Goal: Check status: Check status

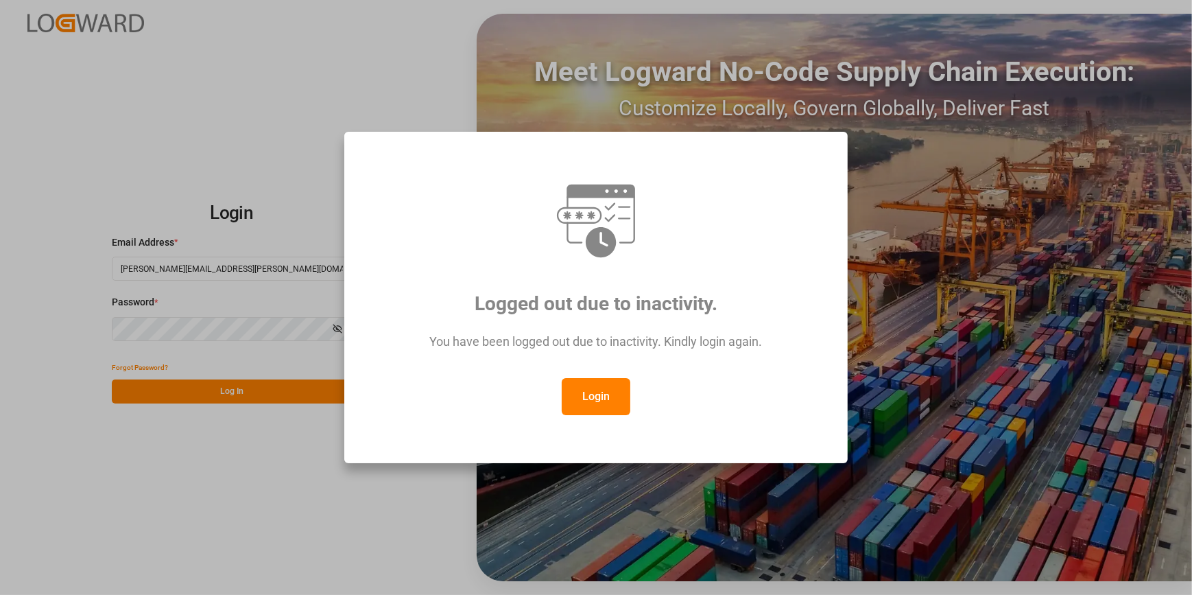
click at [585, 406] on button "Login" at bounding box center [596, 396] width 69 height 37
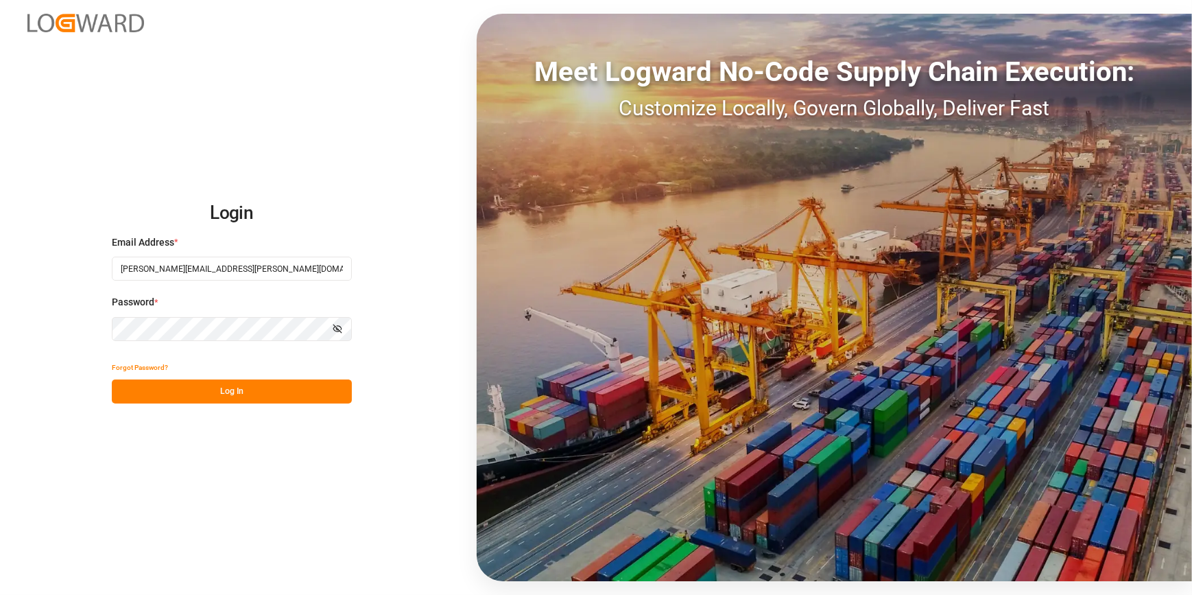
click at [200, 396] on button "Log In" at bounding box center [232, 391] width 240 height 24
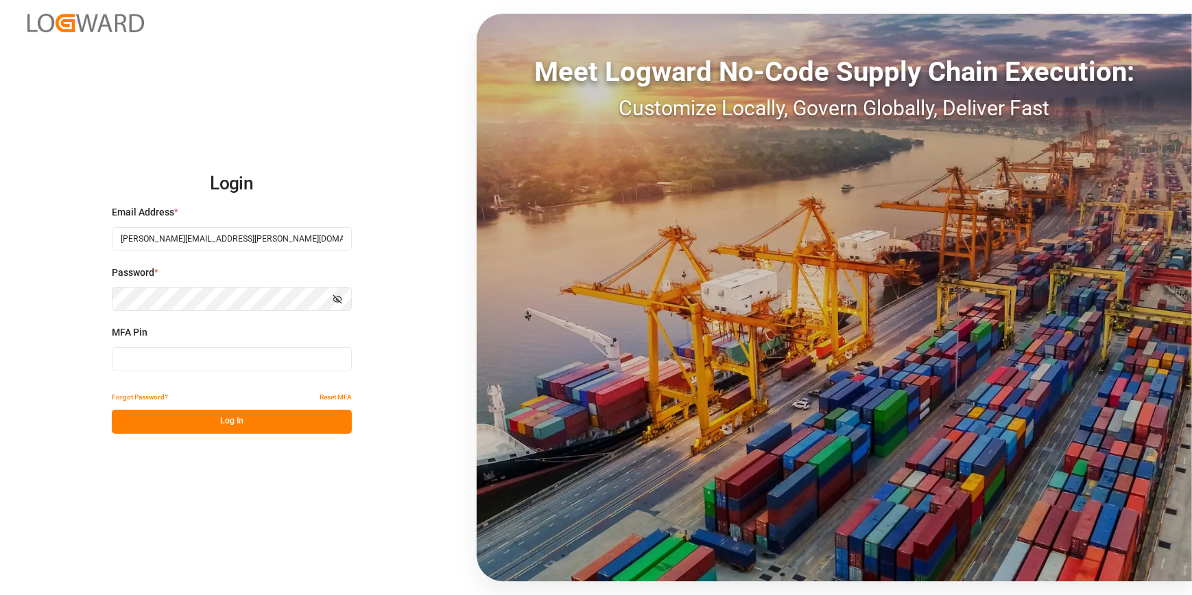
click at [165, 364] on input at bounding box center [232, 359] width 240 height 24
type input "344131"
click at [198, 405] on div "Forgot Password? Reset MFA" at bounding box center [232, 397] width 240 height 24
click at [204, 411] on button "Log In" at bounding box center [232, 421] width 240 height 24
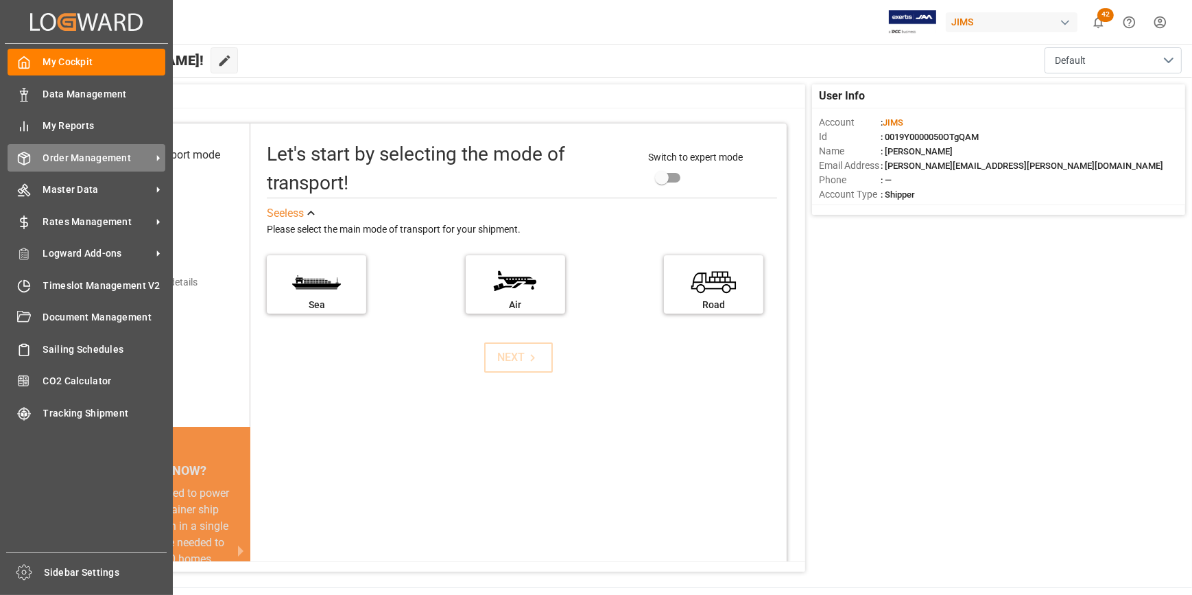
click at [73, 158] on span "Order Management" at bounding box center [97, 158] width 108 height 14
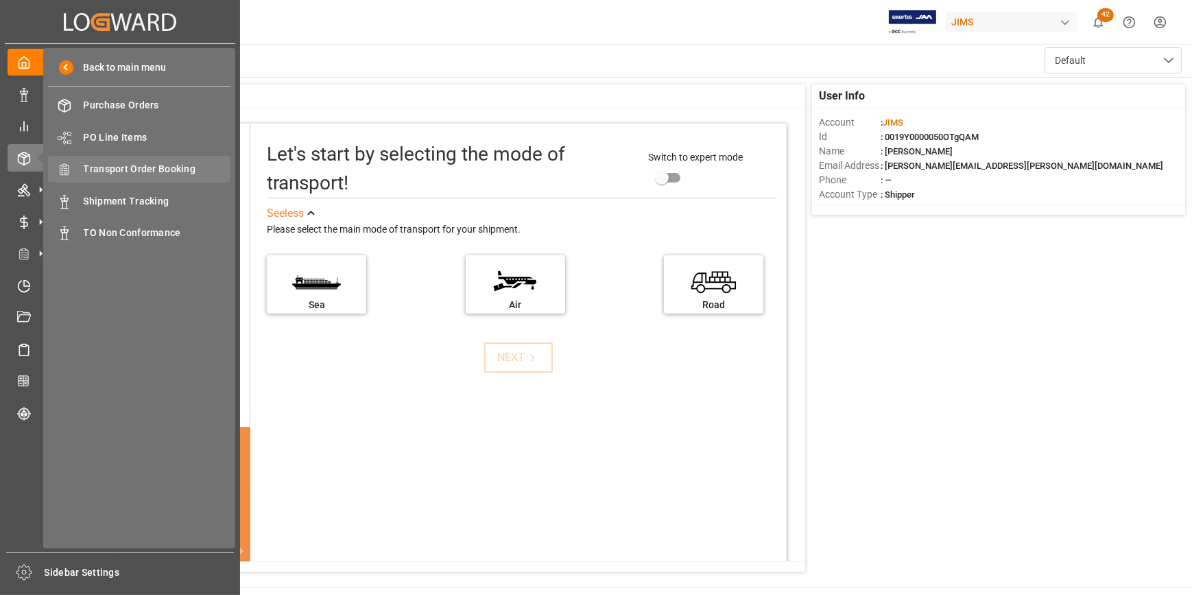
click at [136, 169] on span "Transport Order Booking" at bounding box center [157, 169] width 147 height 14
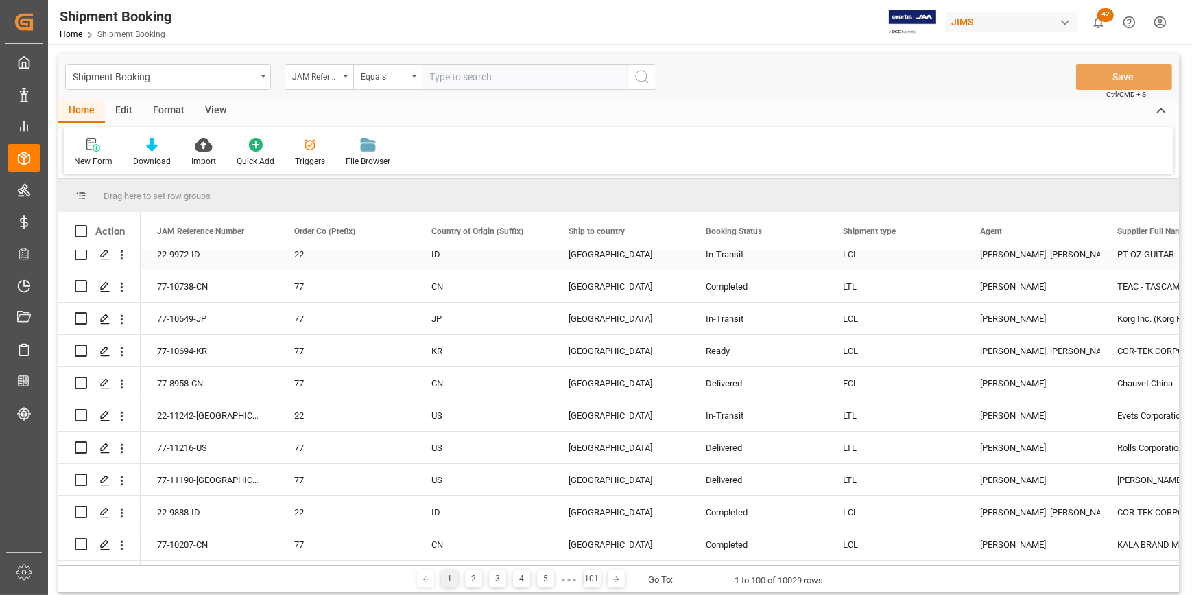
scroll to position [124, 0]
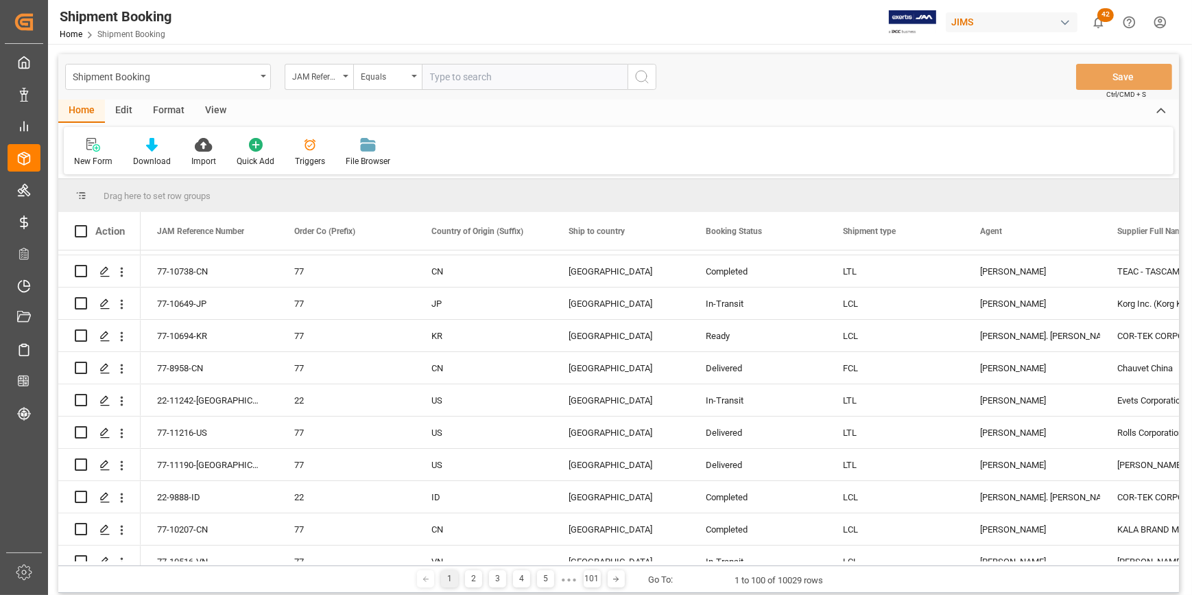
click at [449, 78] on input "text" at bounding box center [525, 77] width 206 height 26
type input "22-9875-ID"
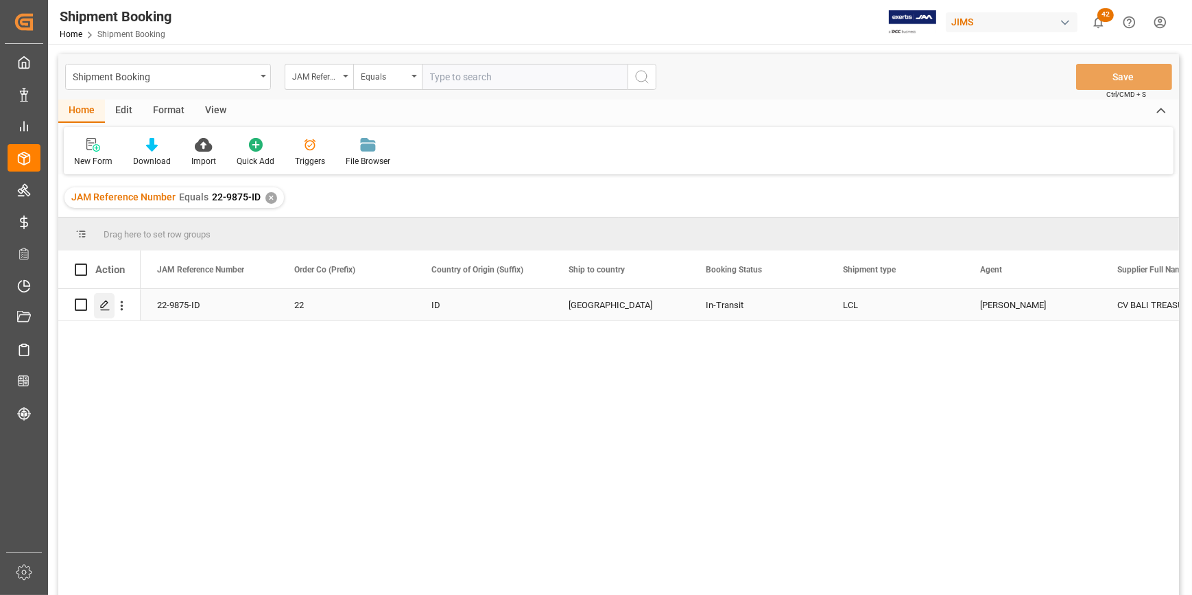
click at [104, 306] on polygon "Press SPACE to select this row." at bounding box center [104, 303] width 7 height 7
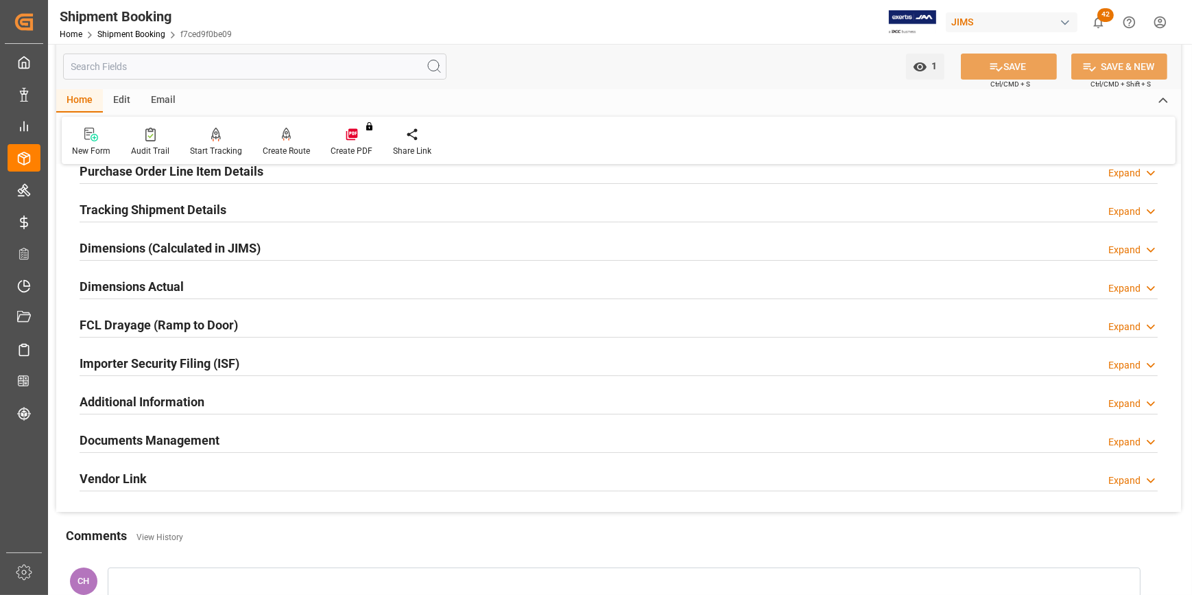
scroll to position [249, 0]
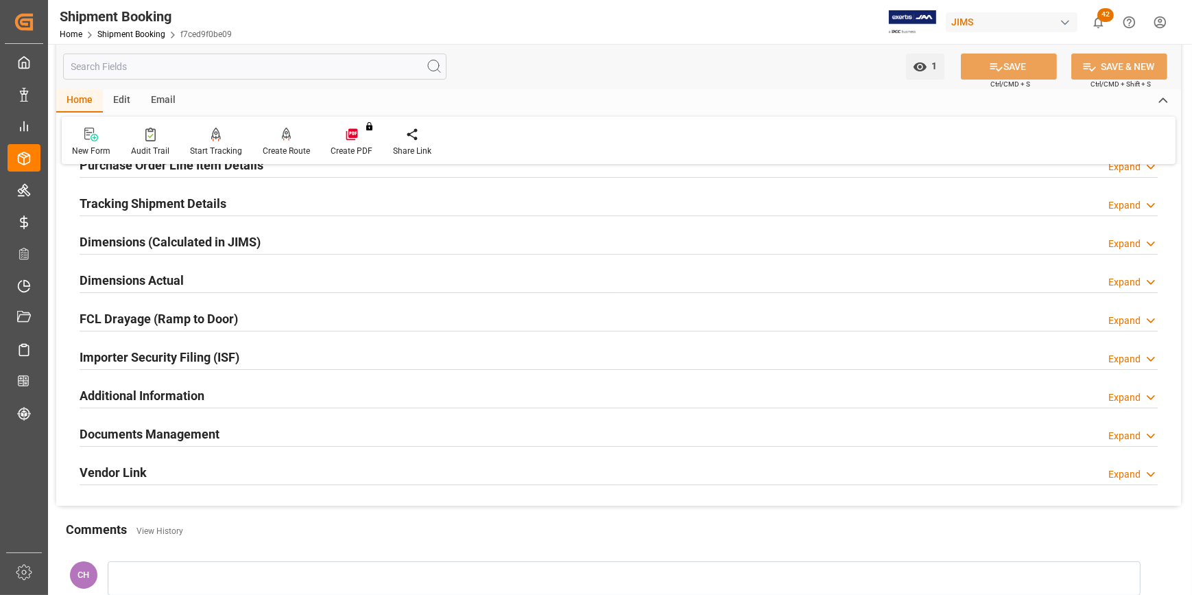
click at [115, 435] on h2 "Documents Management" at bounding box center [150, 433] width 140 height 19
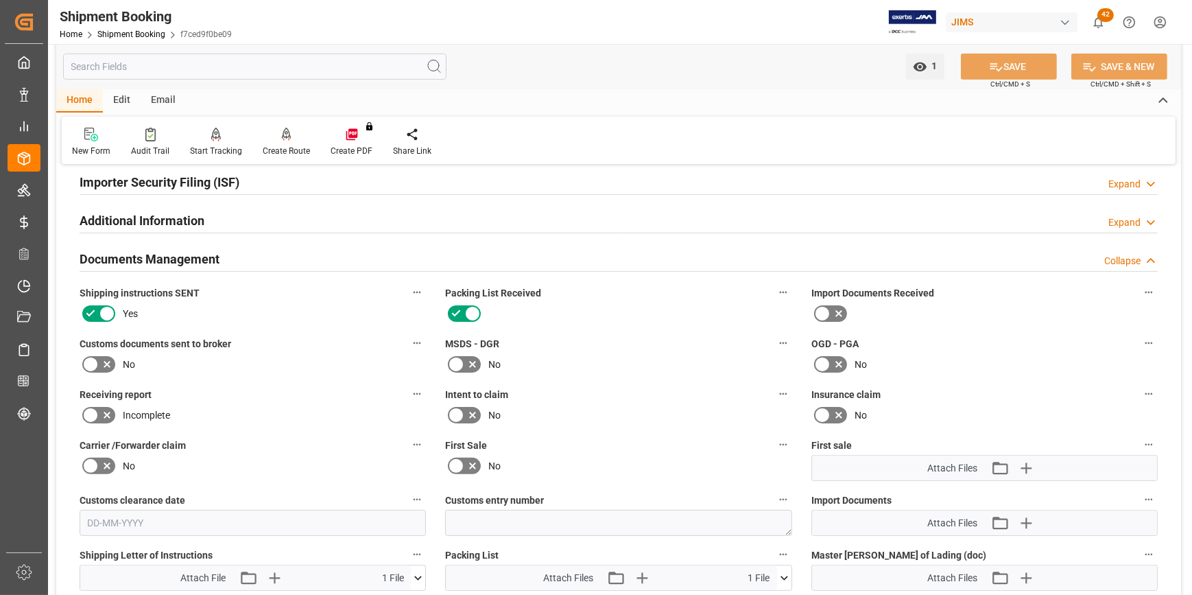
scroll to position [436, 0]
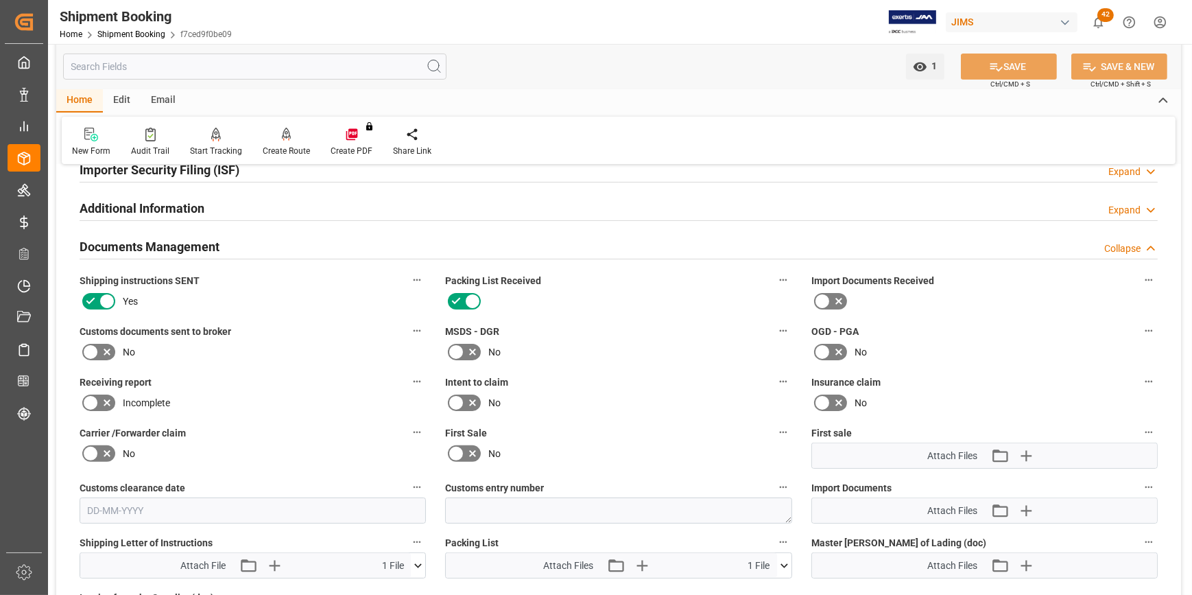
click at [823, 304] on icon at bounding box center [822, 301] width 16 height 16
click at [0, 0] on input "checkbox" at bounding box center [0, 0] width 0 height 0
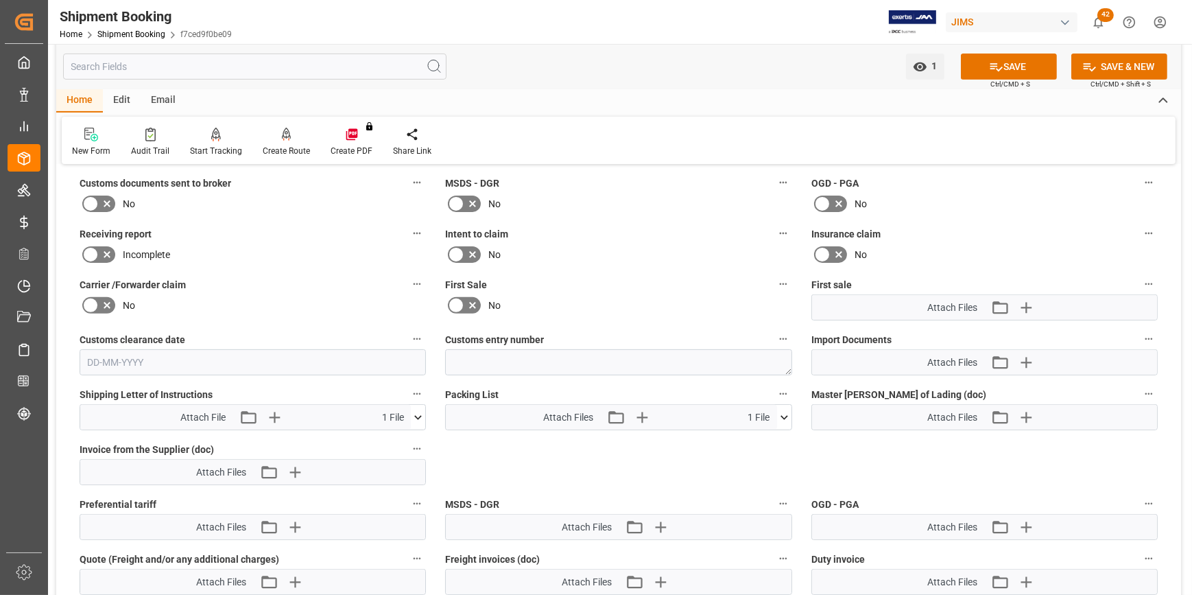
scroll to position [623, 0]
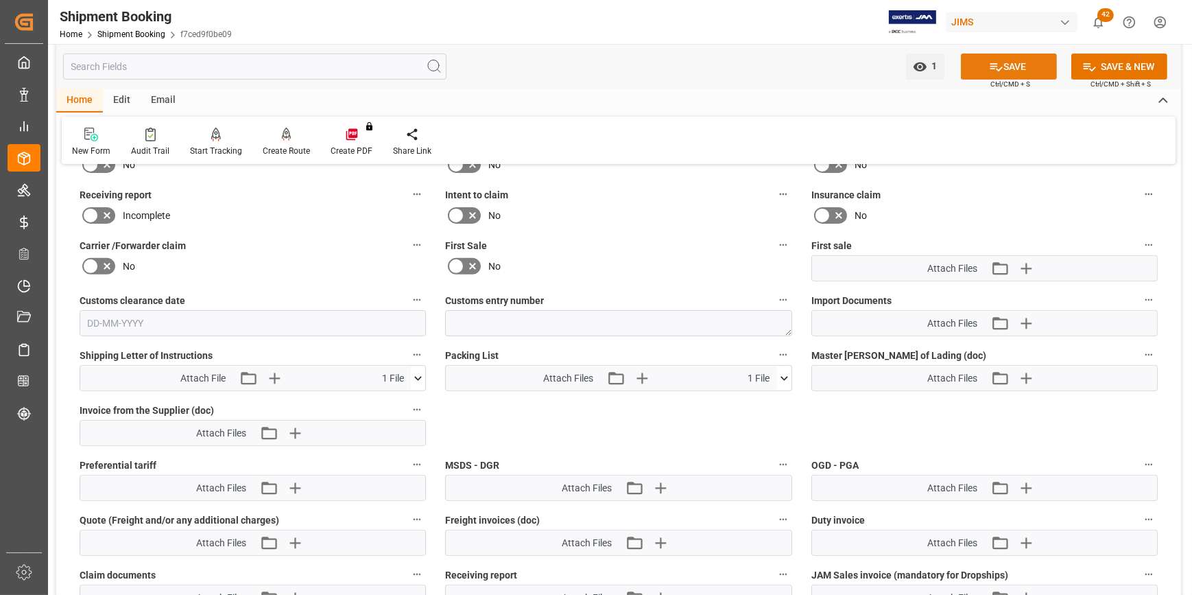
drag, startPoint x: 1033, startPoint y: 60, endPoint x: 680, endPoint y: 143, distance: 362.0
click at [1032, 61] on button "SAVE" at bounding box center [1009, 66] width 96 height 26
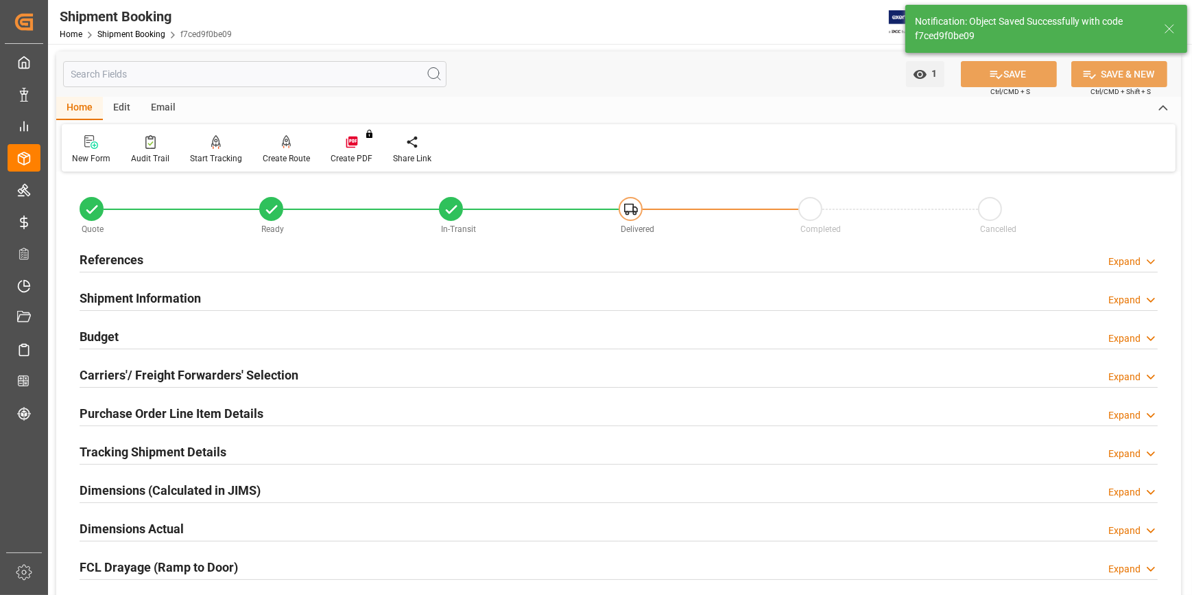
scroll to position [0, 0]
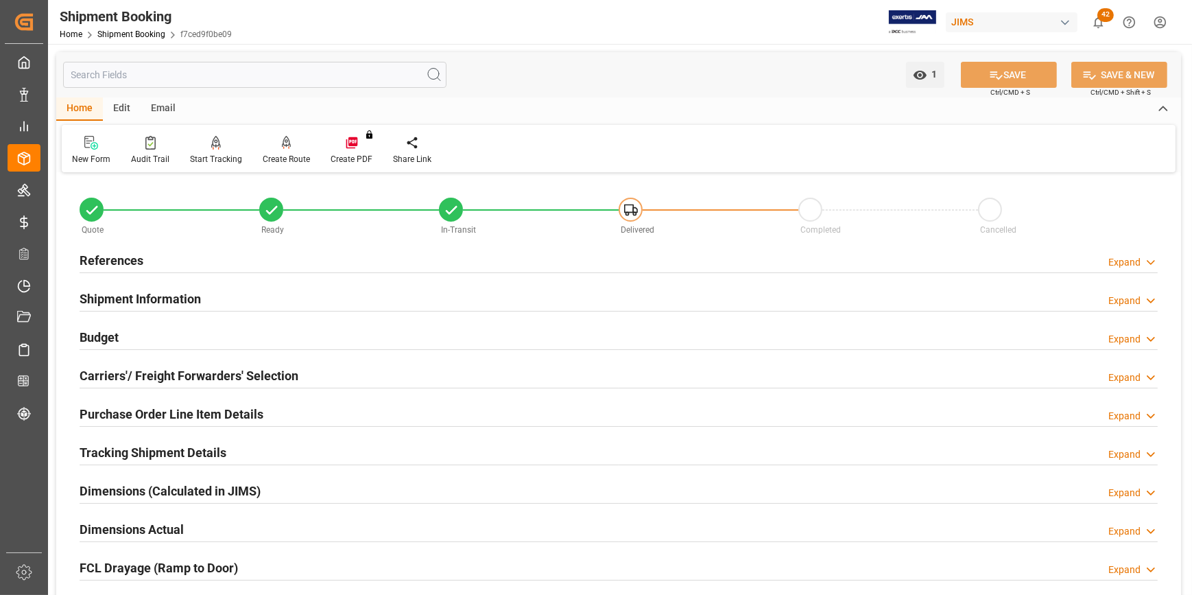
click at [139, 444] on h2 "Tracking Shipment Details" at bounding box center [153, 452] width 147 height 19
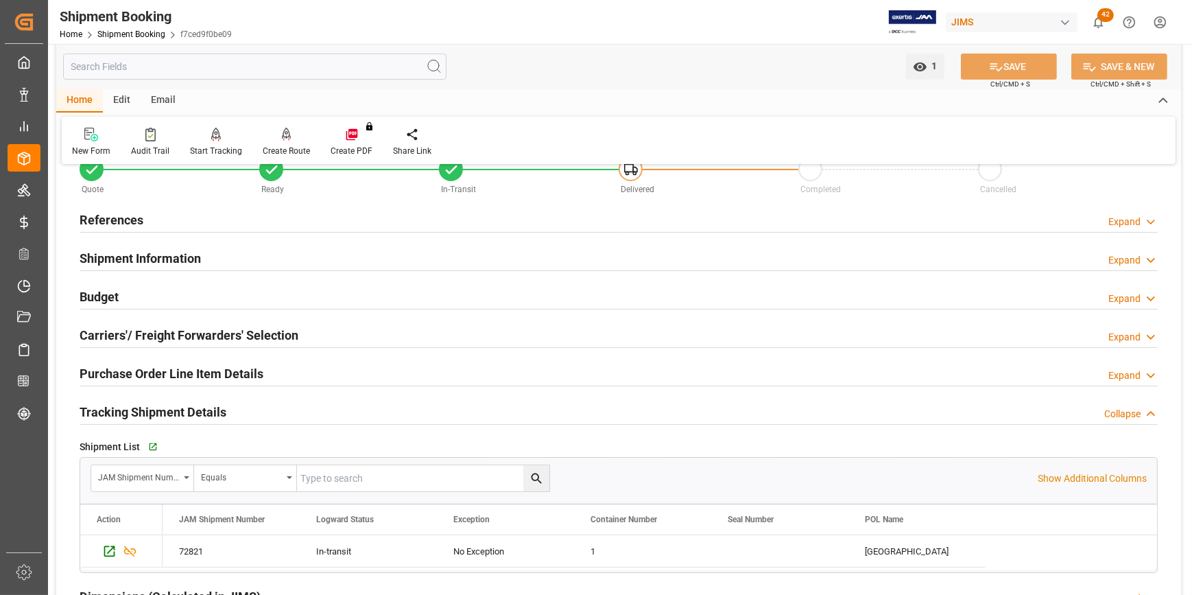
scroll to position [62, 0]
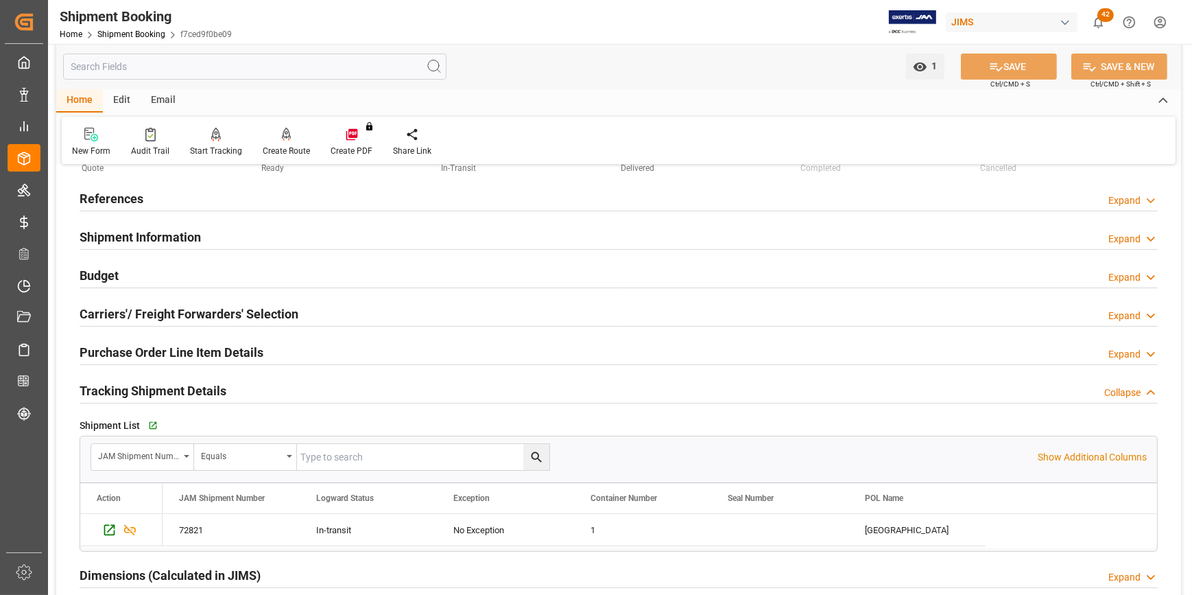
click at [206, 366] on div "Purchase Order Line Item Details Expand" at bounding box center [618, 352] width 1097 height 38
click at [189, 357] on h2 "Purchase Order Line Item Details" at bounding box center [172, 352] width 184 height 19
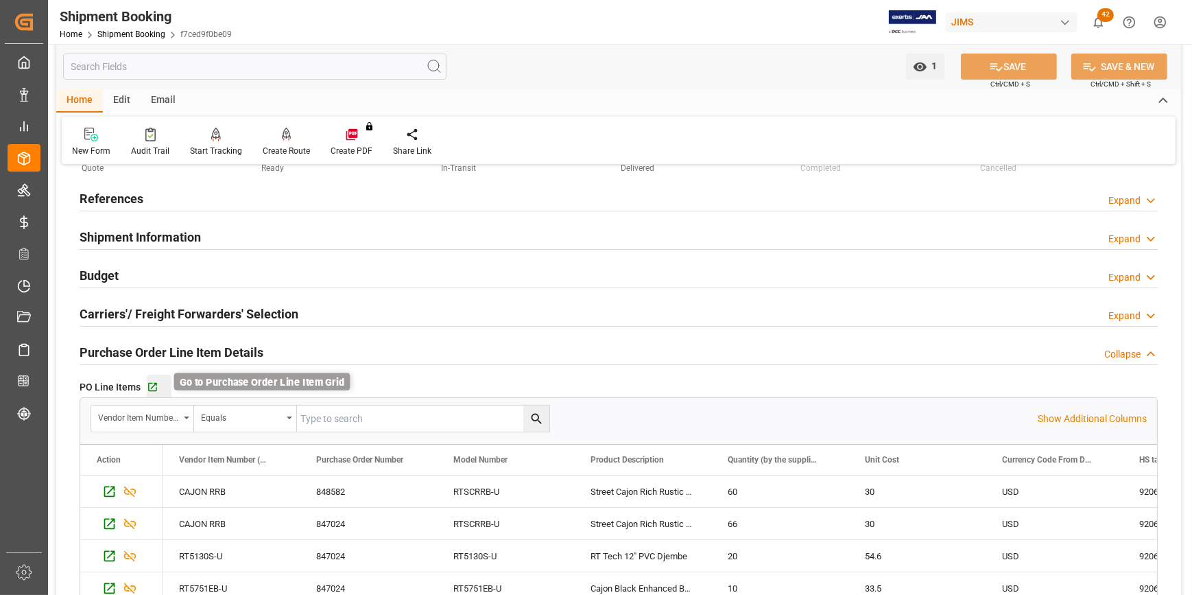
click at [150, 386] on icon "button" at bounding box center [153, 387] width 12 height 12
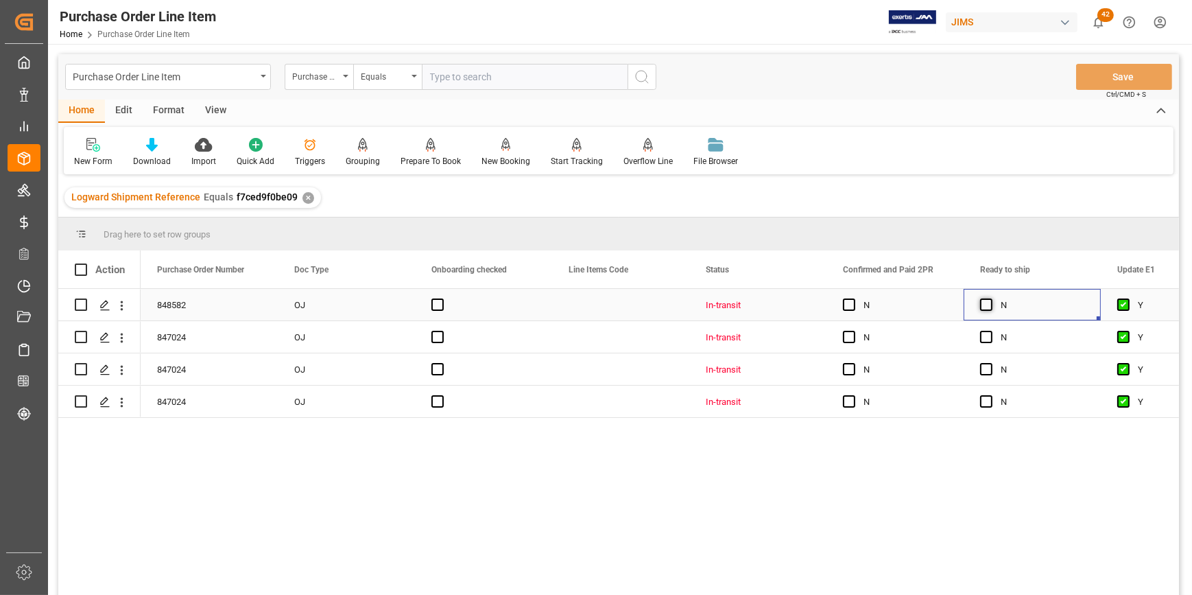
click at [986, 307] on span "Press SPACE to select this row." at bounding box center [986, 304] width 12 height 12
click at [990, 298] on input "Press SPACE to select this row." at bounding box center [990, 298] width 0 height 0
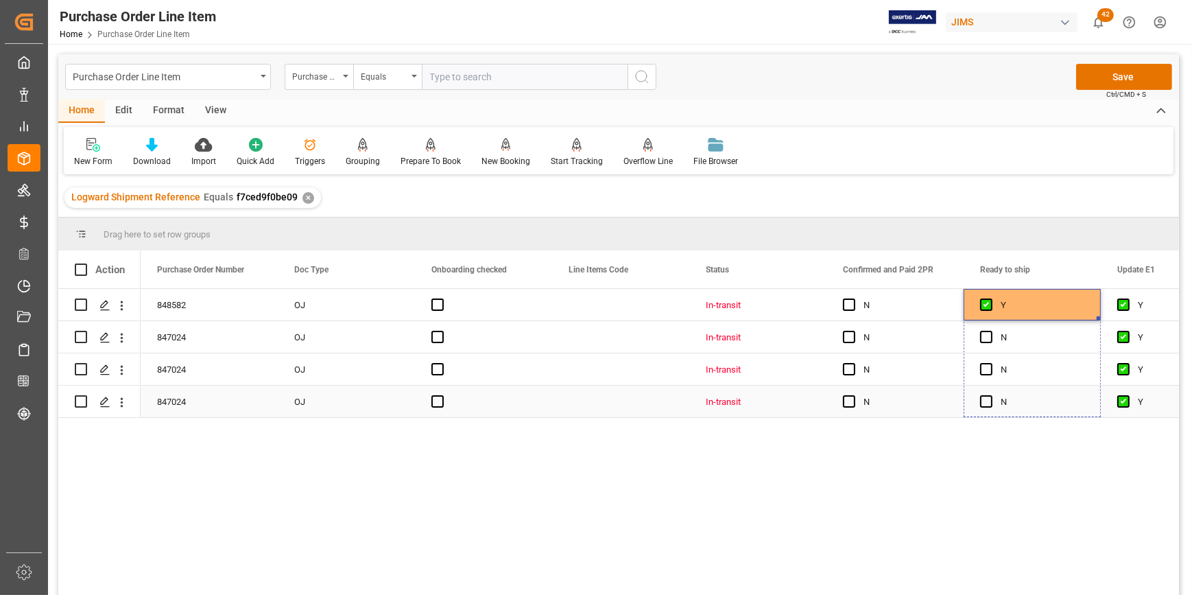
drag, startPoint x: 1097, startPoint y: 318, endPoint x: 1088, endPoint y: 394, distance: 76.7
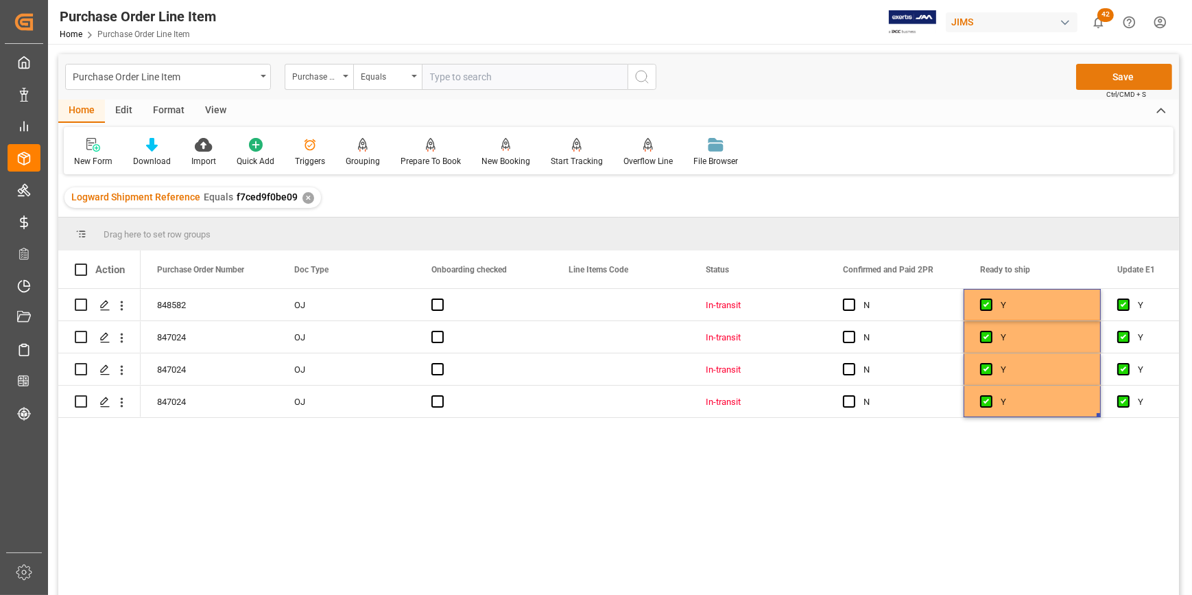
click at [1107, 78] on button "Save" at bounding box center [1124, 77] width 96 height 26
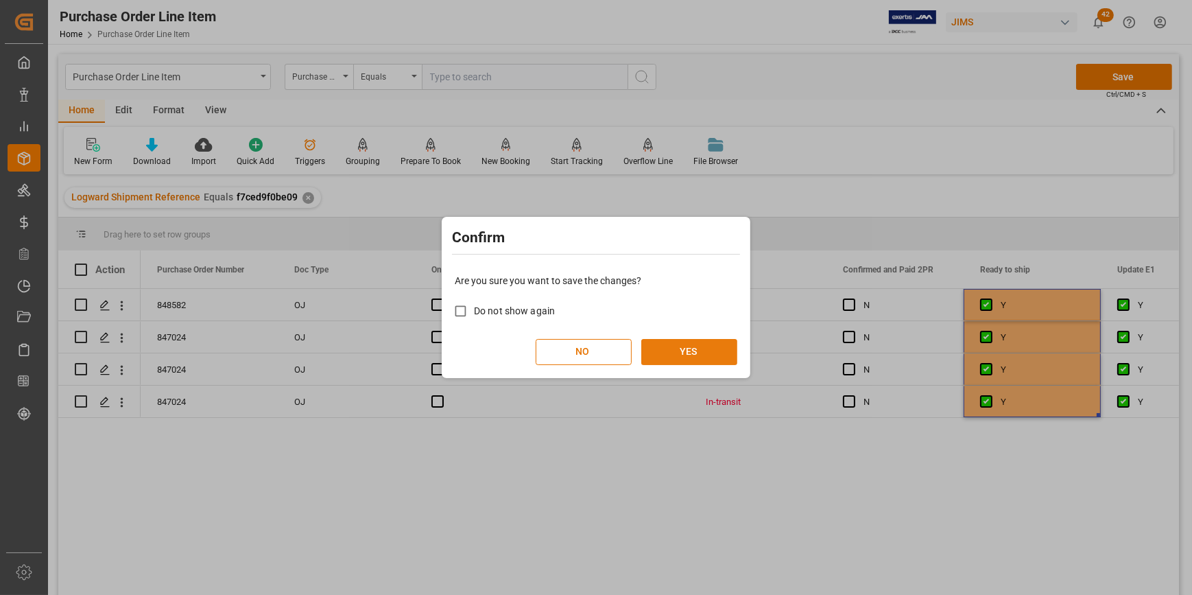
drag, startPoint x: 705, startPoint y: 348, endPoint x: 485, endPoint y: 381, distance: 222.6
click at [703, 348] on button "YES" at bounding box center [689, 352] width 96 height 26
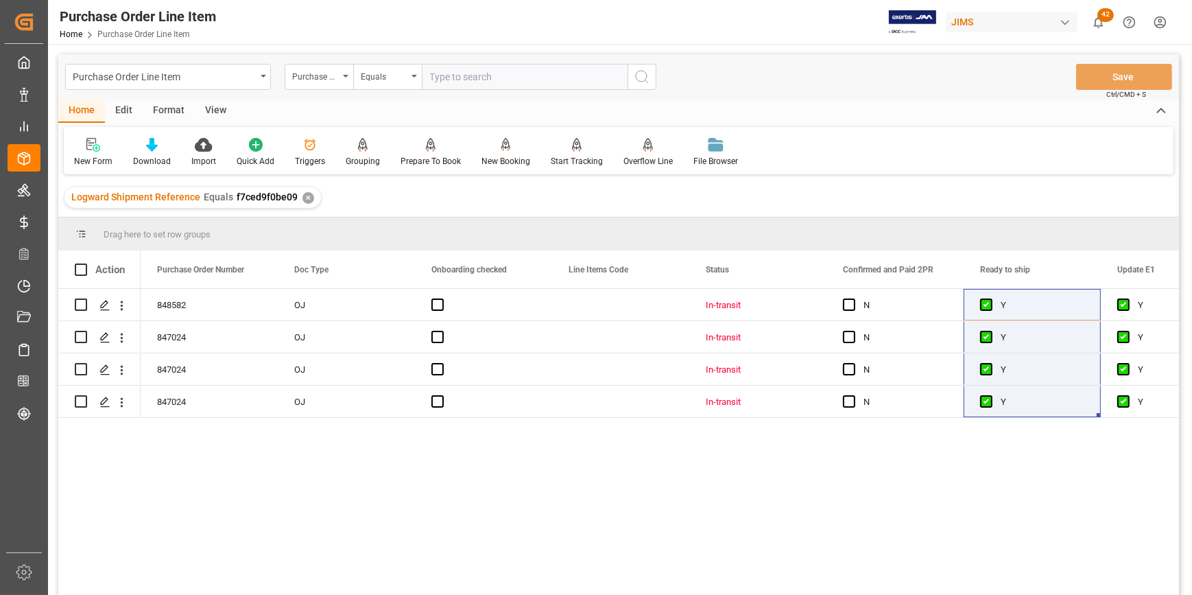
click at [216, 116] on div "View" at bounding box center [216, 110] width 42 height 23
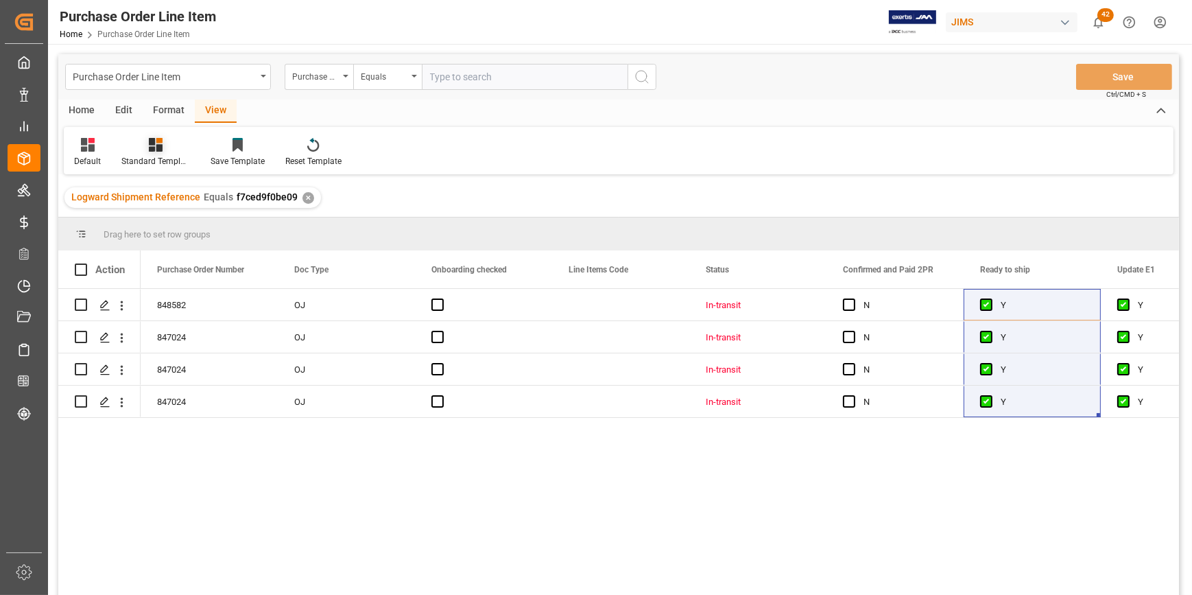
click at [163, 157] on div "Standard Templates" at bounding box center [155, 161] width 69 height 12
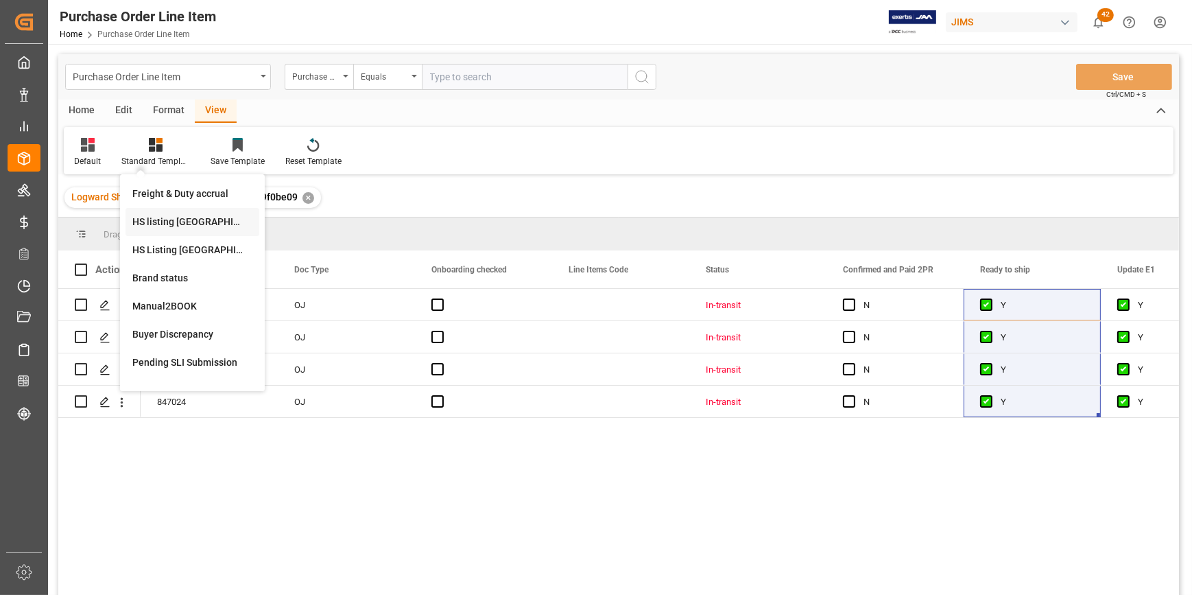
click at [171, 217] on div "HS listing USA" at bounding box center [192, 222] width 120 height 14
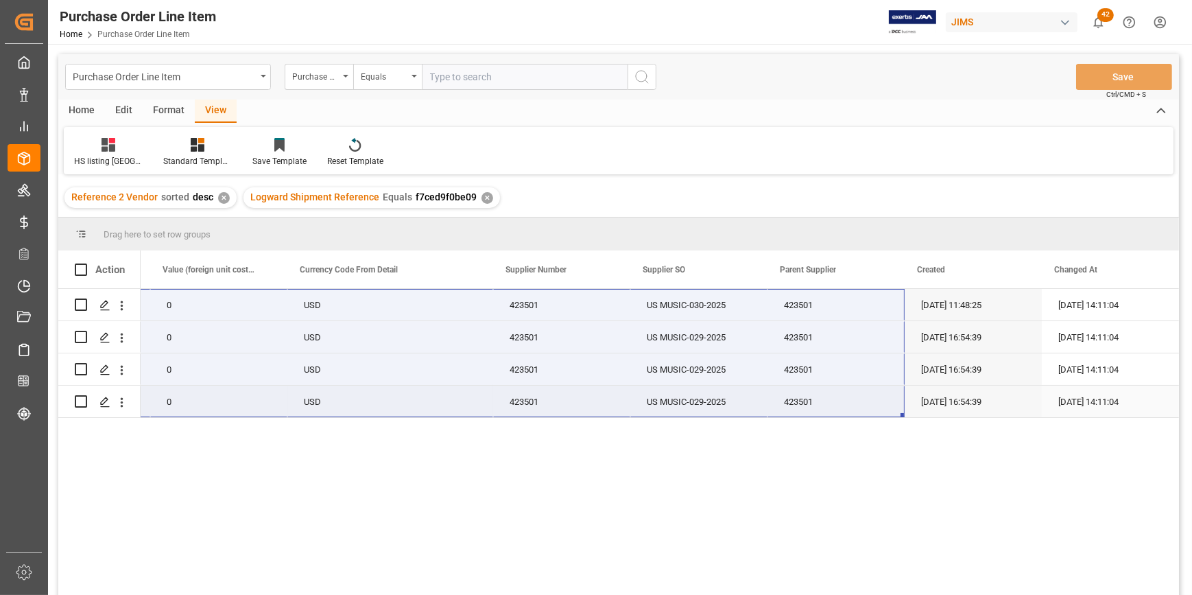
drag, startPoint x: 165, startPoint y: 307, endPoint x: 862, endPoint y: 398, distance: 702.7
click at [721, 504] on div "22-9875-ID 1800 0 0 USD 423501 US MUSIC-030-2025 423501 07-05-2025 11:48:25 25-…" at bounding box center [660, 446] width 1038 height 315
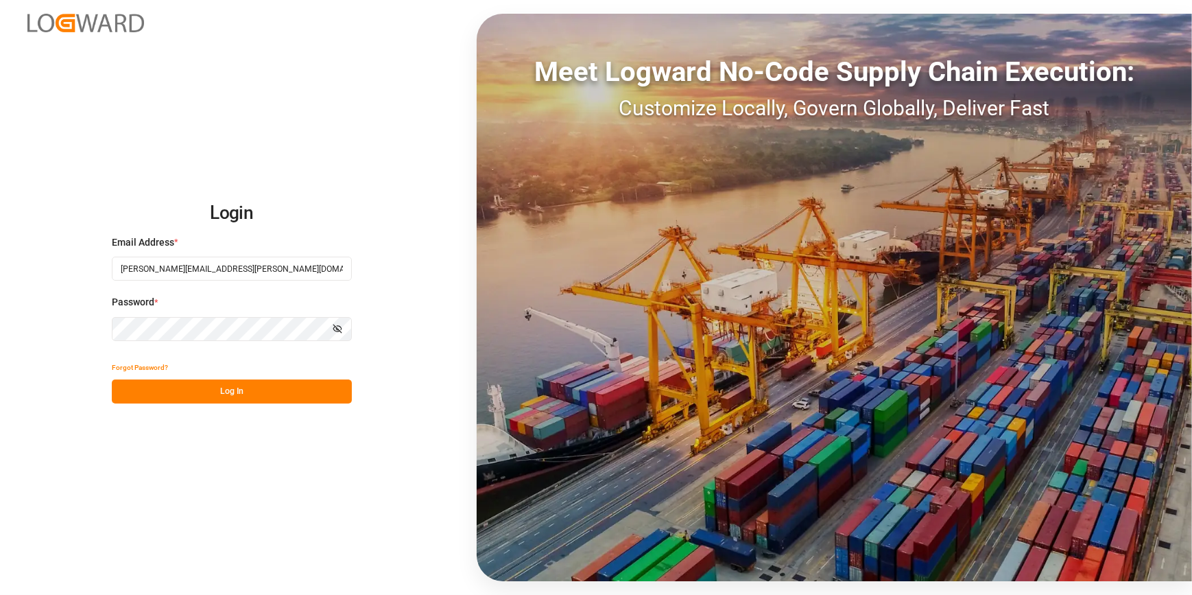
click at [256, 387] on button "Log In" at bounding box center [232, 391] width 240 height 24
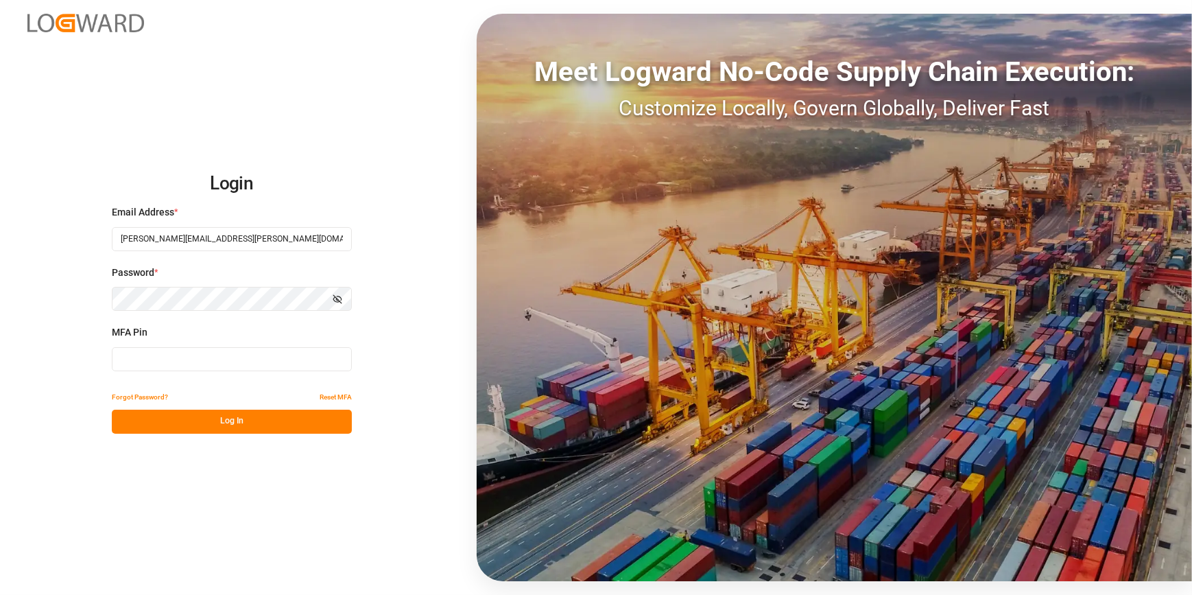
click at [171, 366] on input at bounding box center [232, 359] width 240 height 24
type input "644584"
click at [192, 431] on button "Log In" at bounding box center [232, 421] width 240 height 24
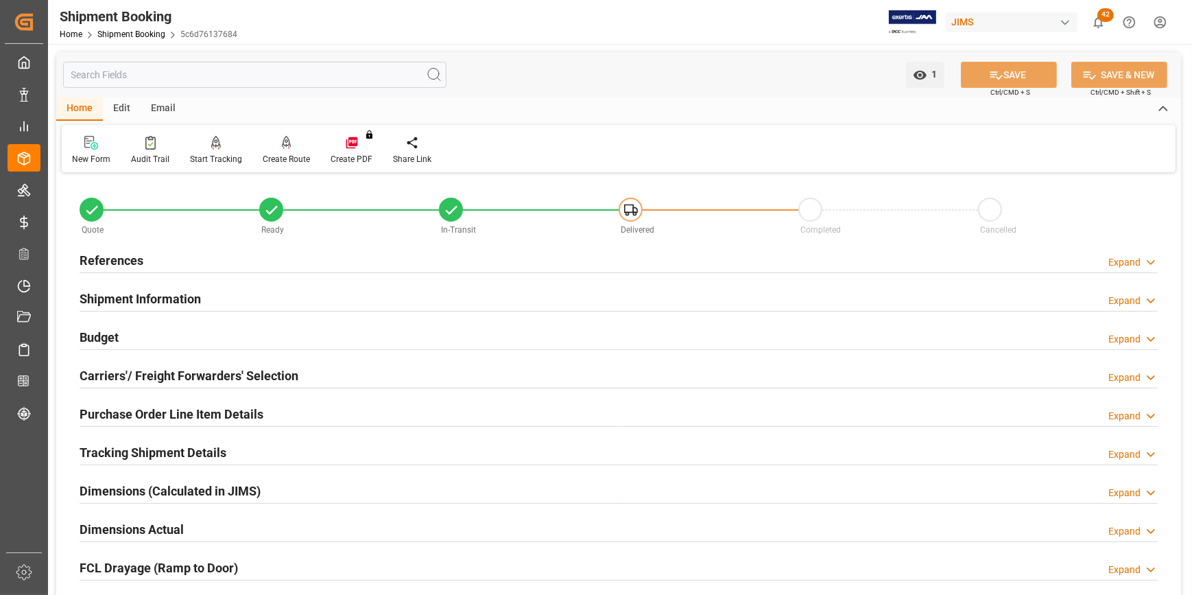
click at [121, 265] on h2 "References" at bounding box center [112, 260] width 64 height 19
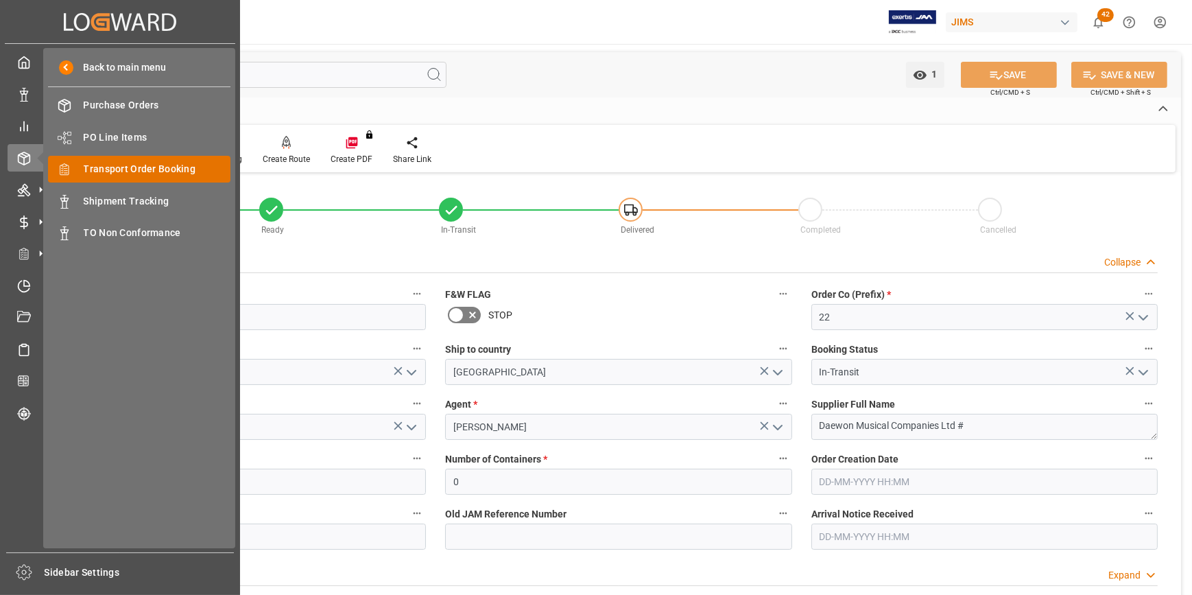
click at [95, 171] on span "Transport Order Booking" at bounding box center [157, 169] width 147 height 14
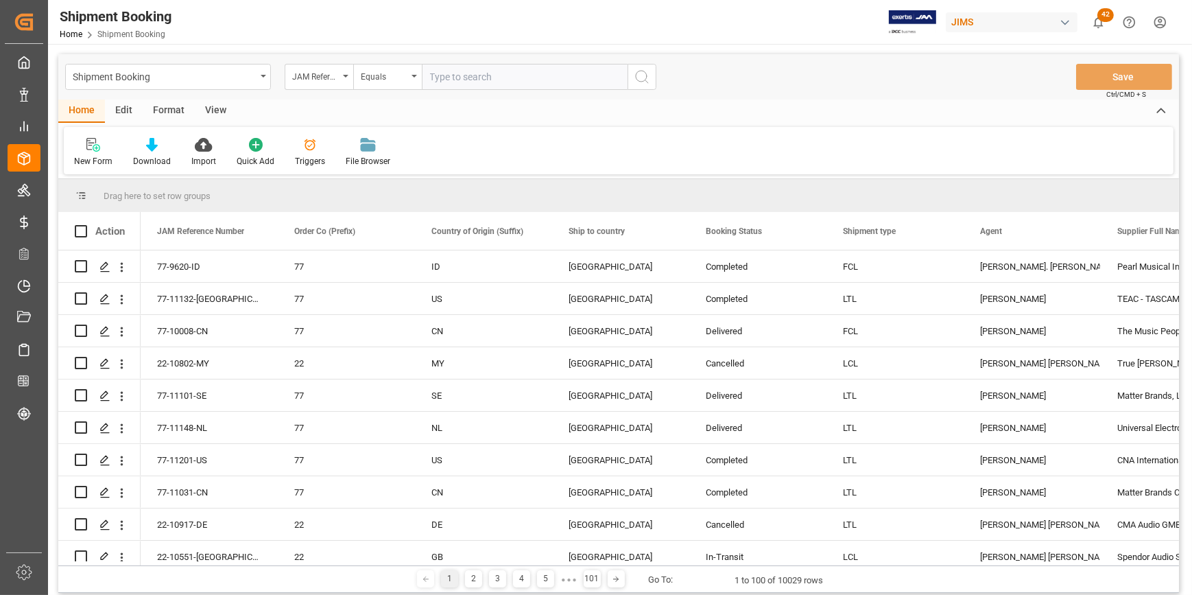
click at [468, 77] on input "text" at bounding box center [525, 77] width 206 height 26
paste input "22-9875-ID"
type input "22-9875-ID"
click at [651, 75] on button "search button" at bounding box center [641, 77] width 29 height 26
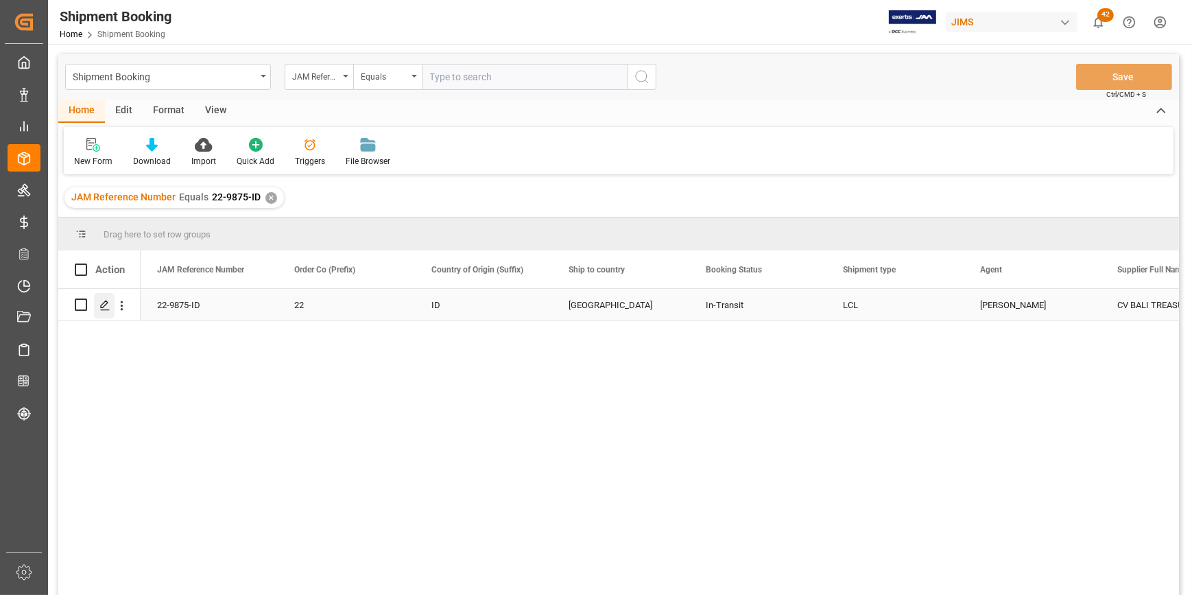
click at [104, 308] on icon "Press SPACE to select this row." at bounding box center [104, 305] width 11 height 11
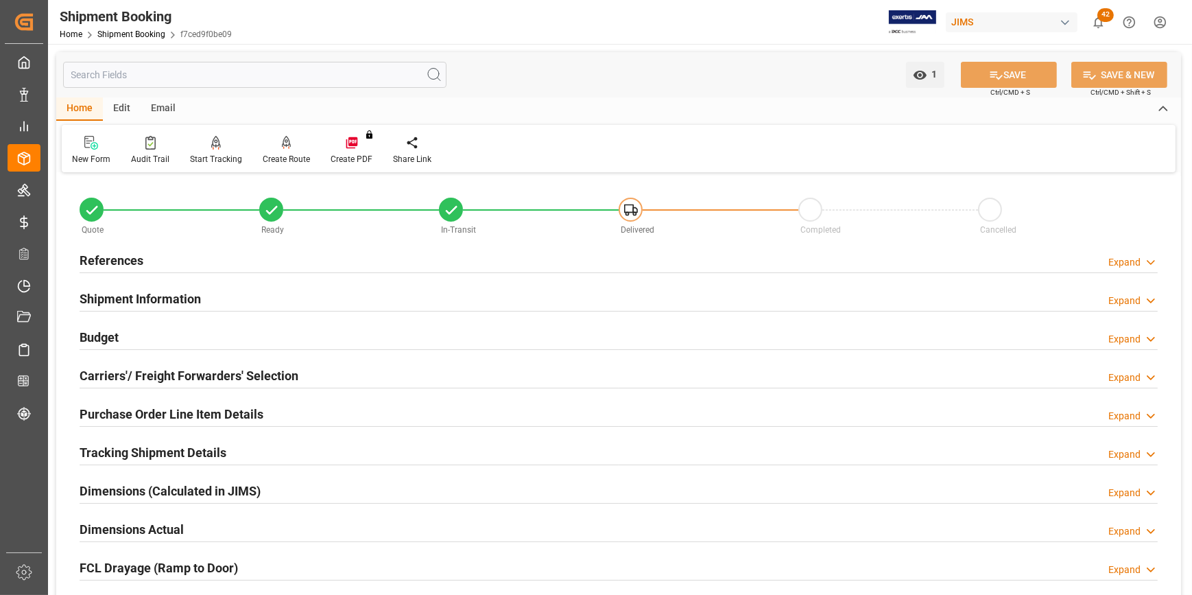
click at [130, 260] on h2 "References" at bounding box center [112, 260] width 64 height 19
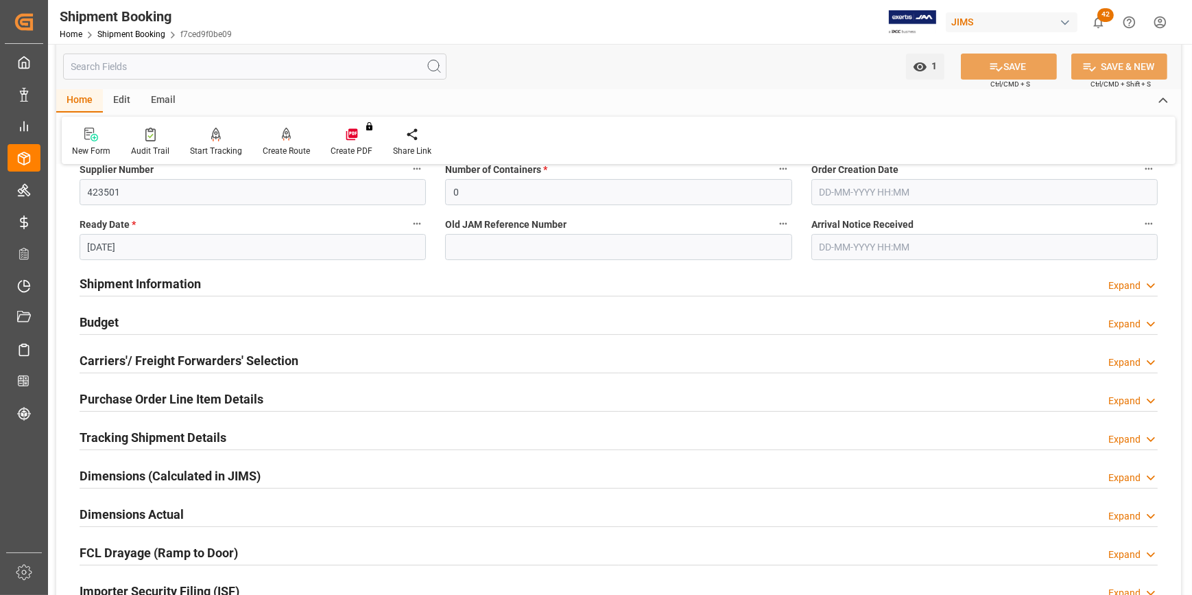
scroll to position [311, 0]
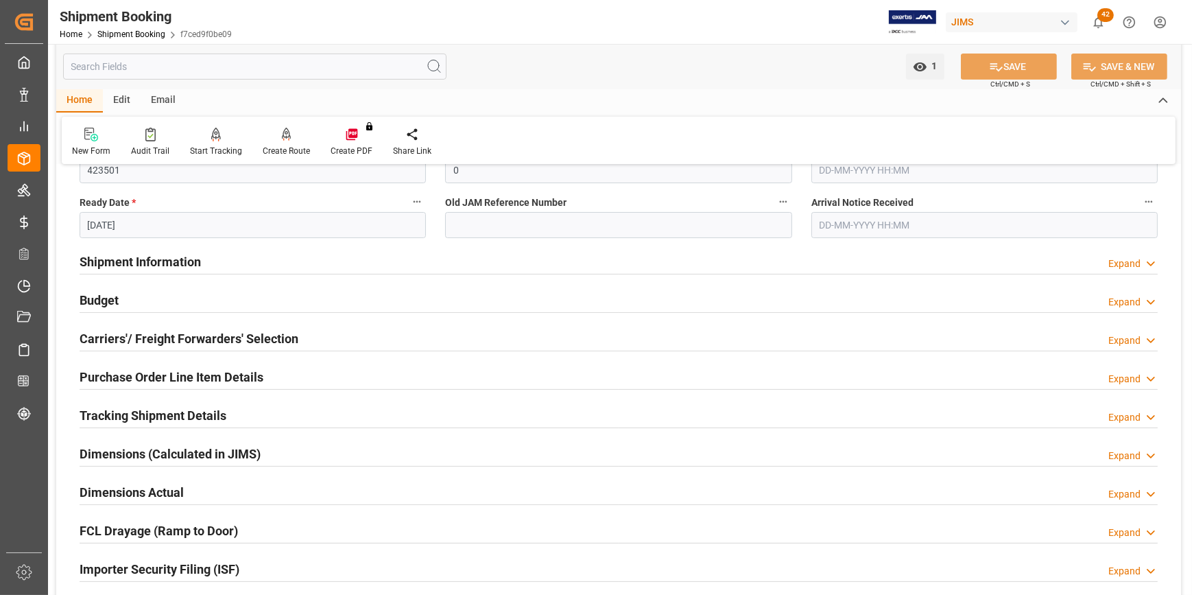
click at [96, 304] on h2 "Budget" at bounding box center [99, 300] width 39 height 19
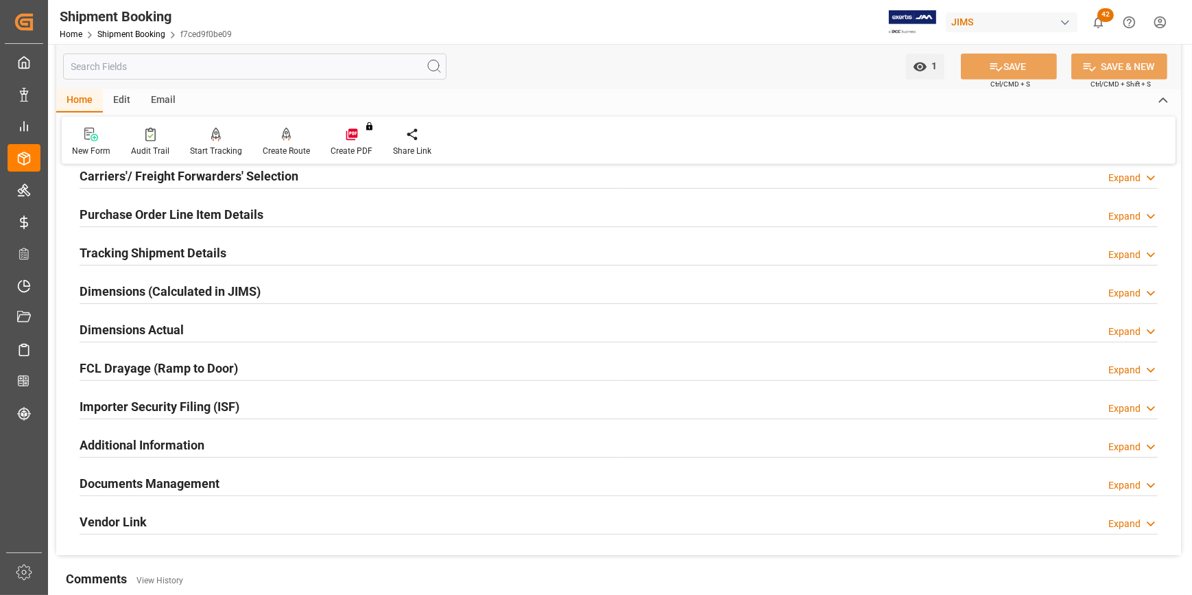
scroll to position [810, 0]
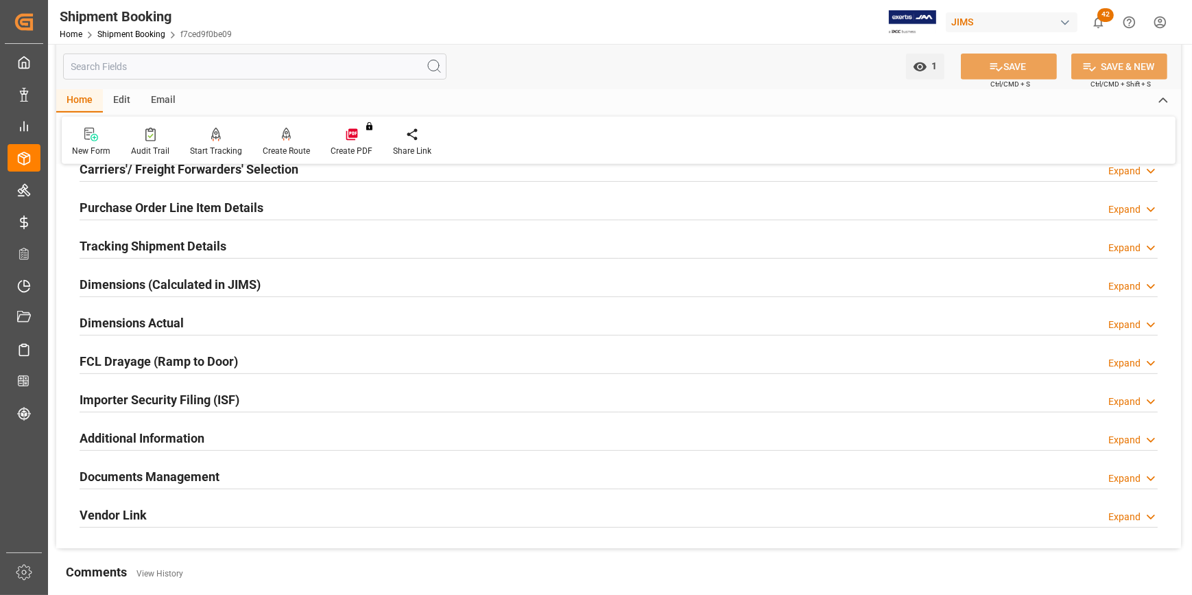
click at [145, 250] on h2 "Tracking Shipment Details" at bounding box center [153, 246] width 147 height 19
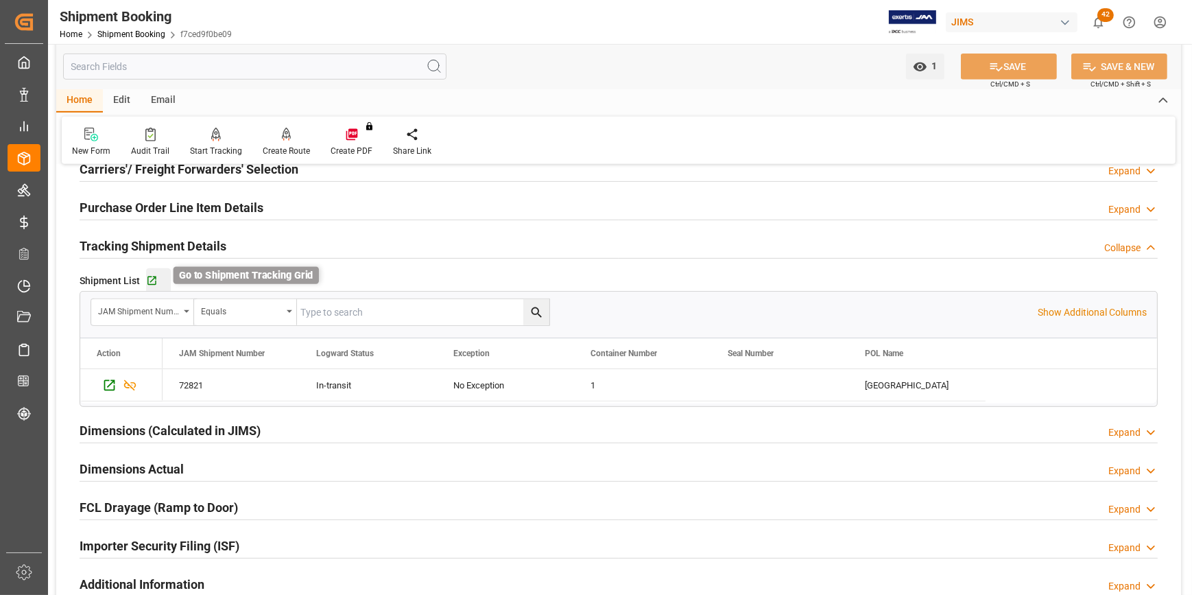
click at [148, 279] on icon "button" at bounding box center [152, 281] width 12 height 12
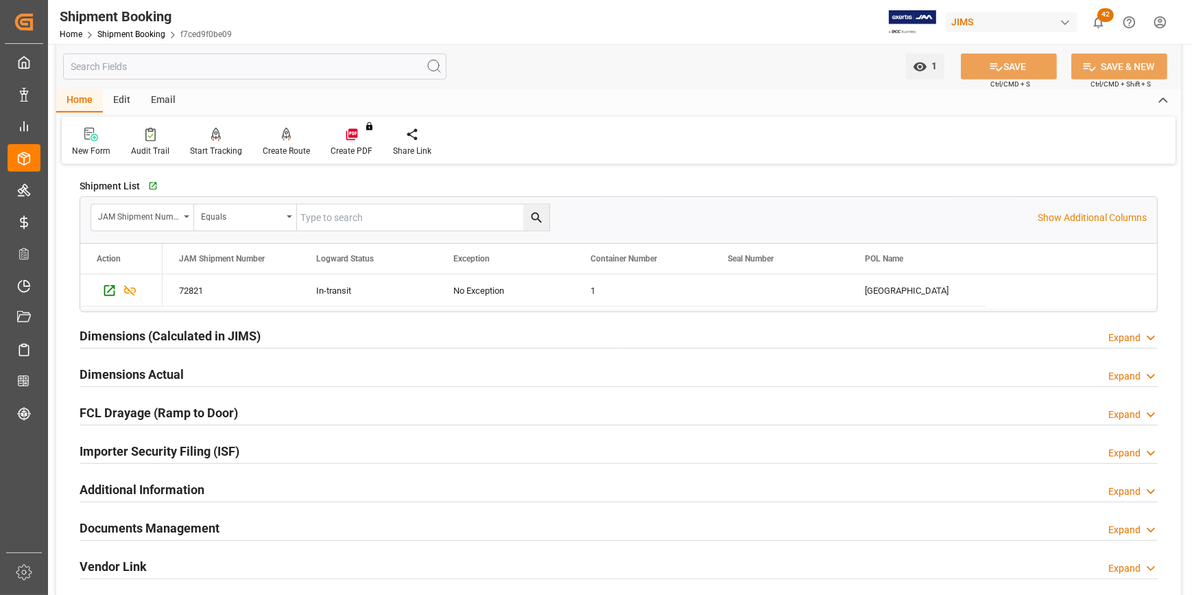
scroll to position [935, 0]
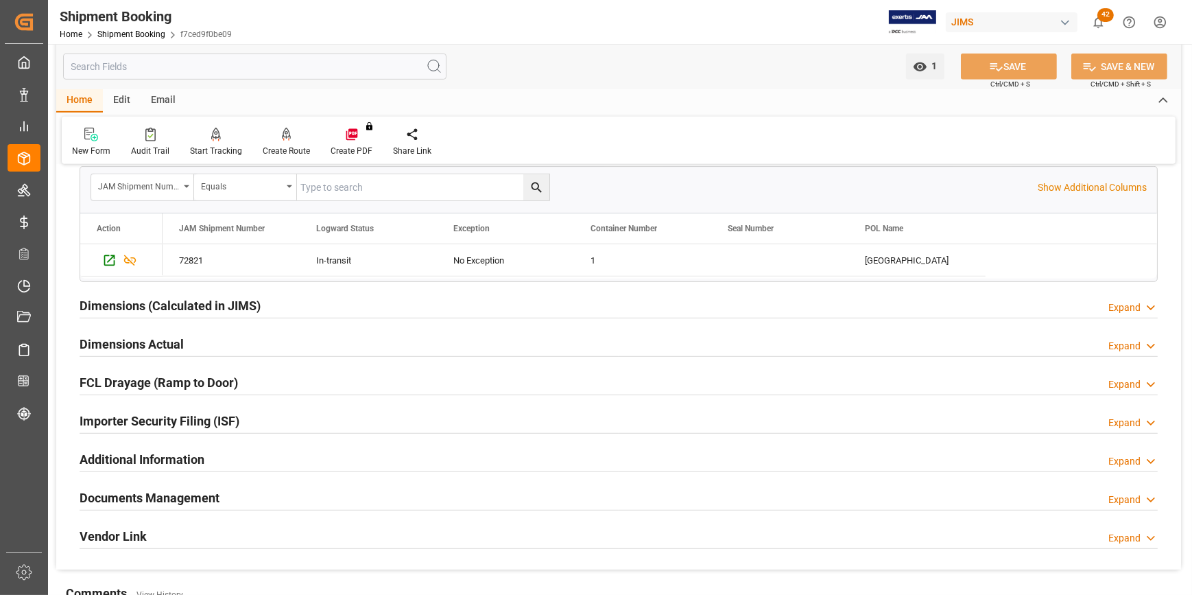
drag, startPoint x: 113, startPoint y: 494, endPoint x: 271, endPoint y: 481, distance: 158.3
click at [117, 494] on h2 "Documents Management" at bounding box center [150, 497] width 140 height 19
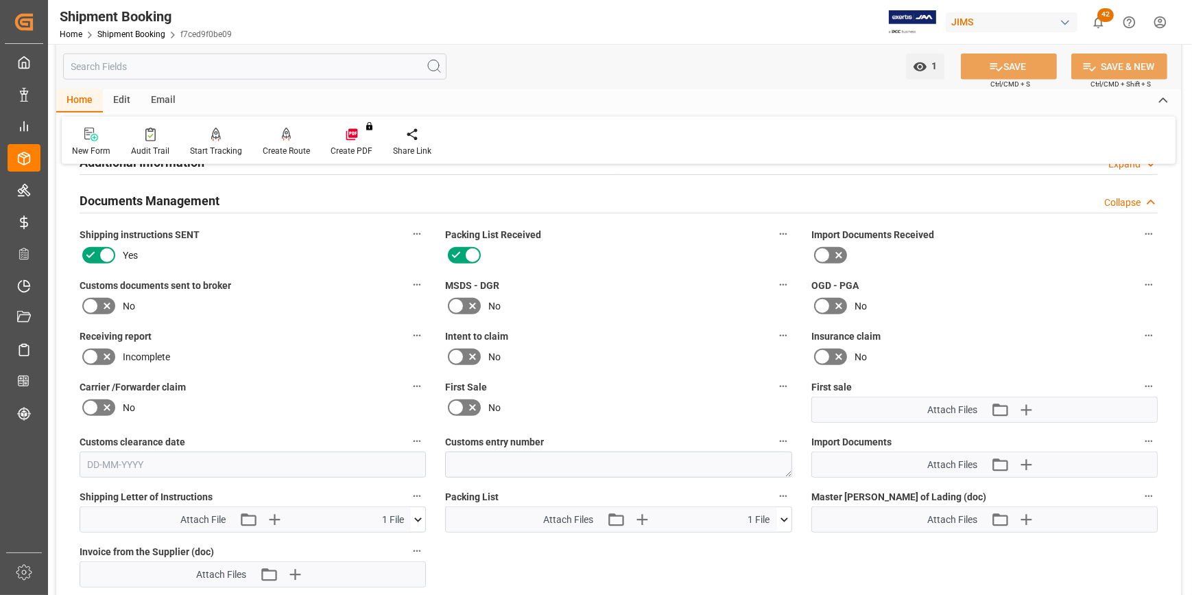
scroll to position [1247, 0]
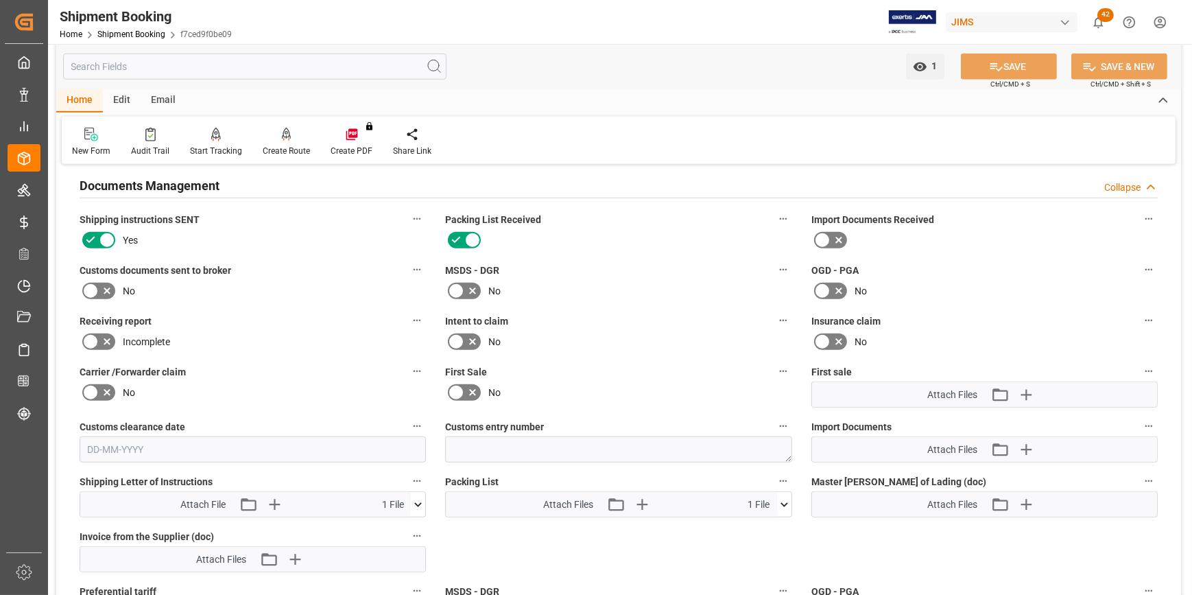
click at [823, 240] on icon at bounding box center [822, 240] width 16 height 16
click at [0, 0] on input "checkbox" at bounding box center [0, 0] width 0 height 0
click at [95, 285] on icon at bounding box center [90, 291] width 16 height 16
click at [0, 0] on input "checkbox" at bounding box center [0, 0] width 0 height 0
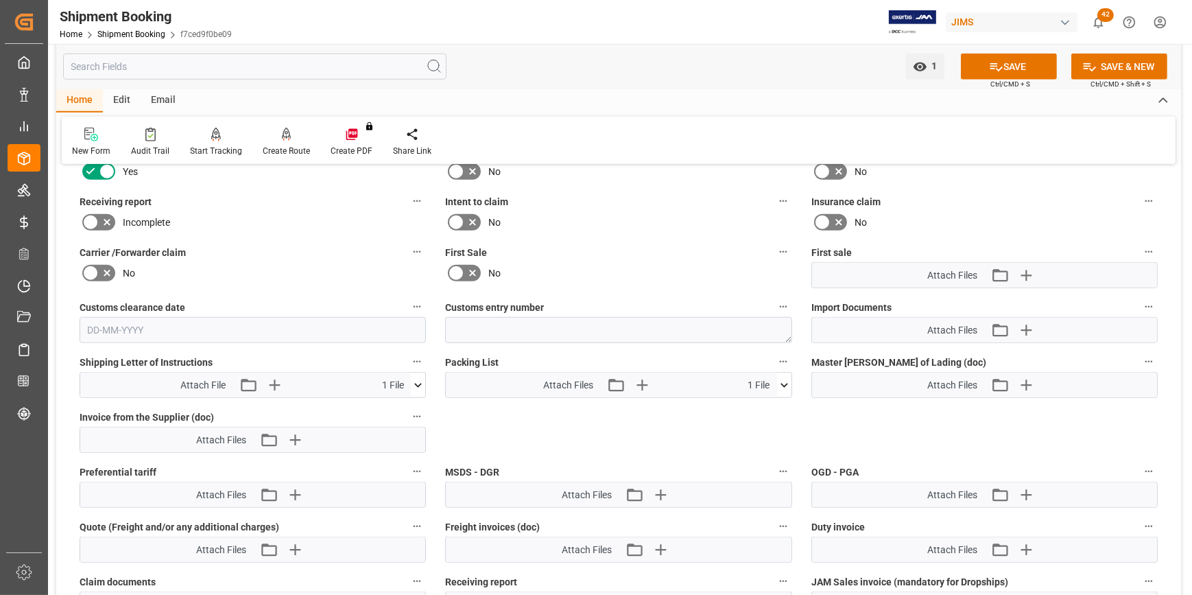
scroll to position [1372, 0]
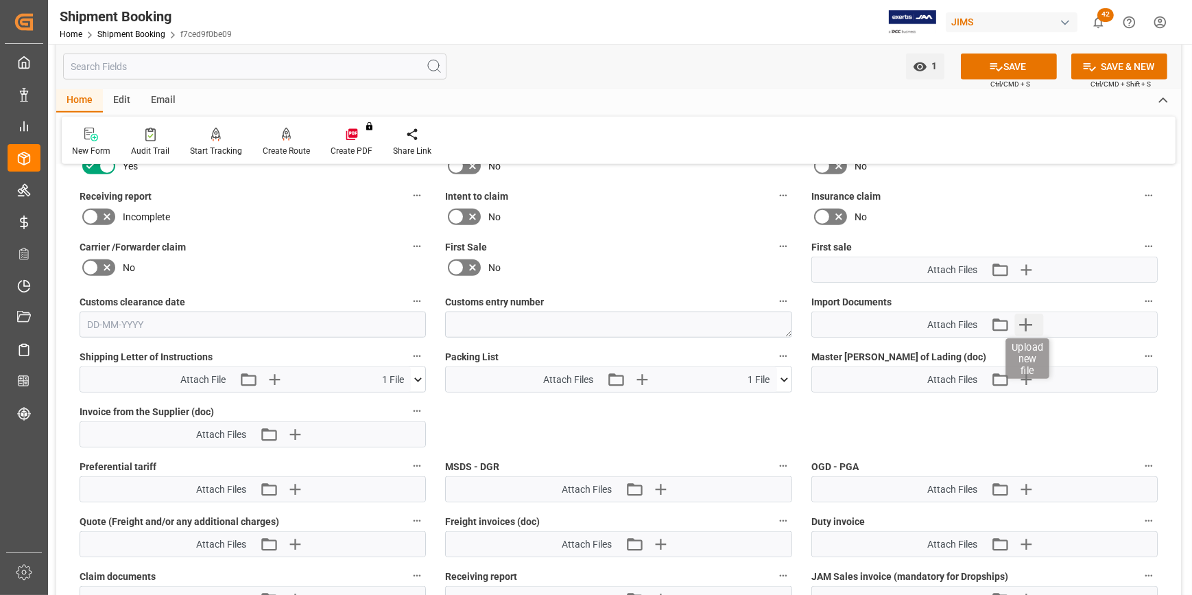
click at [1022, 318] on icon "button" at bounding box center [1026, 324] width 22 height 22
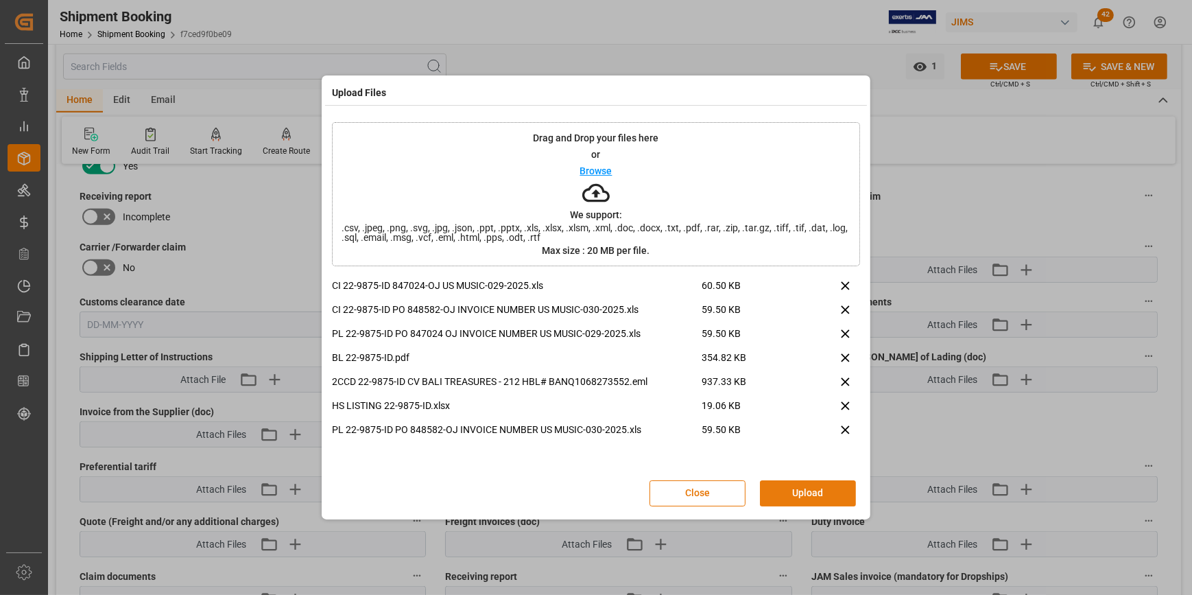
click at [807, 491] on button "Upload" at bounding box center [808, 493] width 96 height 26
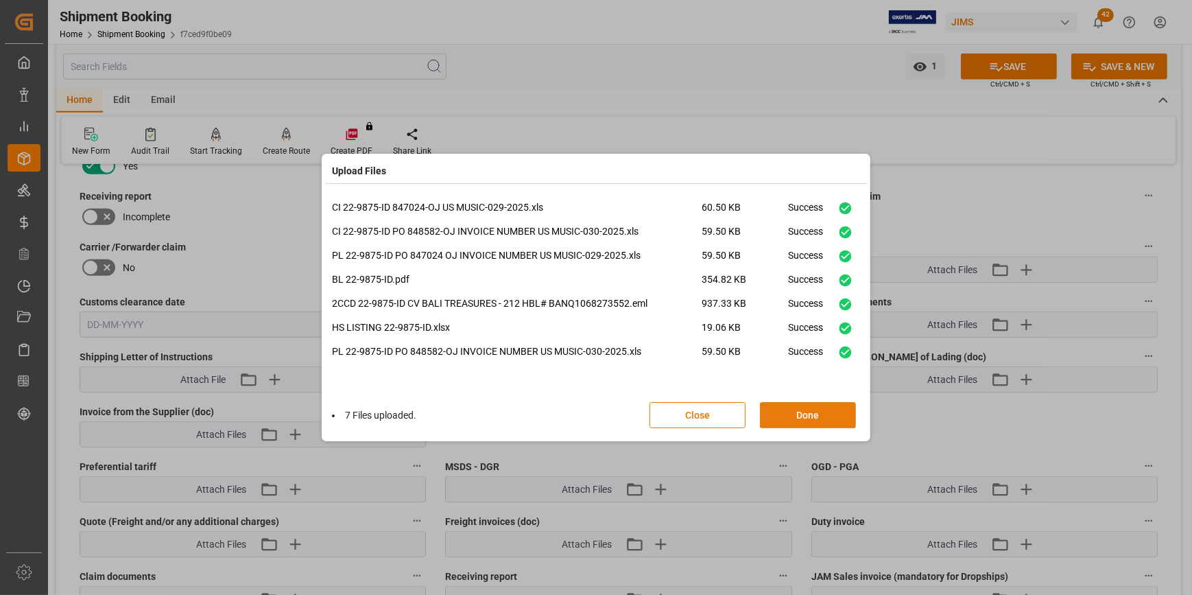
click at [815, 418] on button "Done" at bounding box center [808, 415] width 96 height 26
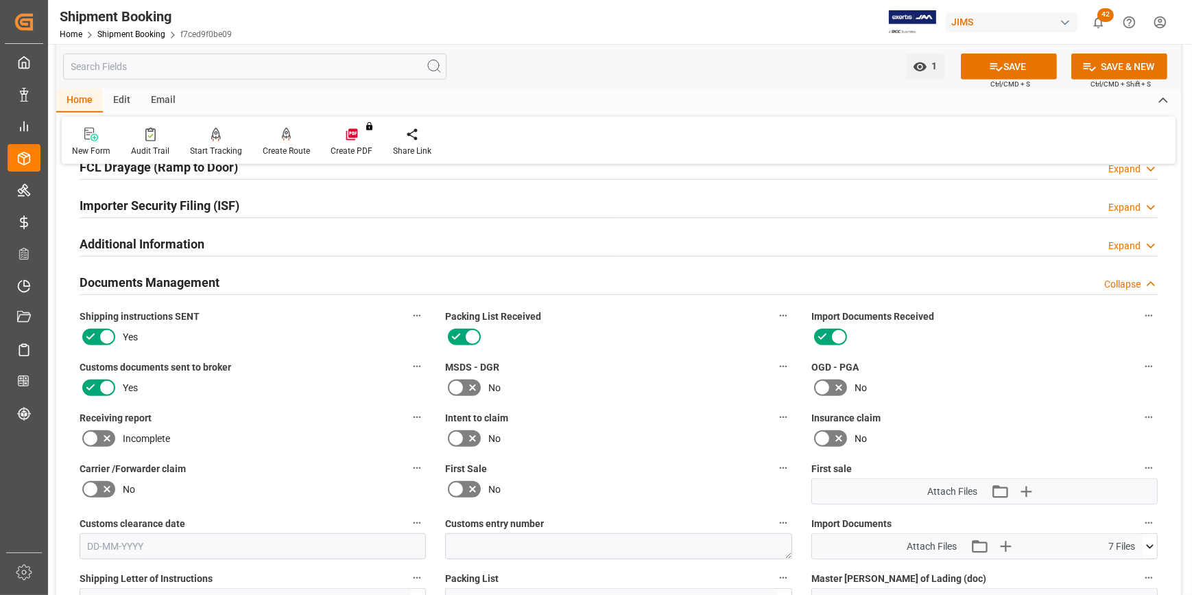
scroll to position [1122, 0]
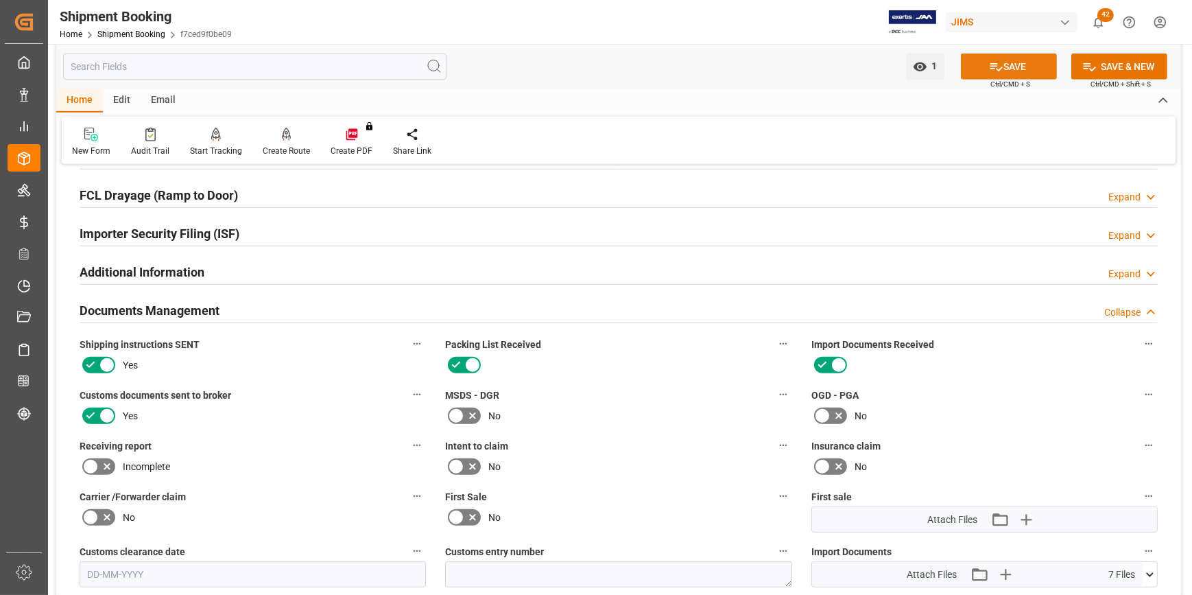
click at [1007, 66] on button "SAVE" at bounding box center [1009, 66] width 96 height 26
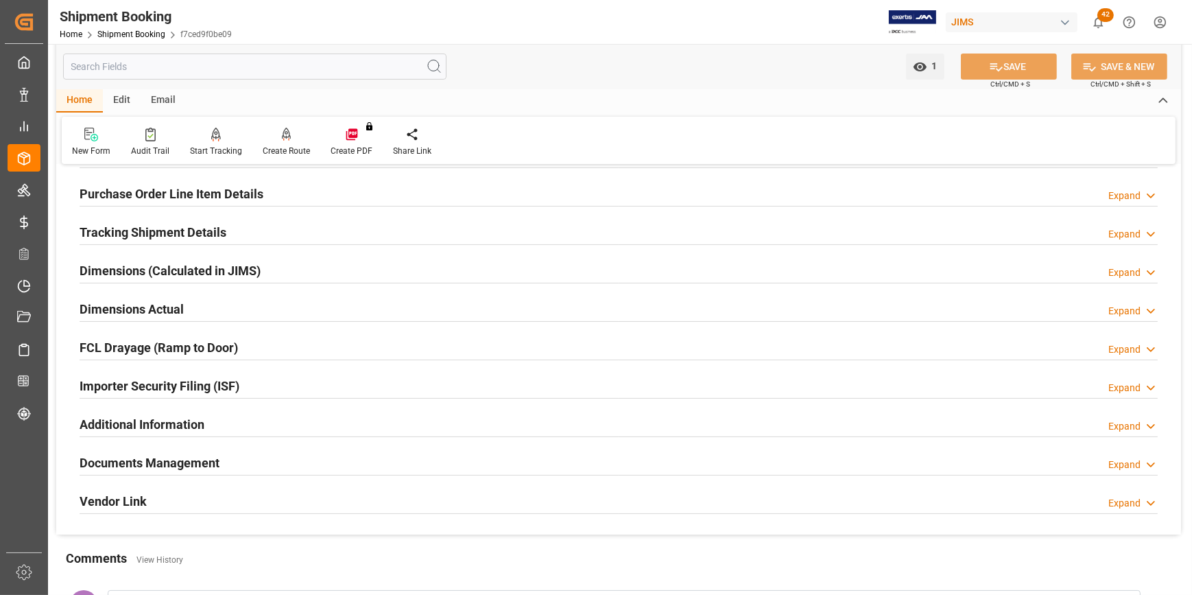
scroll to position [247, 0]
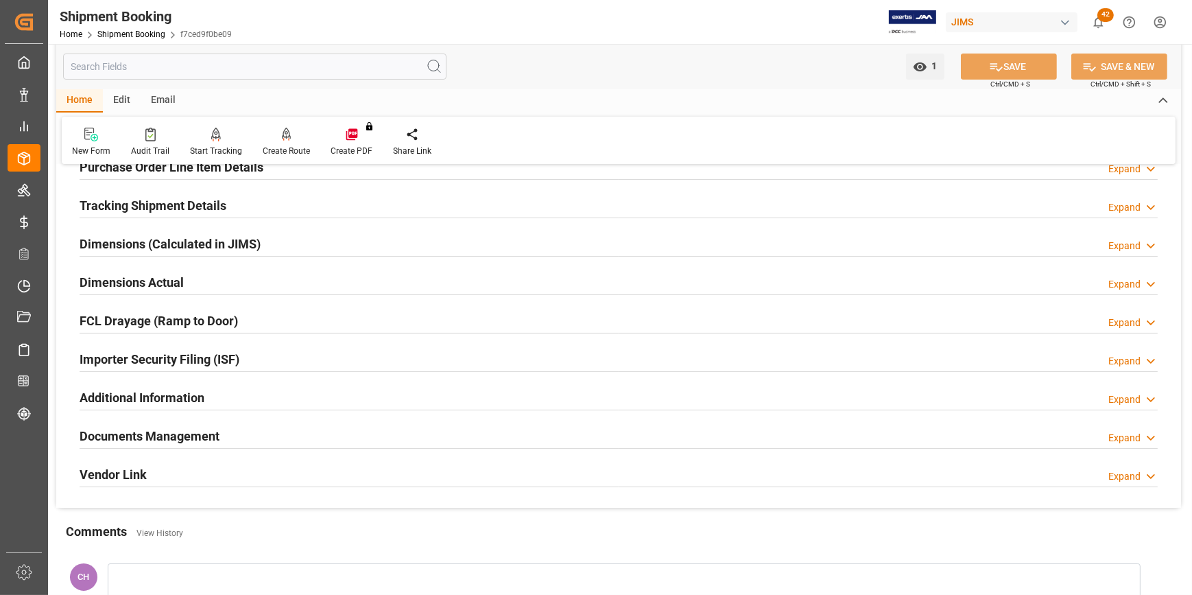
click at [182, 440] on h2 "Documents Management" at bounding box center [150, 436] width 140 height 19
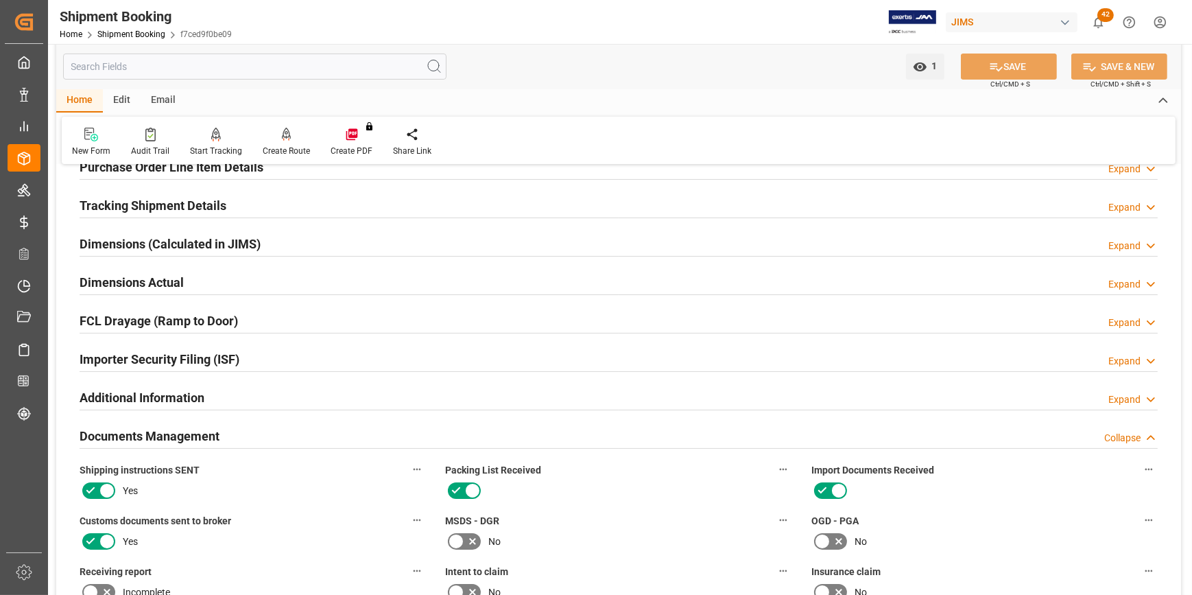
scroll to position [496, 0]
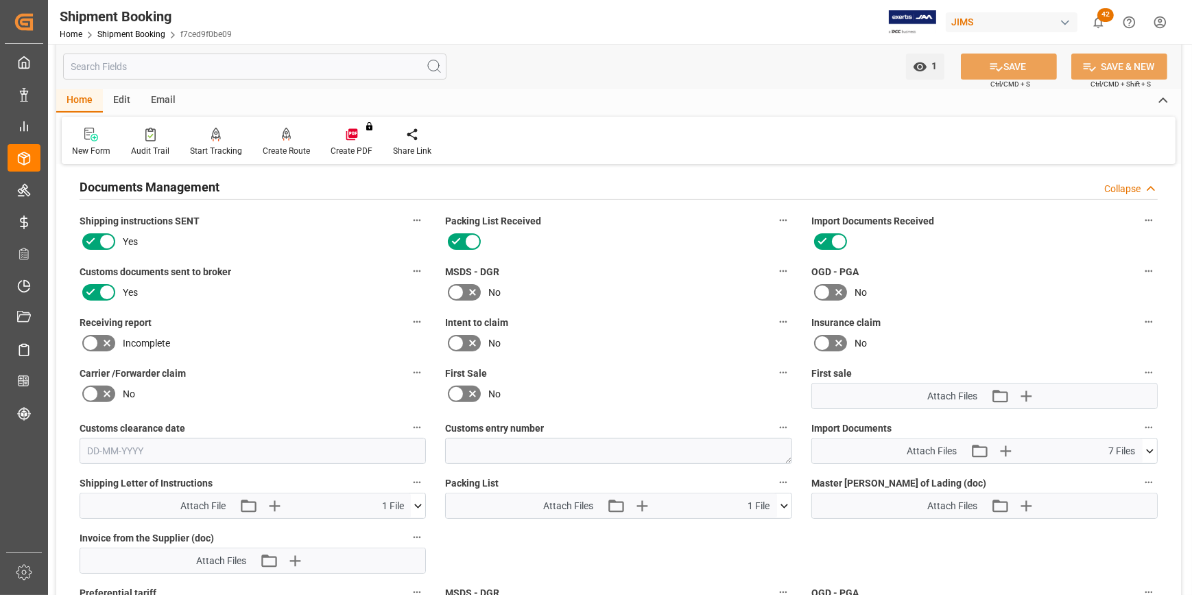
click at [787, 507] on icon at bounding box center [784, 506] width 14 height 14
click at [761, 531] on icon at bounding box center [762, 531] width 8 height 11
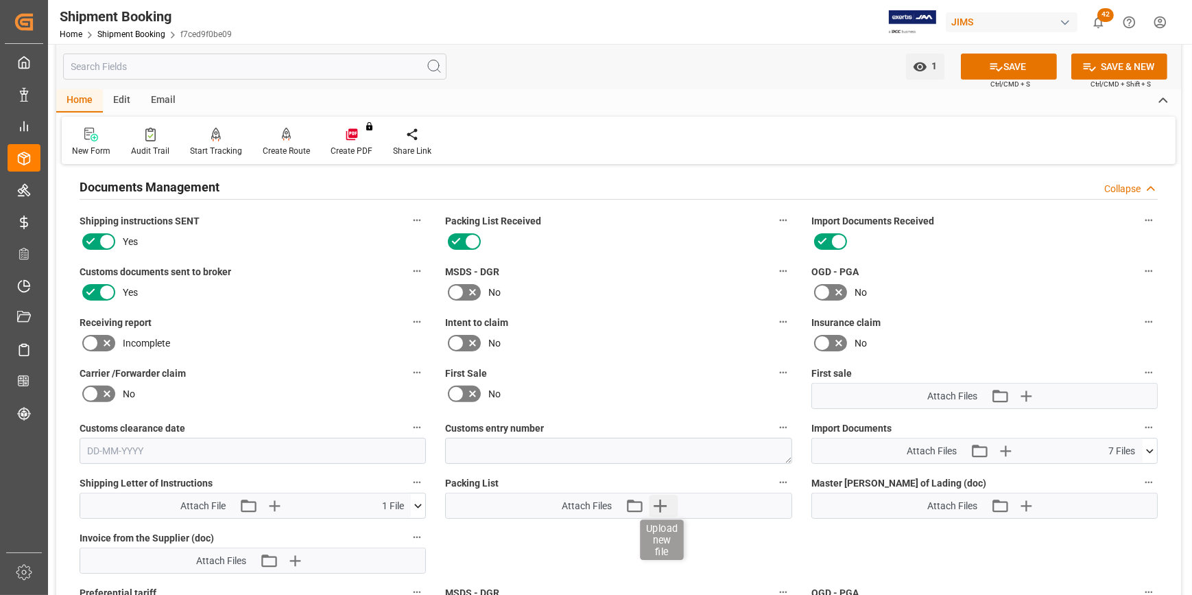
drag, startPoint x: 657, startPoint y: 505, endPoint x: 649, endPoint y: 503, distance: 7.8
click at [649, 503] on icon "button" at bounding box center [660, 505] width 22 height 22
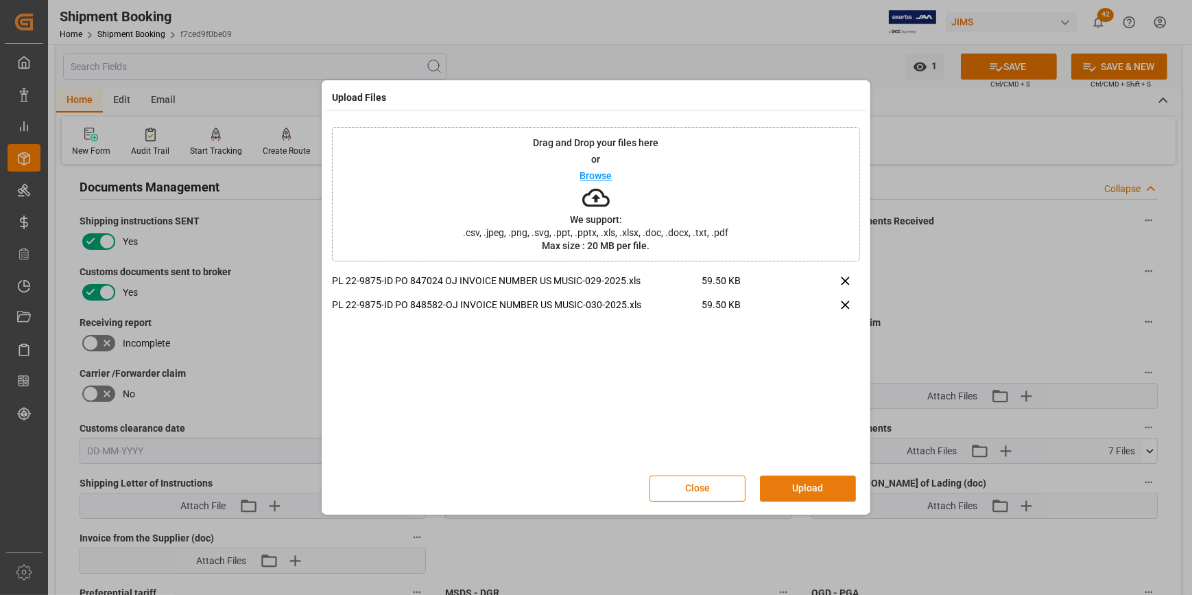
click at [797, 488] on button "Upload" at bounding box center [808, 488] width 96 height 26
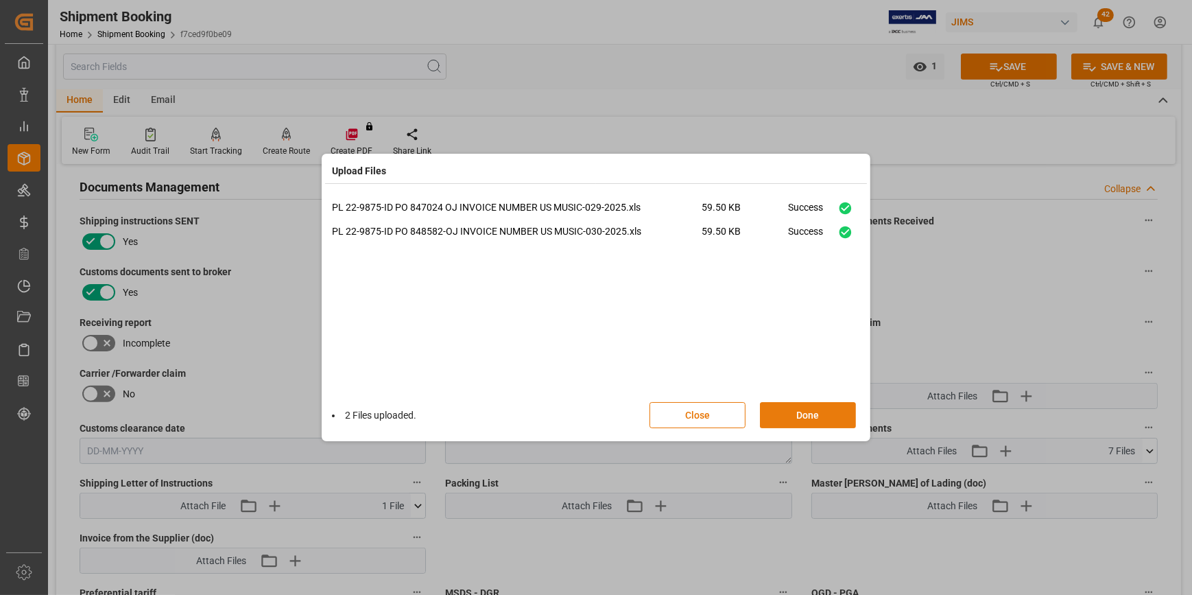
click at [793, 413] on button "Done" at bounding box center [808, 415] width 96 height 26
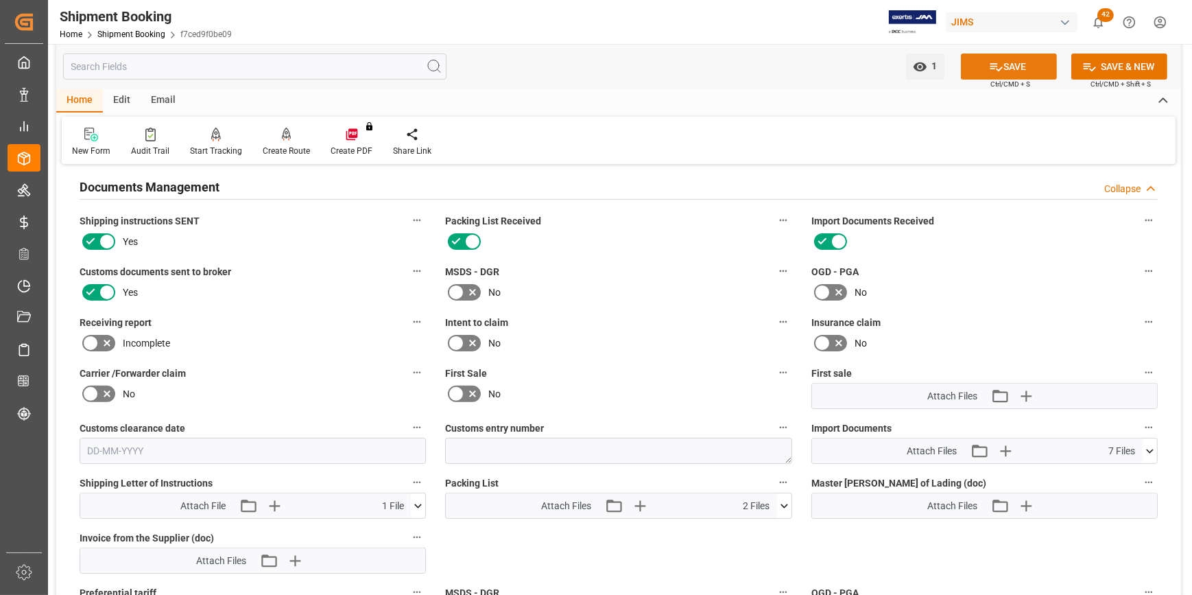
click at [997, 58] on button "SAVE" at bounding box center [1009, 66] width 96 height 26
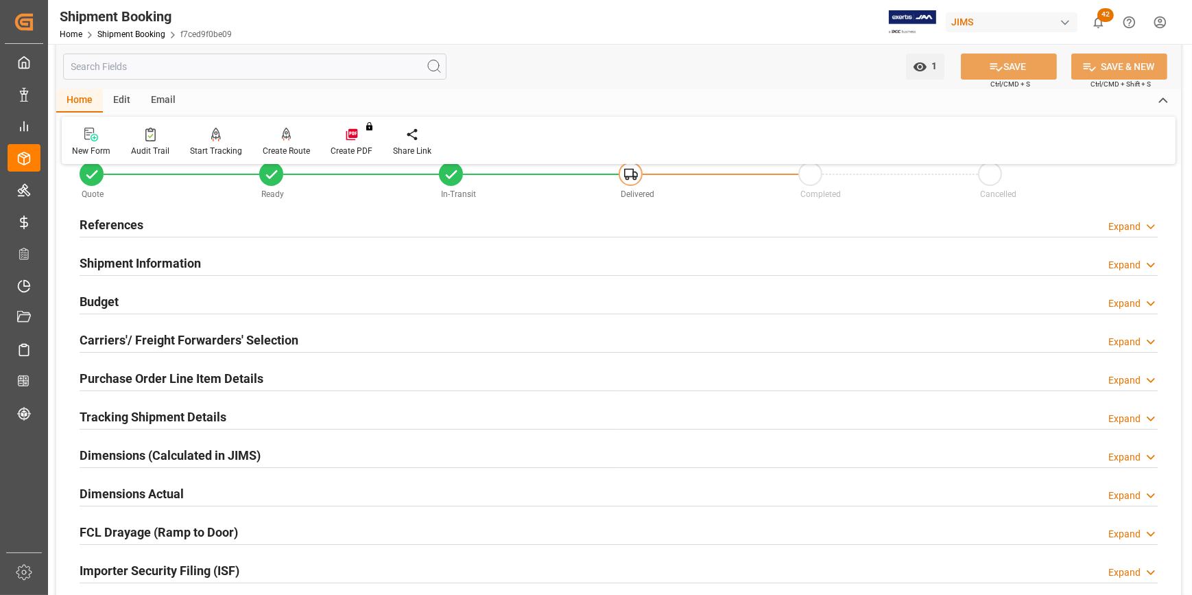
scroll to position [0, 0]
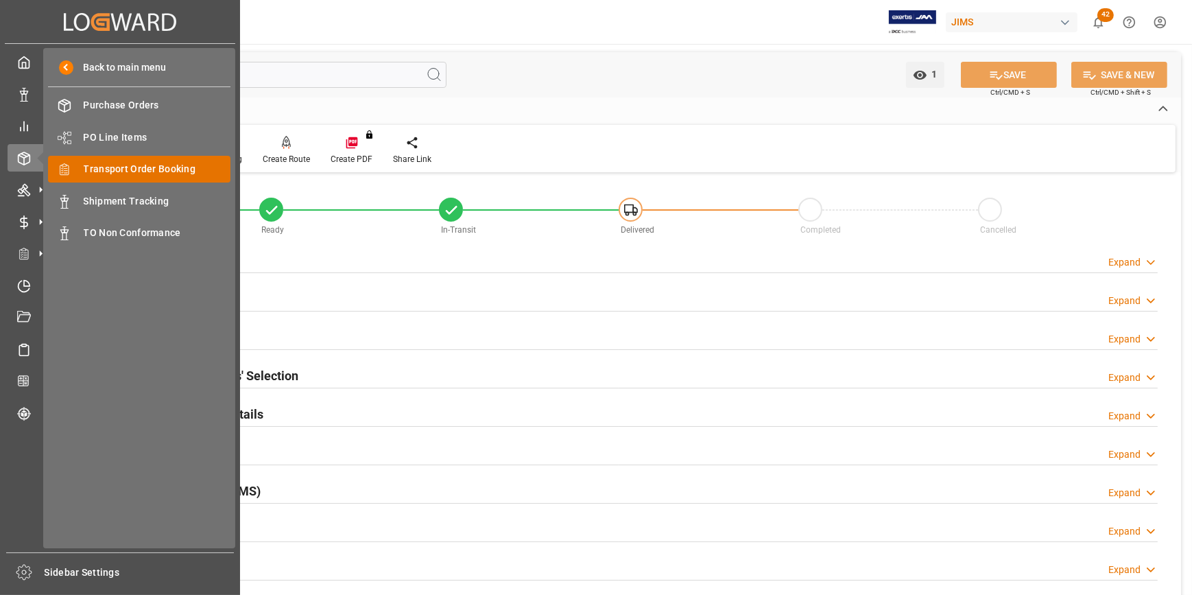
click at [136, 174] on span "Transport Order Booking" at bounding box center [157, 169] width 147 height 14
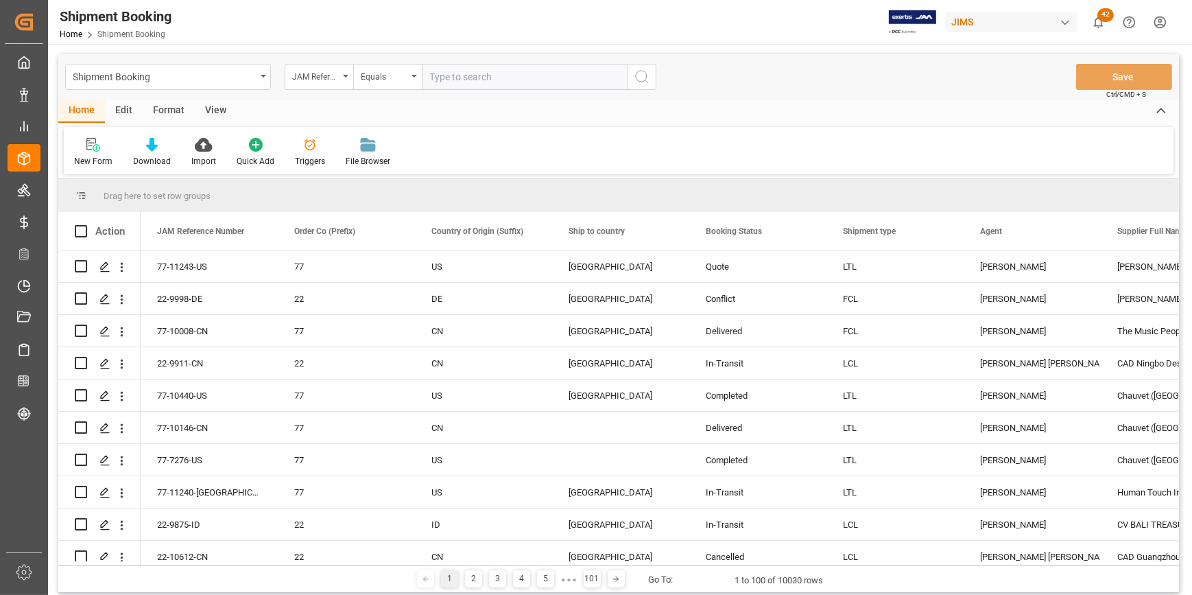
click at [442, 78] on input "text" at bounding box center [525, 77] width 206 height 26
type input "22-10728-CN"
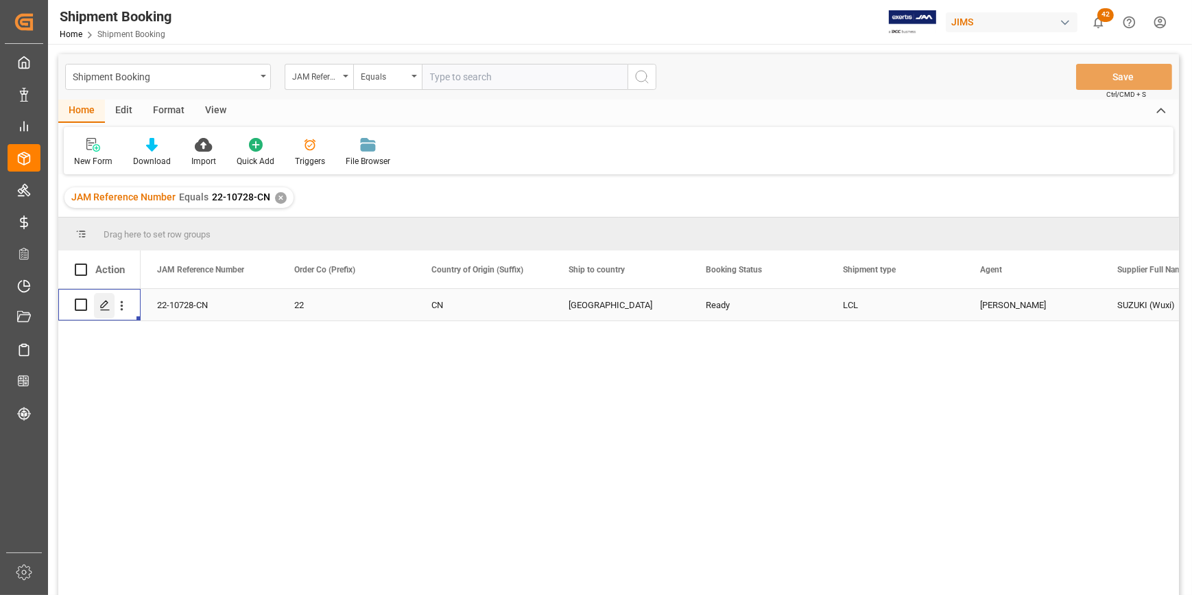
click at [98, 302] on div "Press SPACE to select this row." at bounding box center [104, 305] width 21 height 25
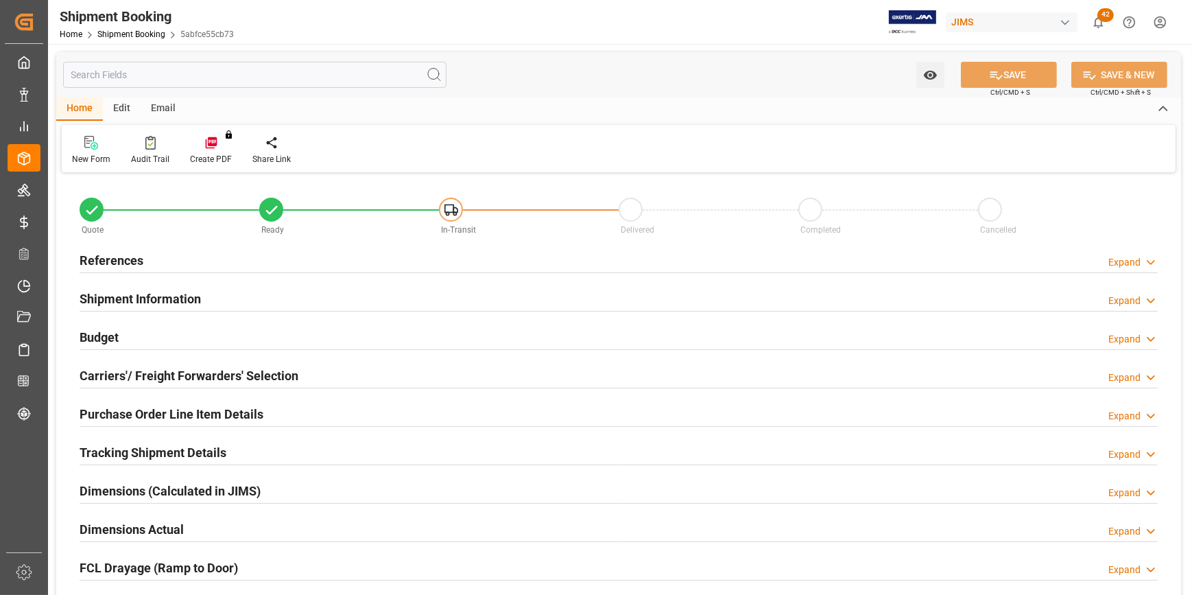
type input "0"
type input "30-09-2025"
click at [107, 254] on h2 "References" at bounding box center [112, 260] width 64 height 19
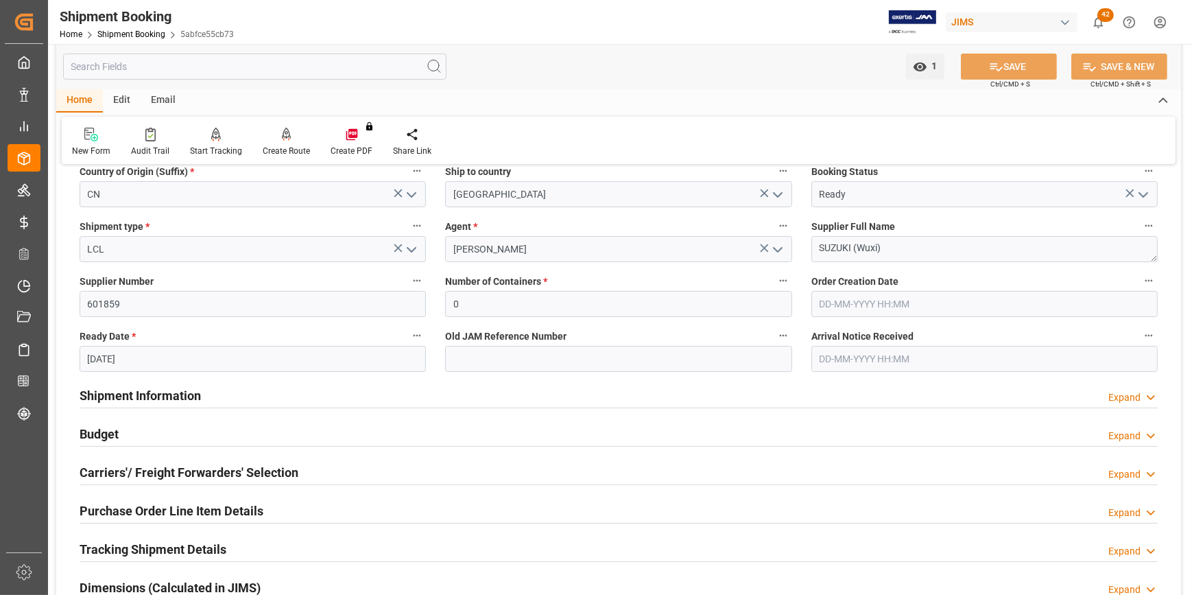
scroll to position [187, 0]
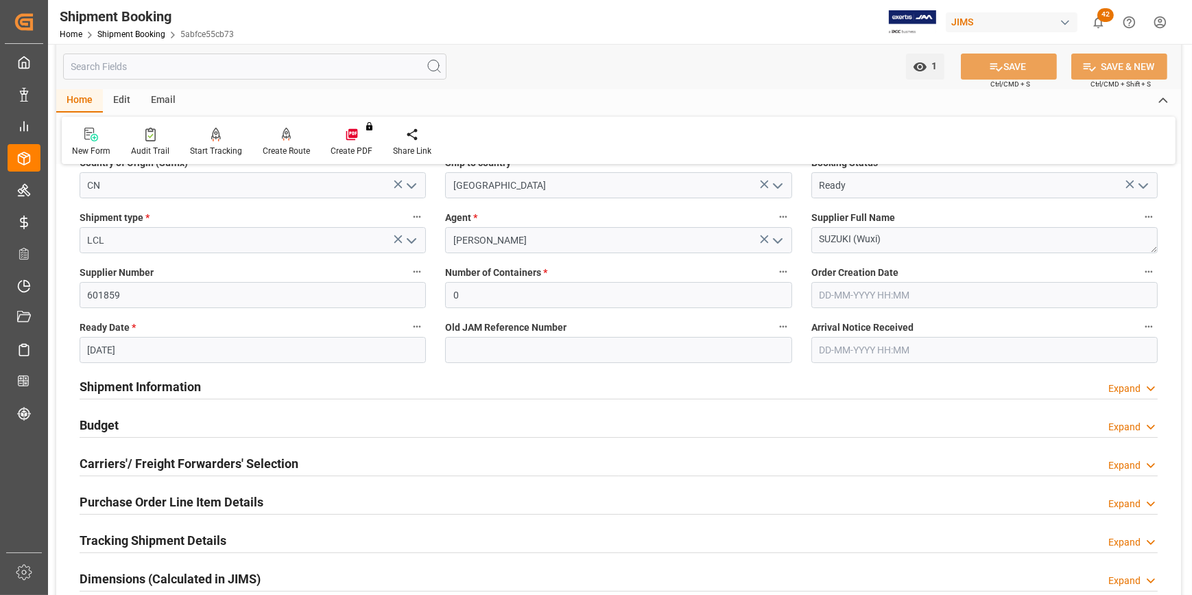
drag, startPoint x: 104, startPoint y: 388, endPoint x: 145, endPoint y: 394, distance: 42.2
click at [112, 391] on h2 "Shipment Information" at bounding box center [140, 386] width 121 height 19
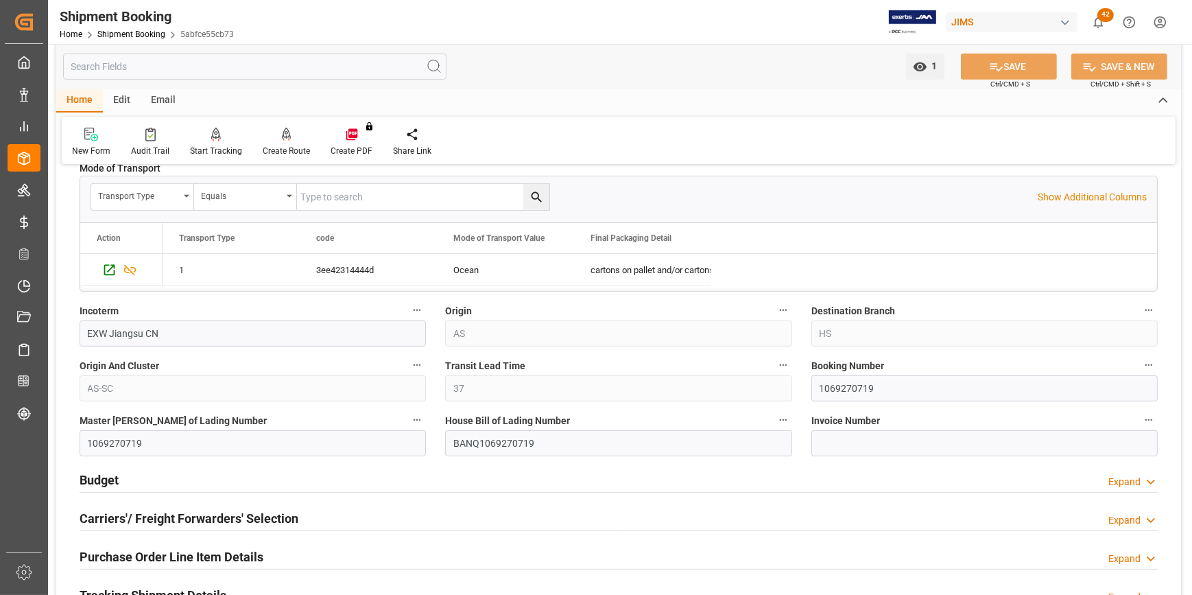
scroll to position [747, 0]
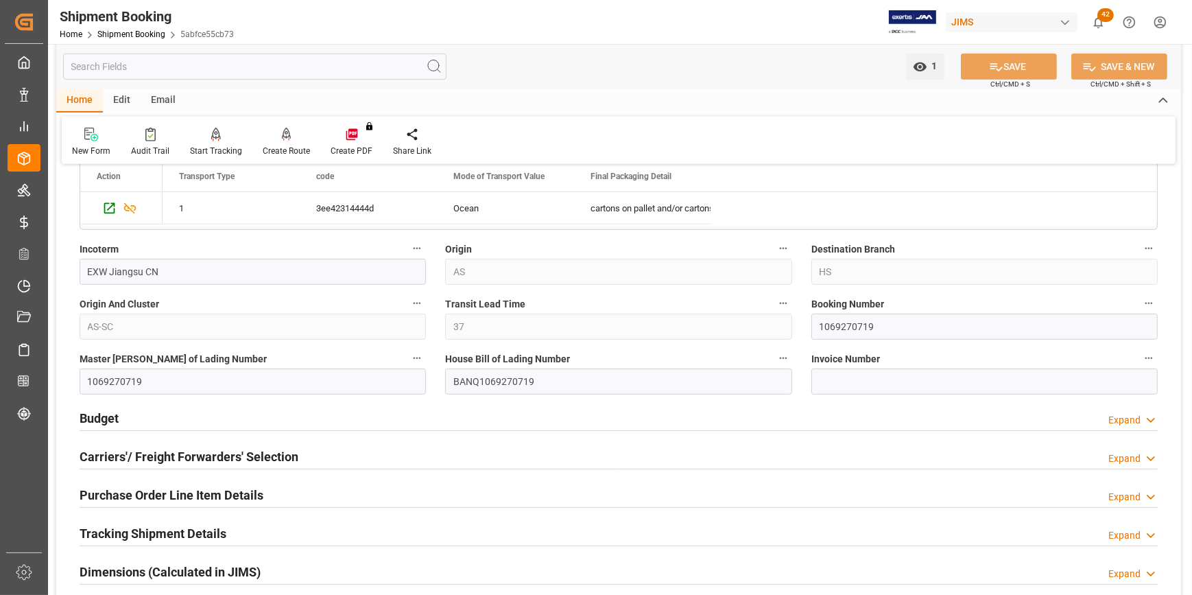
click at [91, 417] on h2 "Budget" at bounding box center [99, 418] width 39 height 19
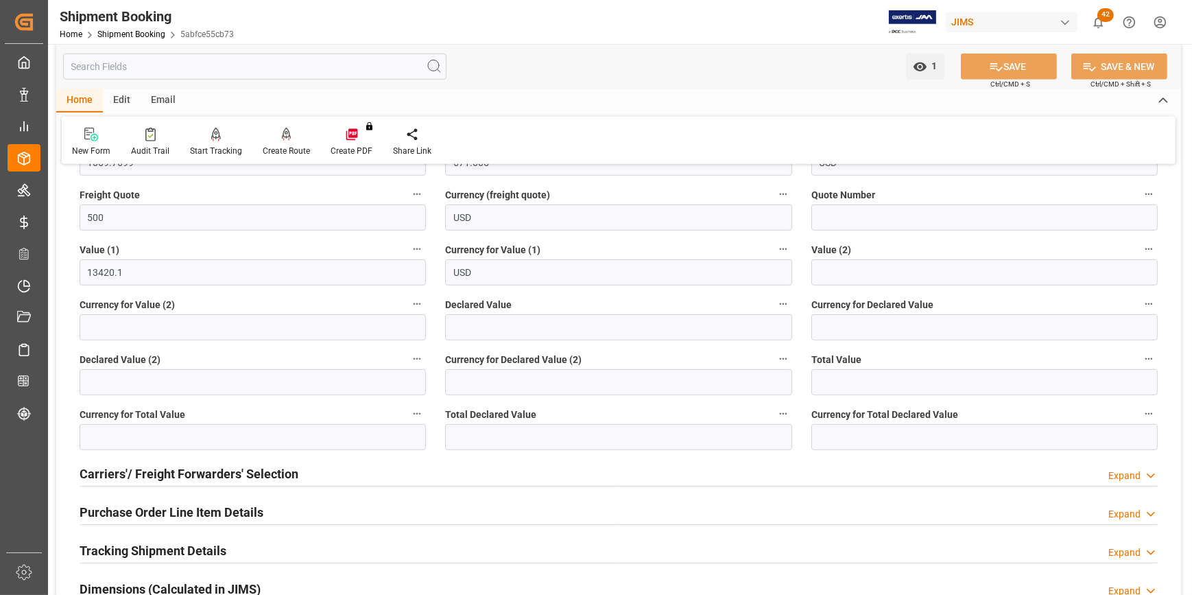
scroll to position [1122, 0]
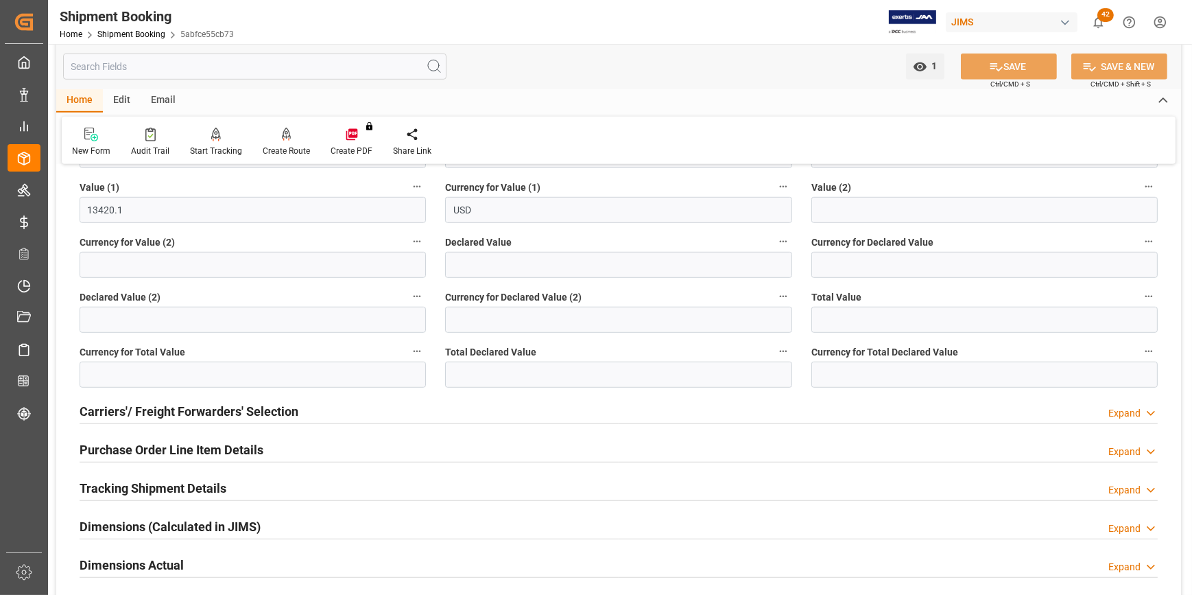
drag, startPoint x: 102, startPoint y: 408, endPoint x: 187, endPoint y: 408, distance: 84.4
click at [108, 408] on h2 "Carriers'/ Freight Forwarders' Selection" at bounding box center [189, 411] width 219 height 19
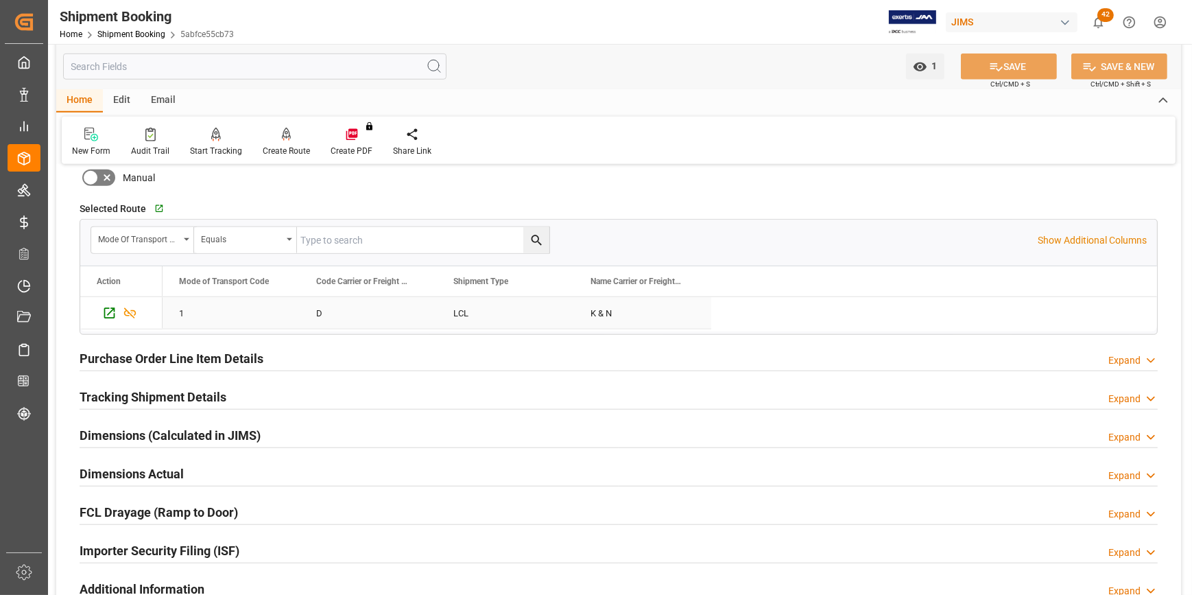
scroll to position [1558, 0]
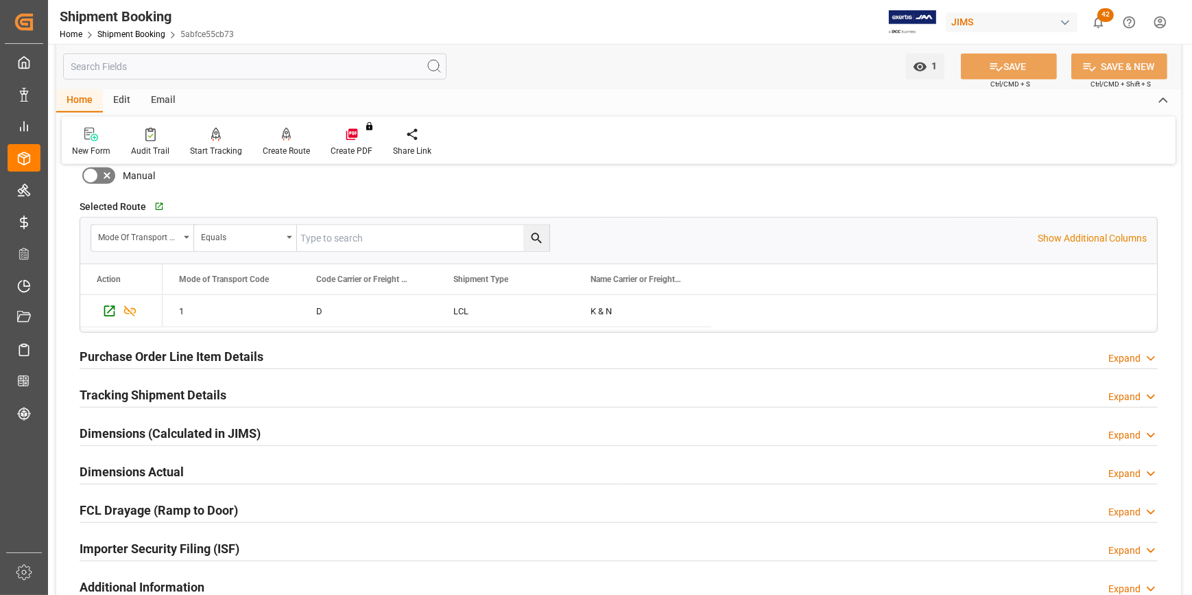
click at [156, 396] on h2 "Tracking Shipment Details" at bounding box center [153, 394] width 147 height 19
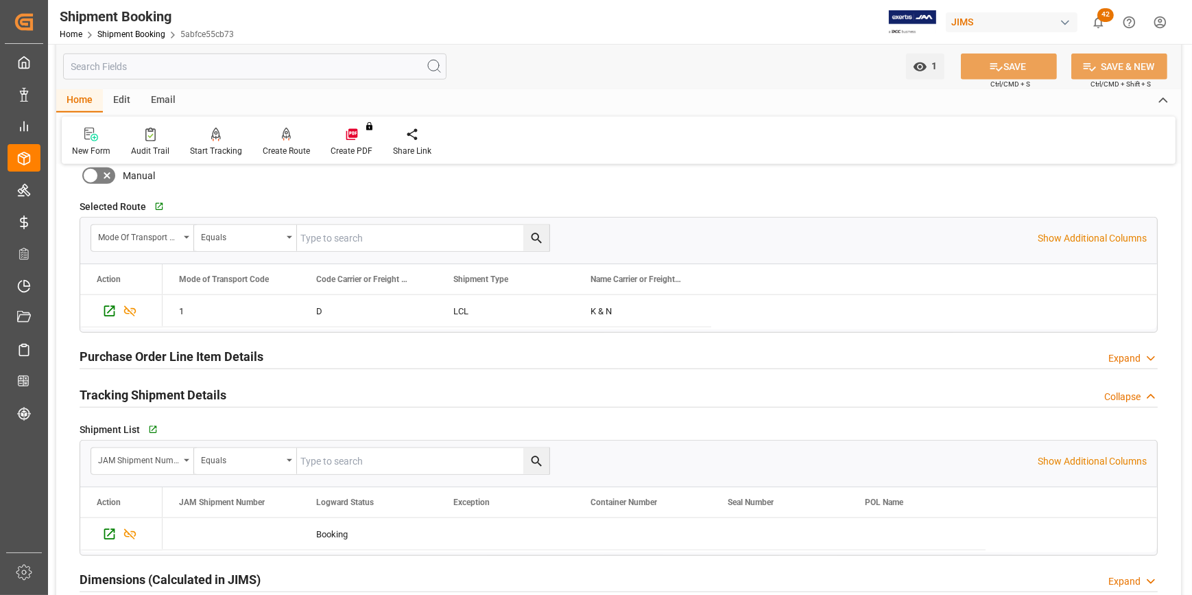
click at [167, 355] on h2 "Purchase Order Line Item Details" at bounding box center [172, 356] width 184 height 19
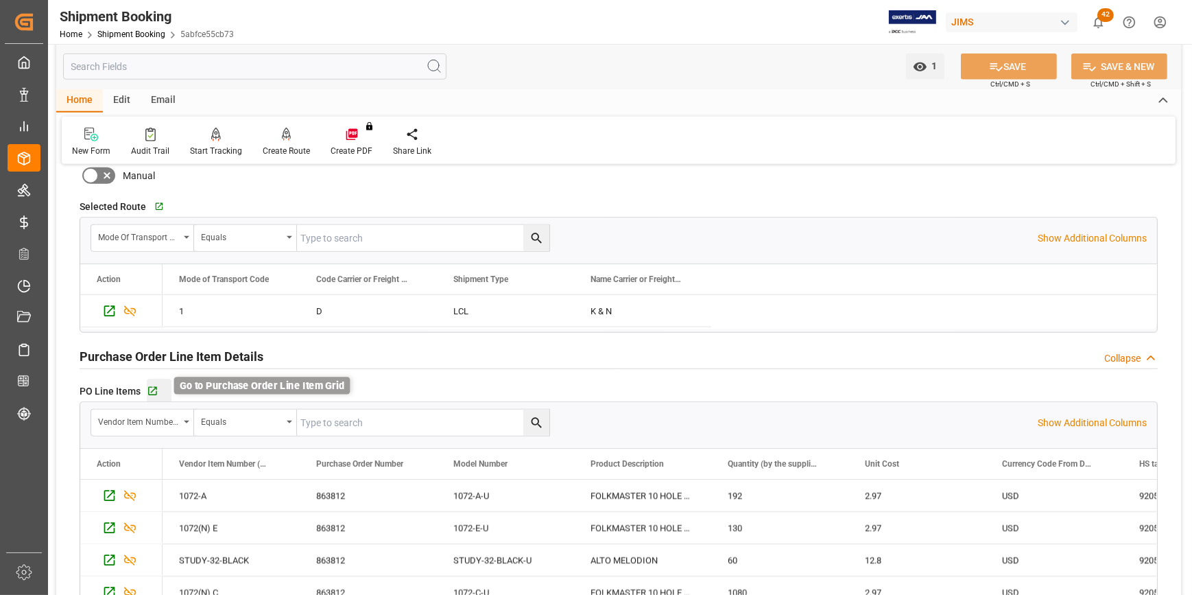
click at [155, 385] on icon "button" at bounding box center [153, 391] width 12 height 12
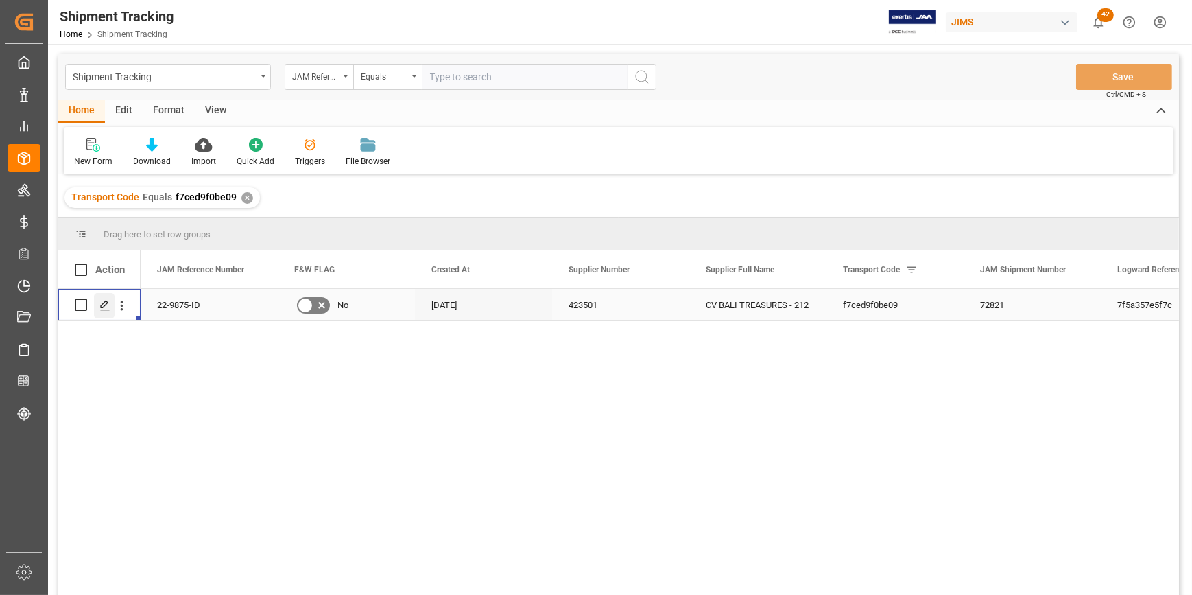
click at [101, 305] on polygon "Press SPACE to select this row." at bounding box center [104, 303] width 7 height 7
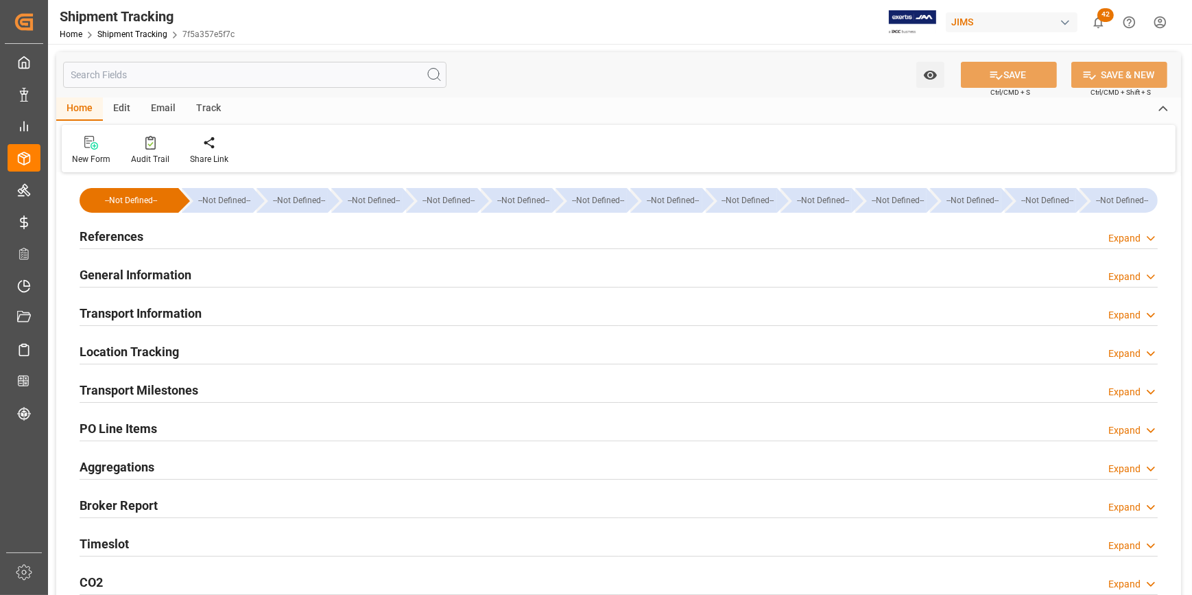
type input "29-07-2025 11:59"
type input "04-08-2025 00:00"
type input "02-08-2025 00:00"
type input "08-08-2025 00:00"
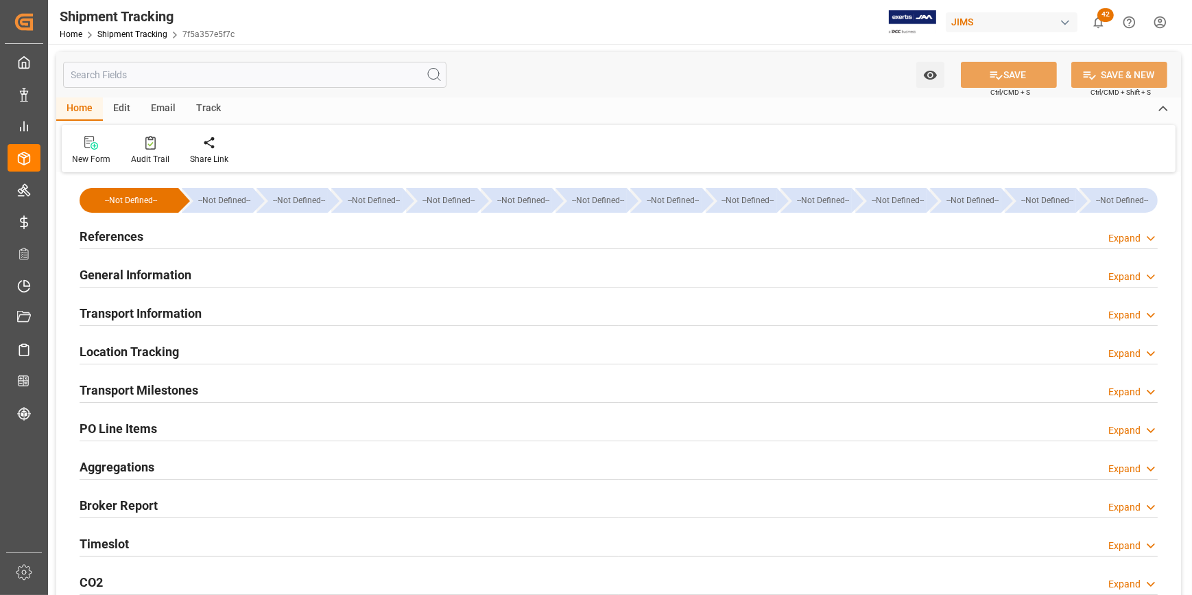
type input "23-09-2025"
click at [126, 396] on h2 "Transport Milestones" at bounding box center [139, 390] width 119 height 19
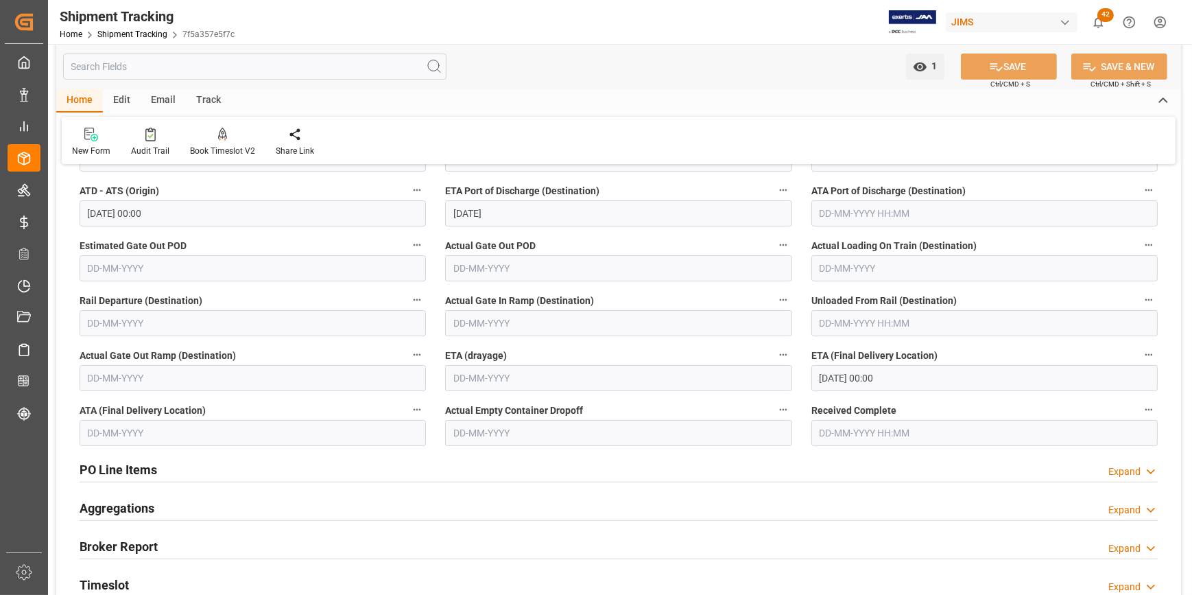
scroll to position [281, 0]
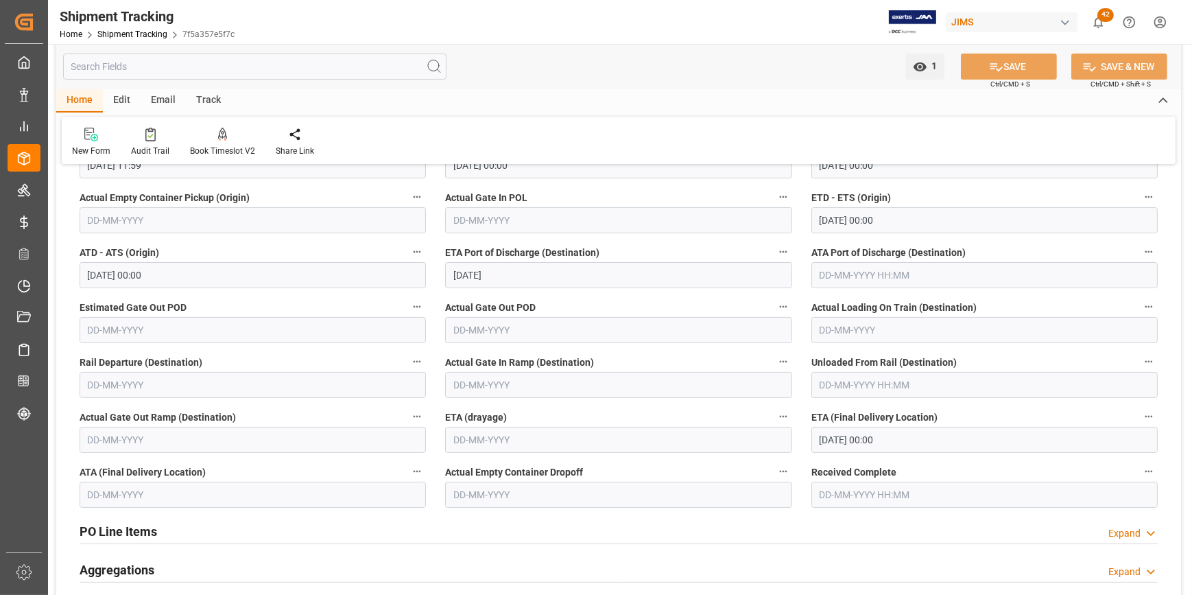
click at [824, 440] on input "30-09-2025 00:00" at bounding box center [984, 440] width 346 height 26
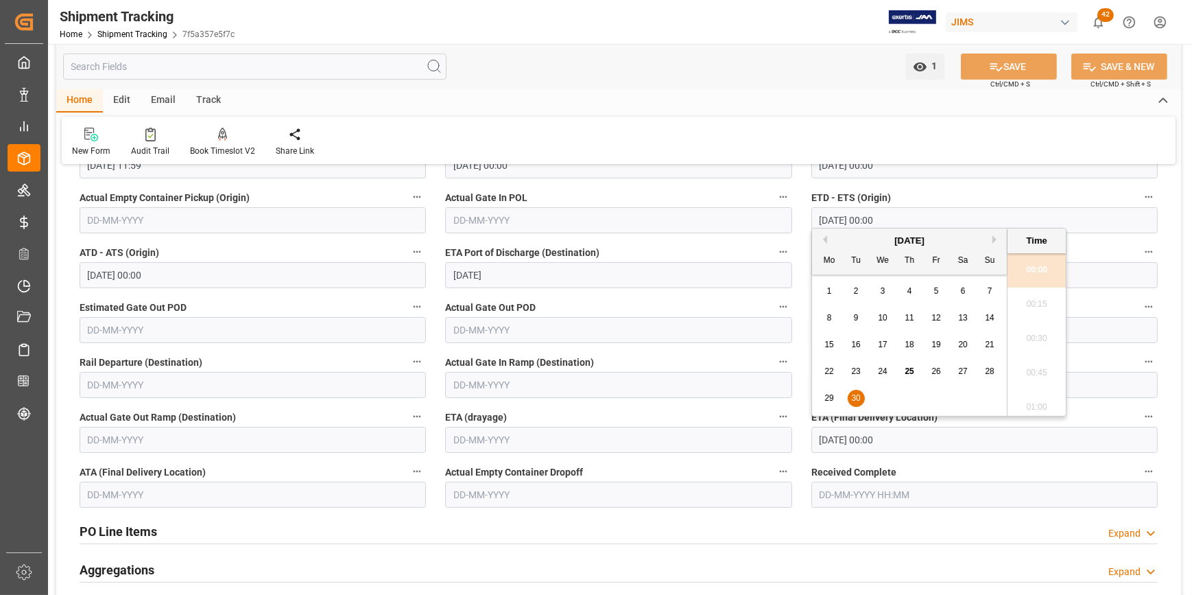
click at [824, 440] on input "30-09-2025 00:00" at bounding box center [984, 440] width 346 height 26
click at [988, 240] on div "September 2025" at bounding box center [909, 241] width 195 height 14
click at [992, 239] on div "September 2025" at bounding box center [909, 241] width 195 height 14
click at [993, 241] on button "Next Month" at bounding box center [996, 239] width 8 height 8
click at [857, 366] on span "21" at bounding box center [855, 371] width 9 height 10
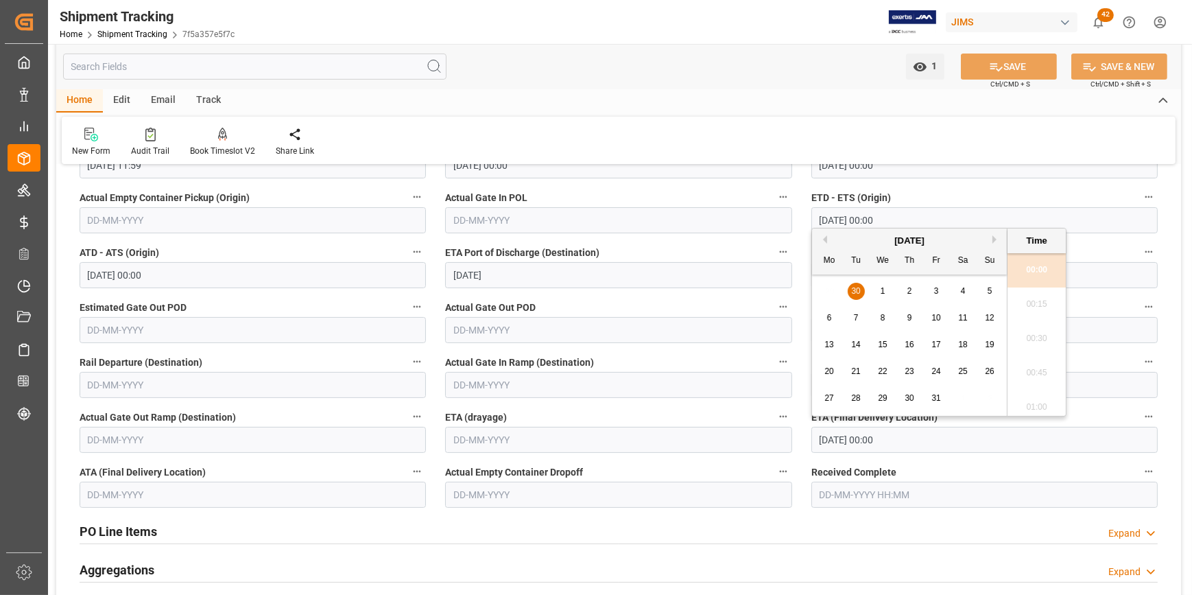
type input "21-10-2025 00:00"
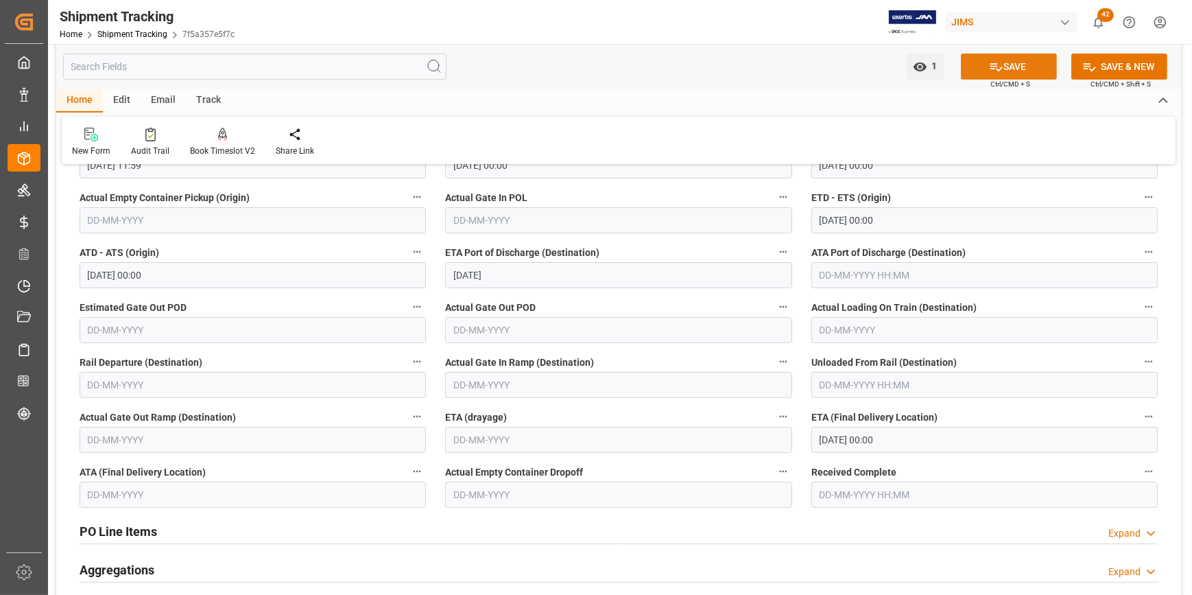
click at [1036, 58] on button "SAVE" at bounding box center [1009, 66] width 96 height 26
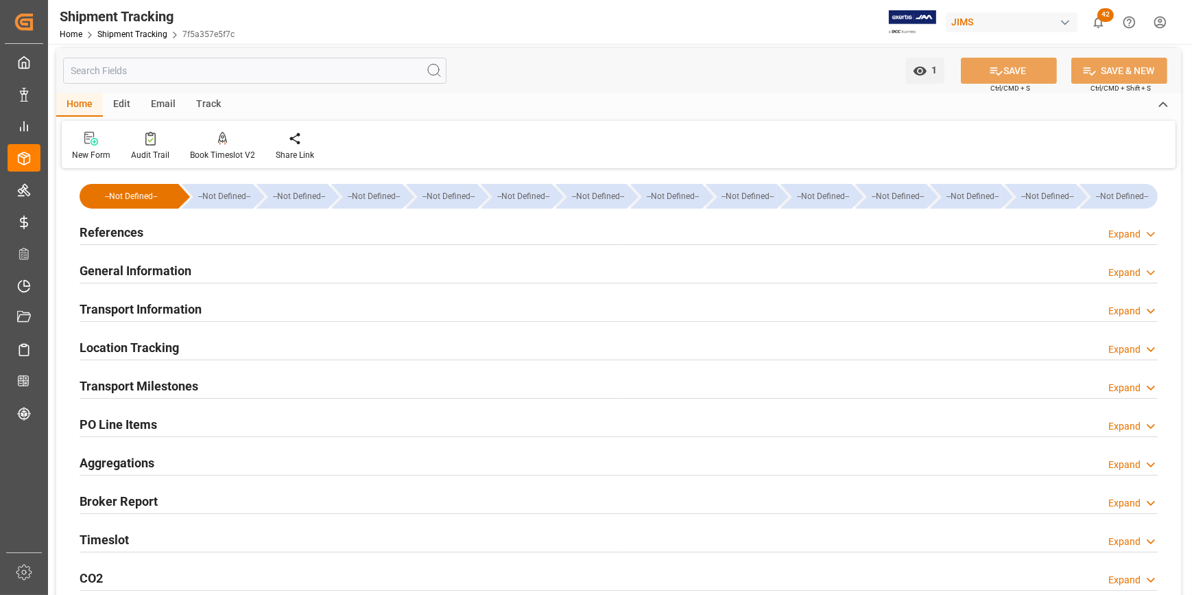
scroll to position [0, 0]
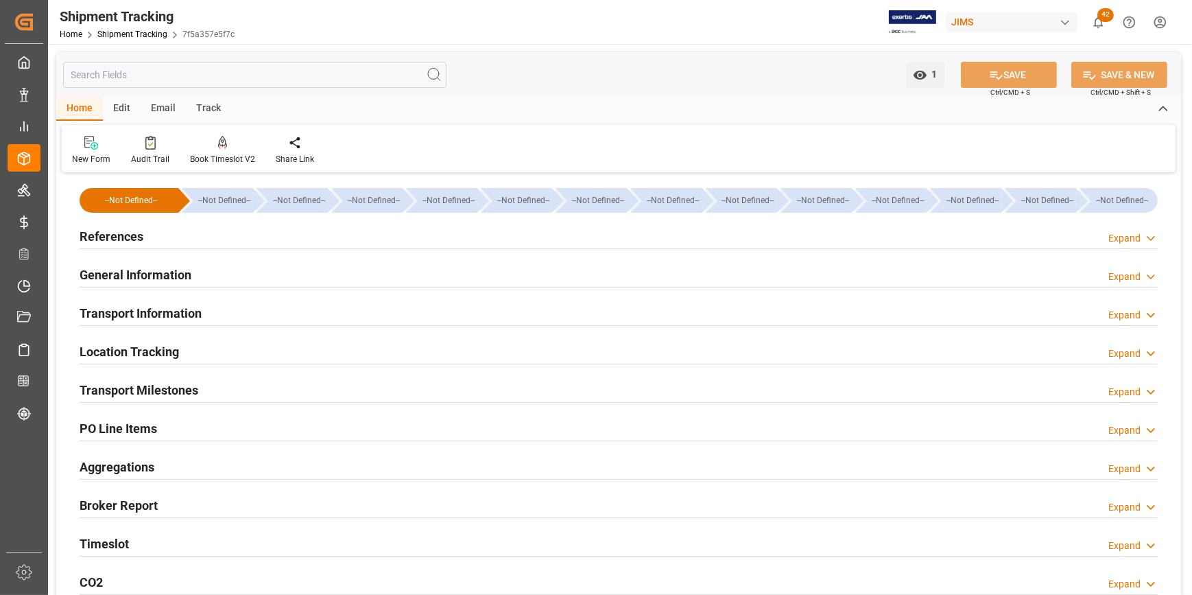
click at [130, 388] on h2 "Transport Milestones" at bounding box center [139, 390] width 119 height 19
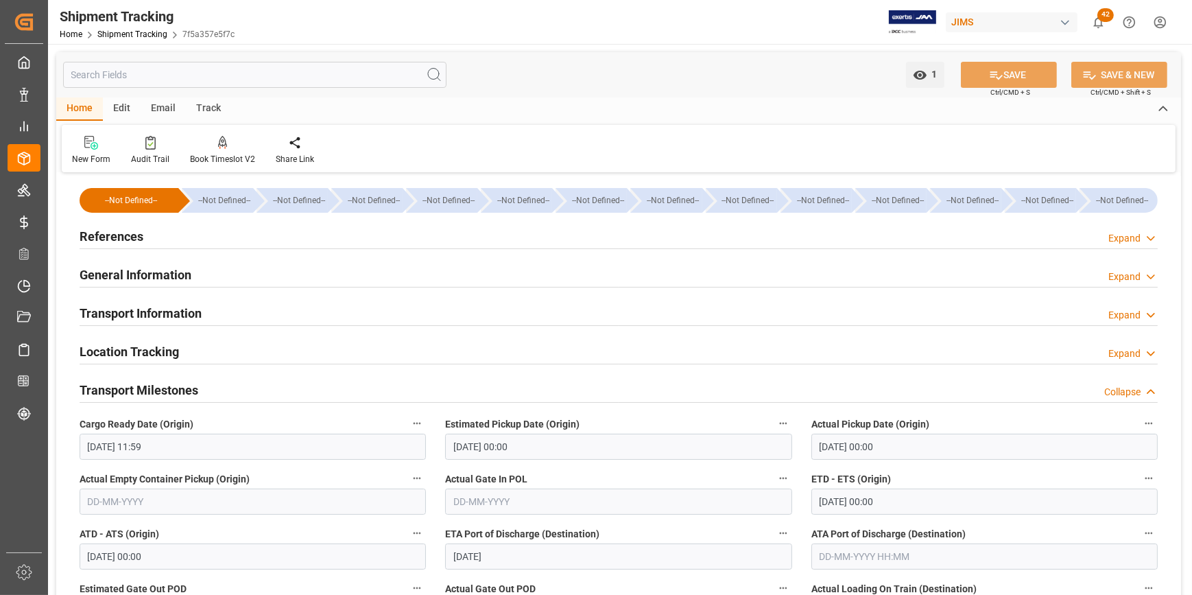
click at [104, 241] on h2 "References" at bounding box center [112, 236] width 64 height 19
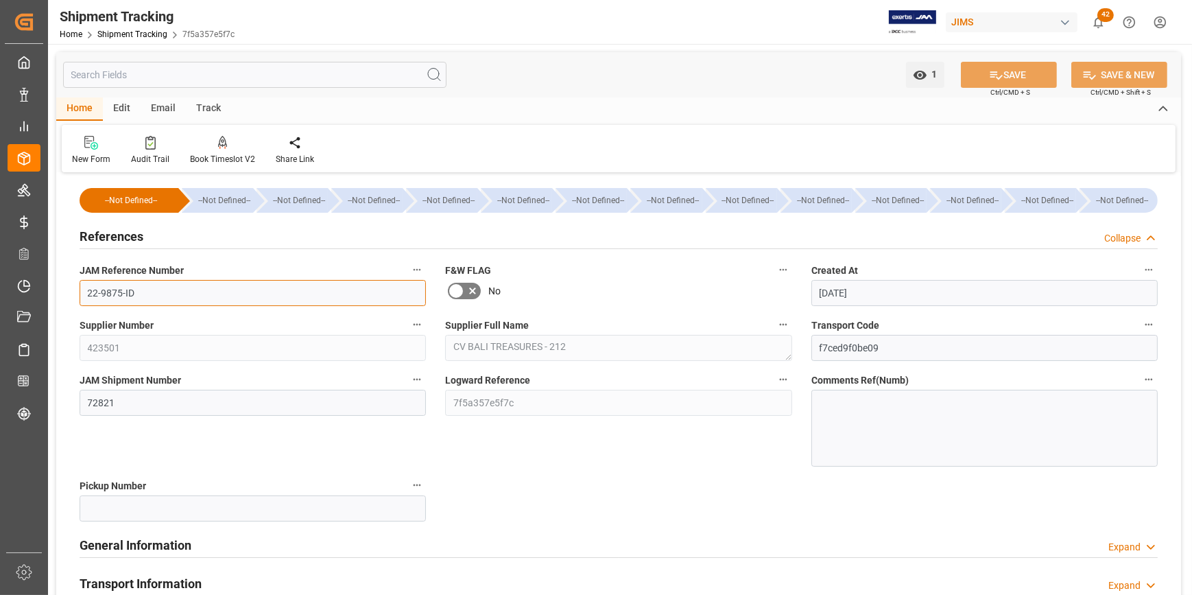
drag, startPoint x: 154, startPoint y: 288, endPoint x: 72, endPoint y: 289, distance: 82.3
click at [72, 289] on div "JAM Reference Number 22-9875-ID" at bounding box center [253, 283] width 366 height 55
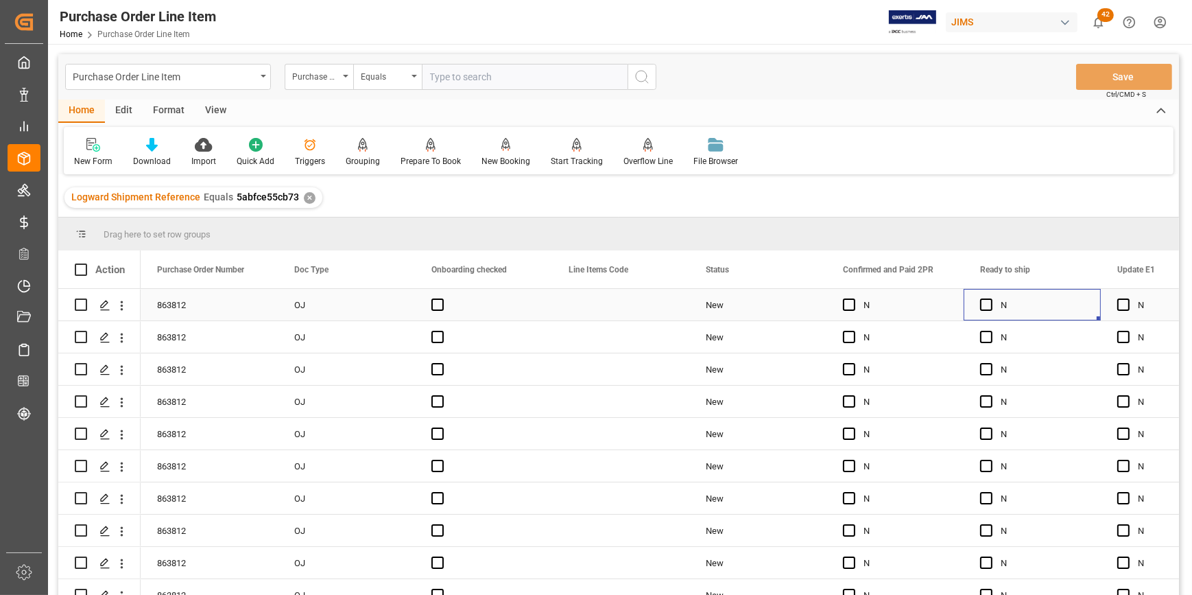
click at [996, 304] on div "Press SPACE to select this row." at bounding box center [990, 305] width 21 height 32
click at [989, 304] on span "Press SPACE to select this row." at bounding box center [986, 304] width 12 height 12
click at [990, 298] on input "Press SPACE to select this row." at bounding box center [990, 298] width 0 height 0
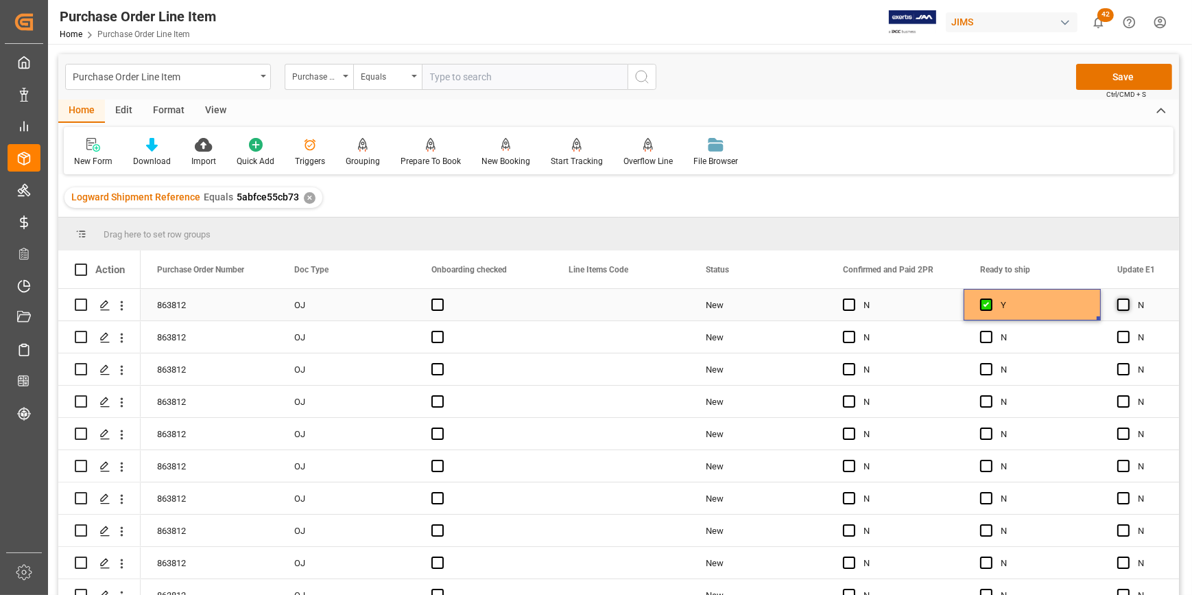
click at [1123, 301] on span "Press SPACE to select this row." at bounding box center [1123, 304] width 12 height 12
click at [1127, 298] on input "Press SPACE to select this row." at bounding box center [1127, 298] width 0 height 0
click at [1058, 310] on div "Y" at bounding box center [1043, 305] width 84 height 32
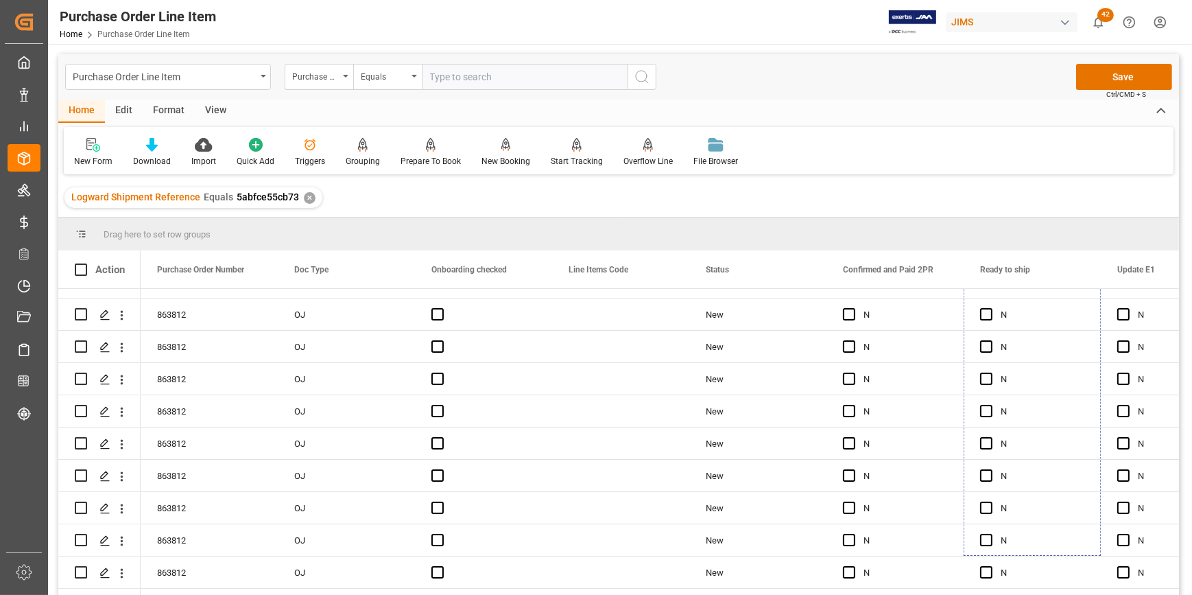
scroll to position [80, 0]
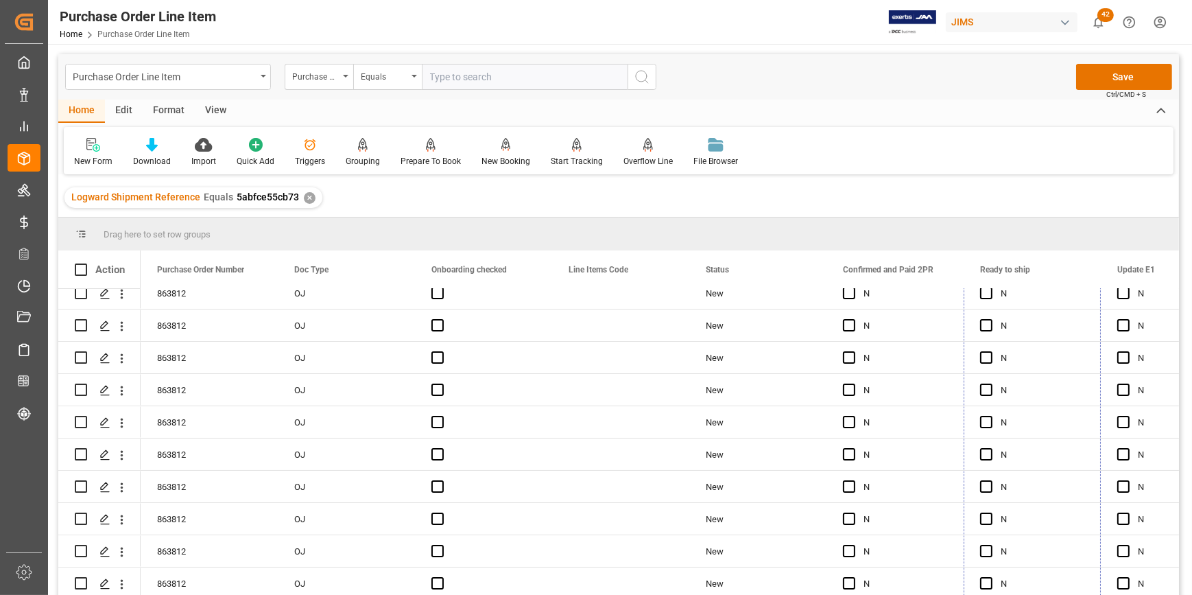
drag, startPoint x: 1099, startPoint y: 315, endPoint x: 1079, endPoint y: 594, distance: 279.2
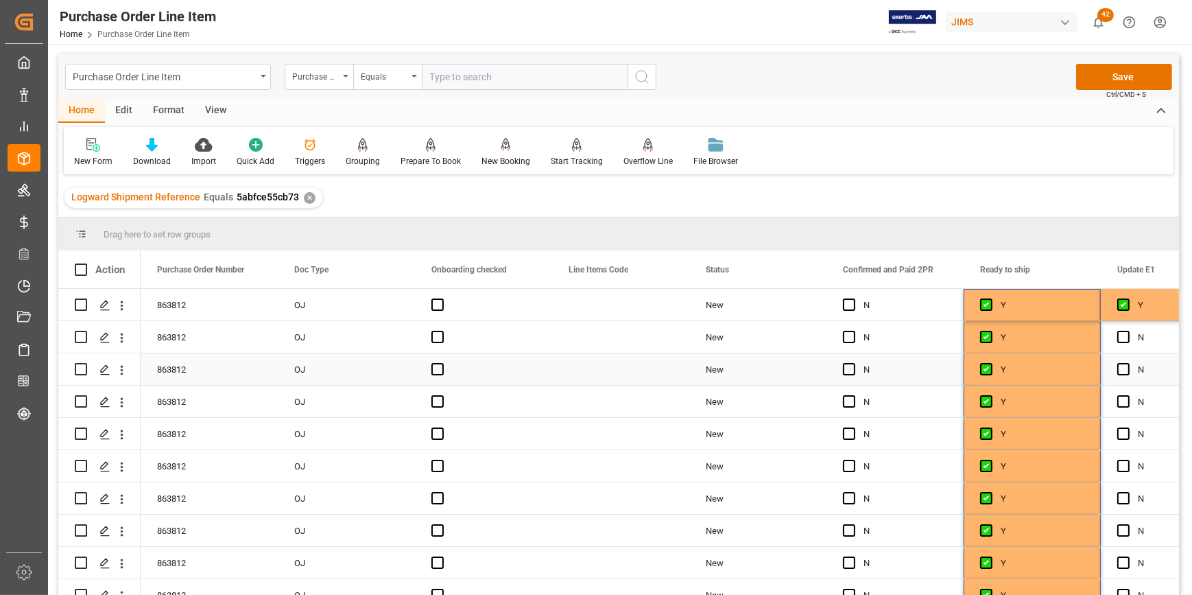
scroll to position [0, 0]
click at [1144, 308] on div "Y" at bounding box center [1180, 305] width 84 height 32
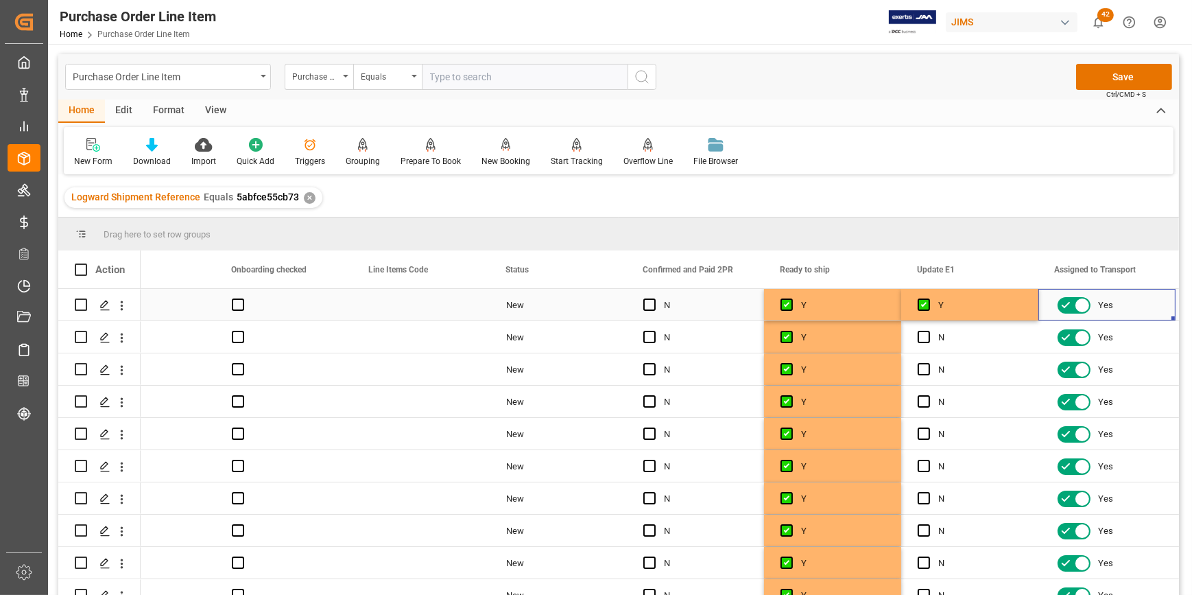
scroll to position [0, 337]
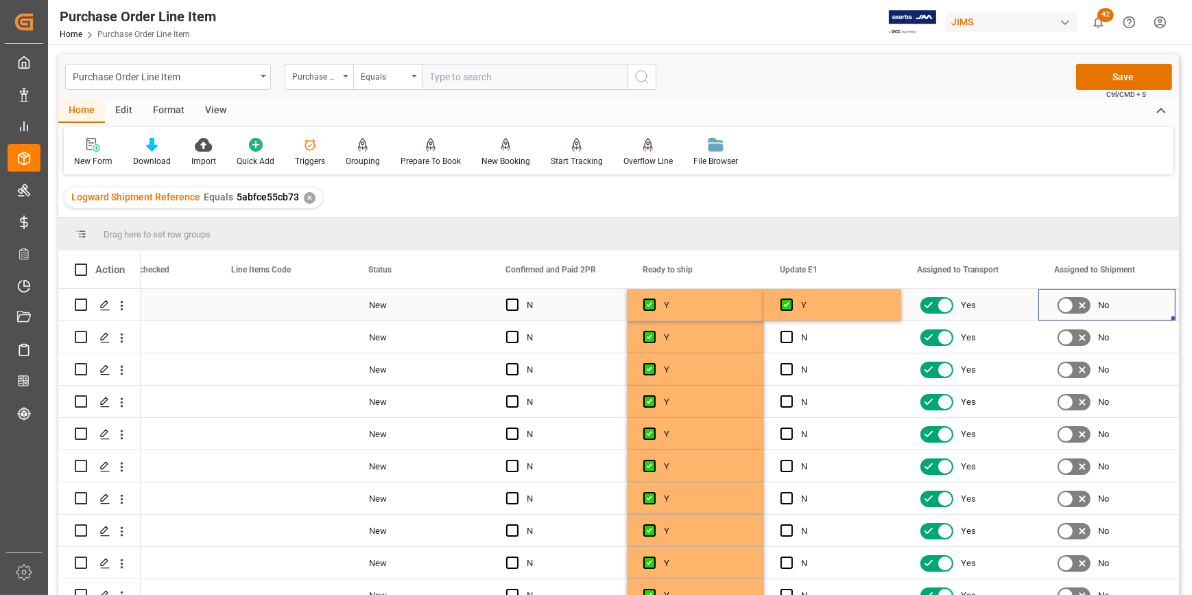
click at [830, 312] on div "Y" at bounding box center [843, 305] width 84 height 32
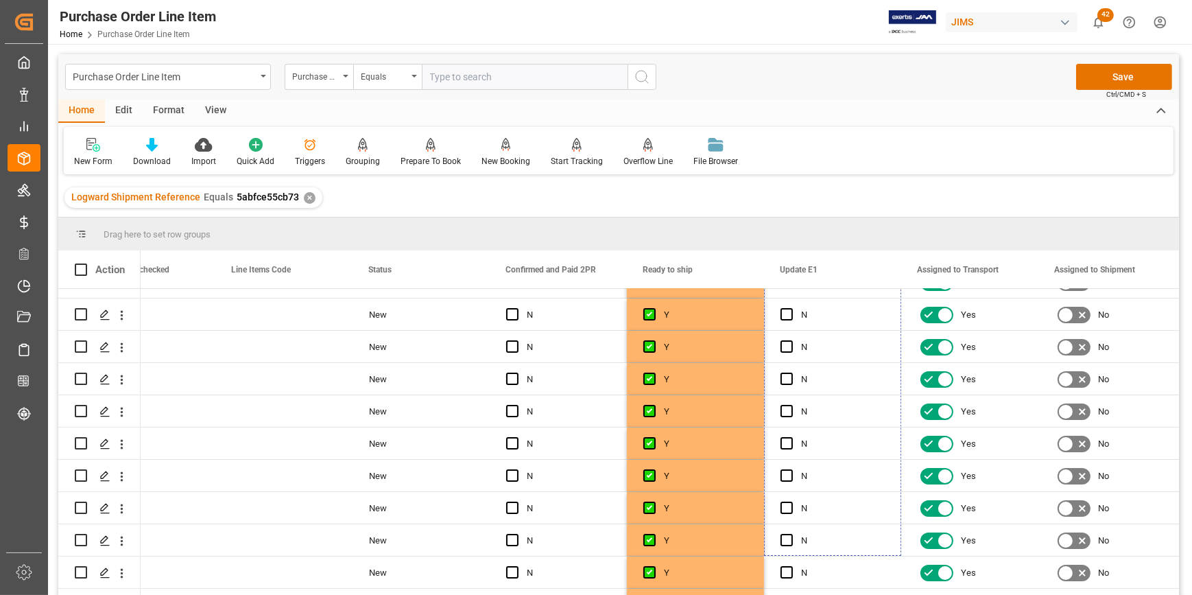
scroll to position [80, 0]
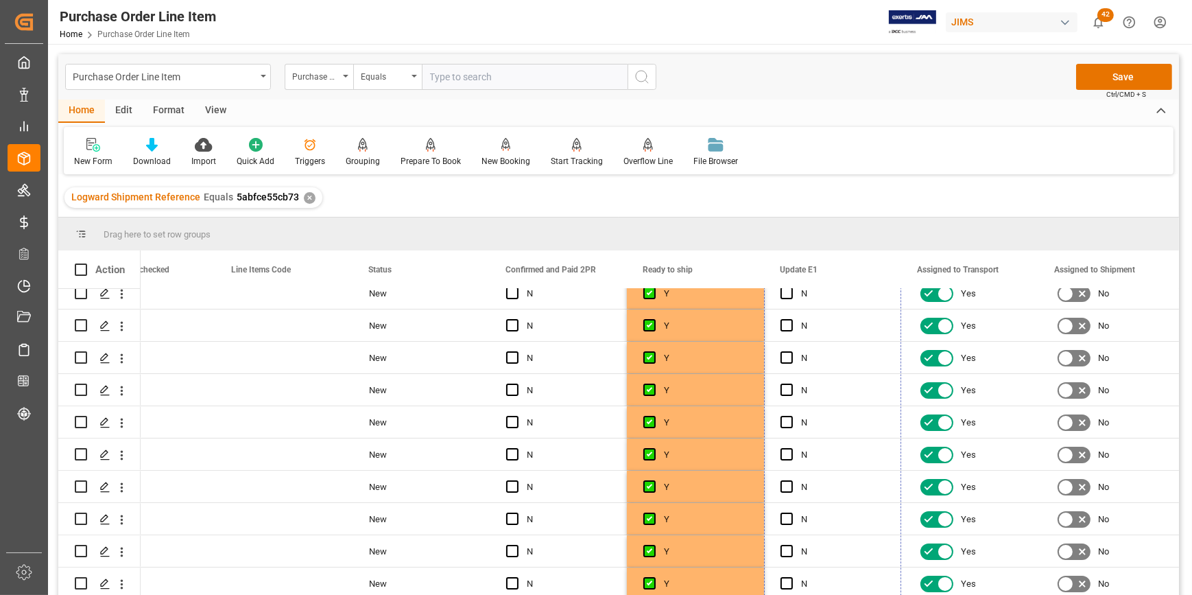
drag, startPoint x: 897, startPoint y: 317, endPoint x: 905, endPoint y: 626, distance: 309.4
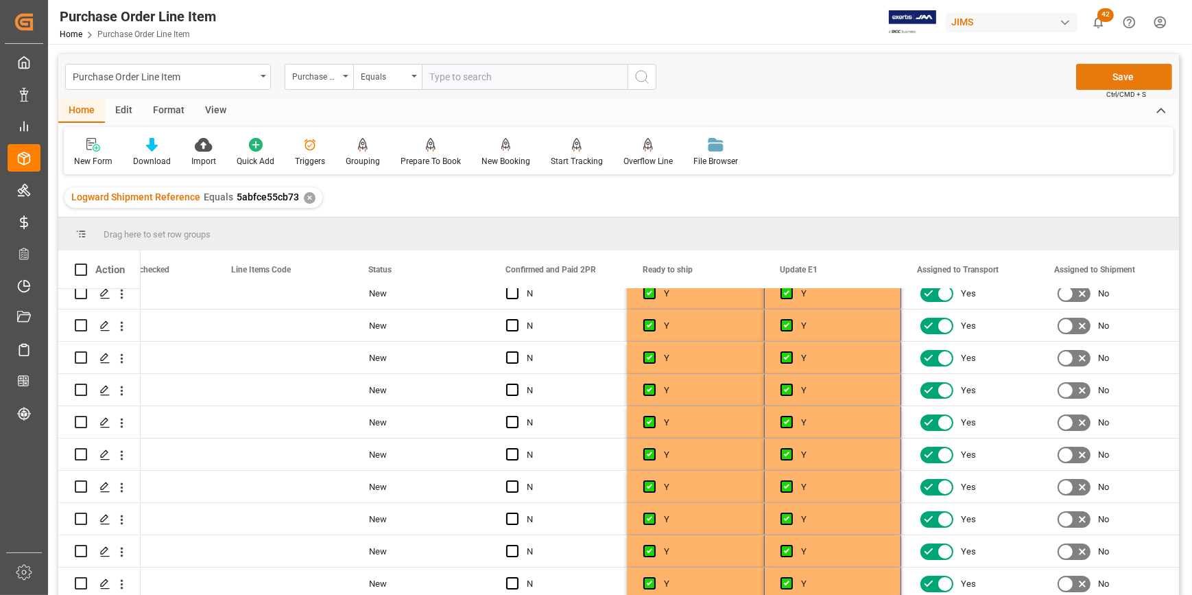
click at [1136, 73] on button "Save" at bounding box center [1124, 77] width 96 height 26
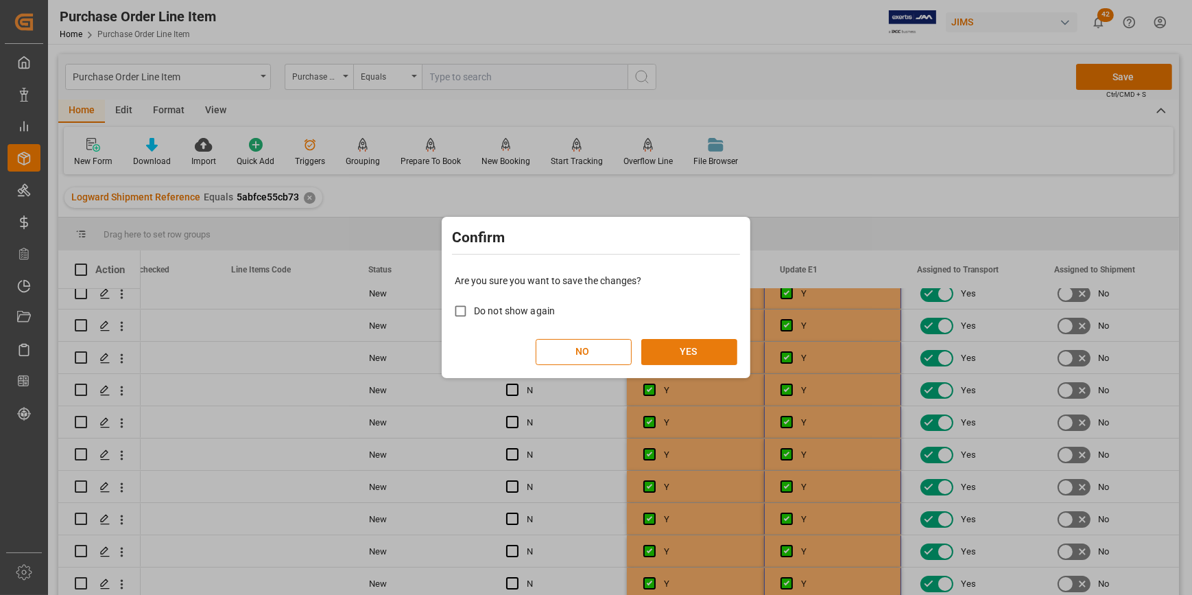
click at [680, 351] on button "YES" at bounding box center [689, 352] width 96 height 26
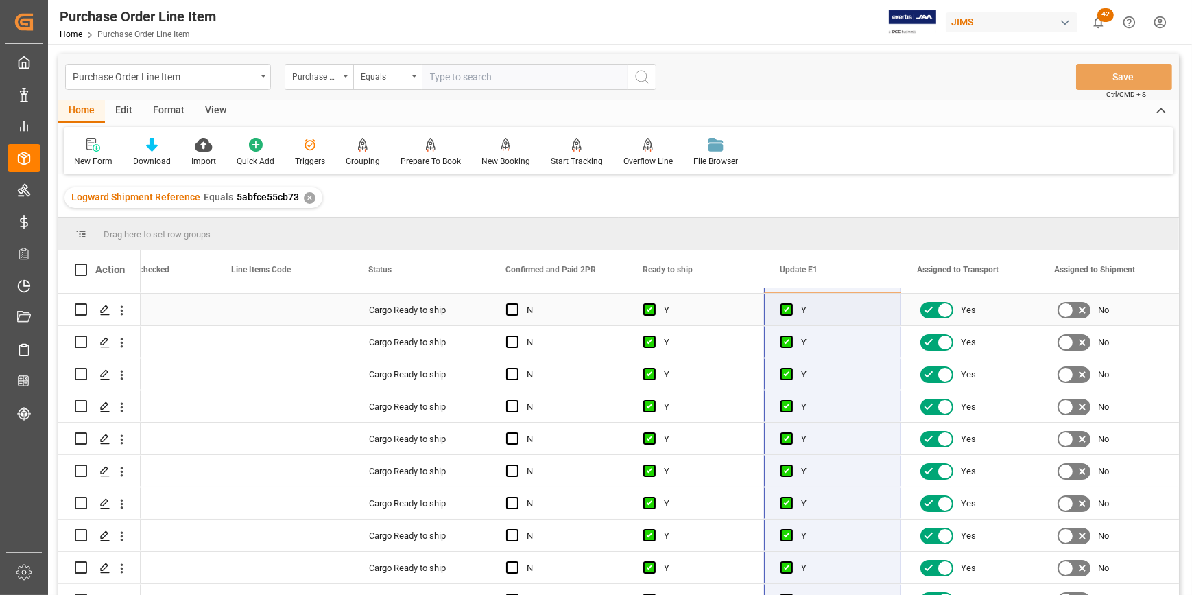
scroll to position [0, 0]
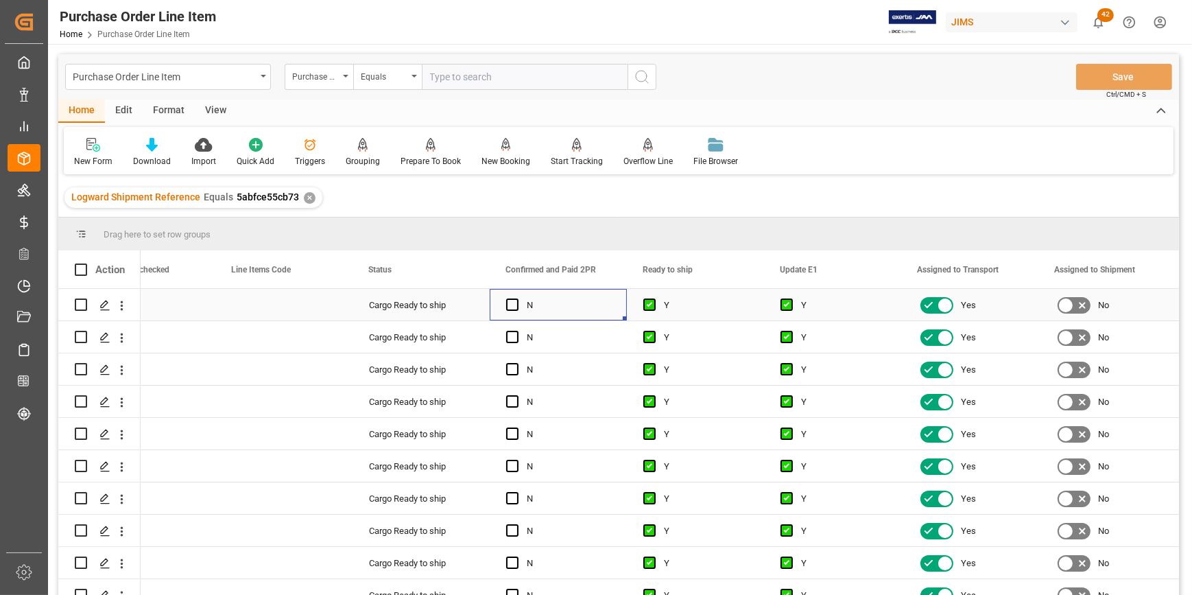
click at [507, 312] on div "Press SPACE to select this row." at bounding box center [516, 305] width 21 height 32
click at [208, 115] on div "View" at bounding box center [216, 110] width 42 height 23
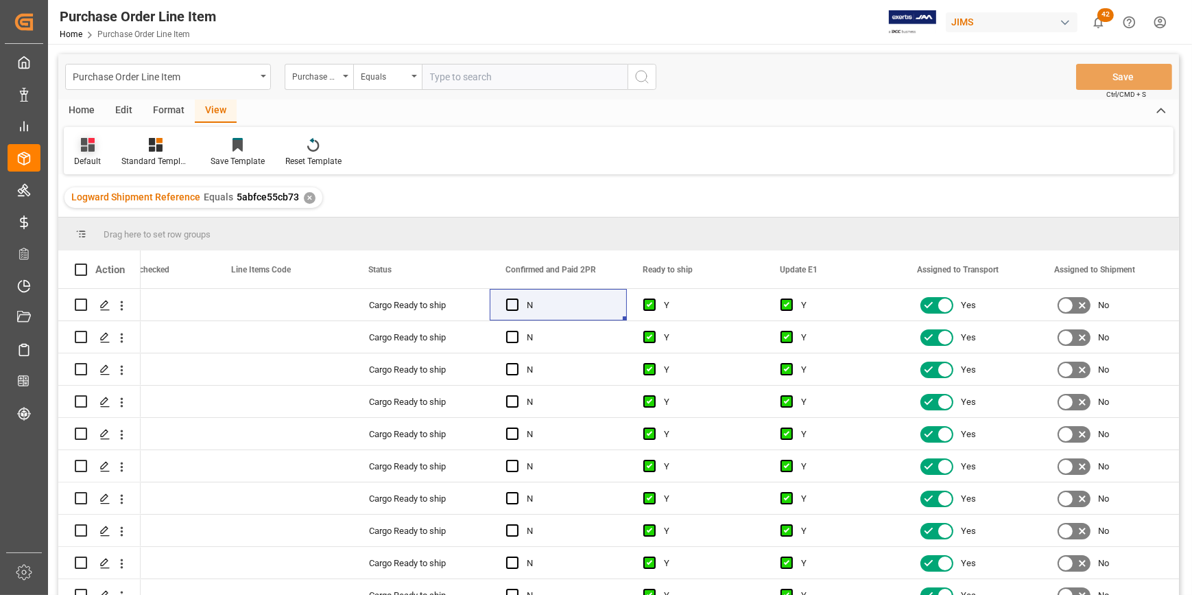
click at [93, 156] on div "Default" at bounding box center [87, 161] width 27 height 12
click at [133, 224] on div "ISF Manufacturer Info." at bounding box center [141, 222] width 120 height 14
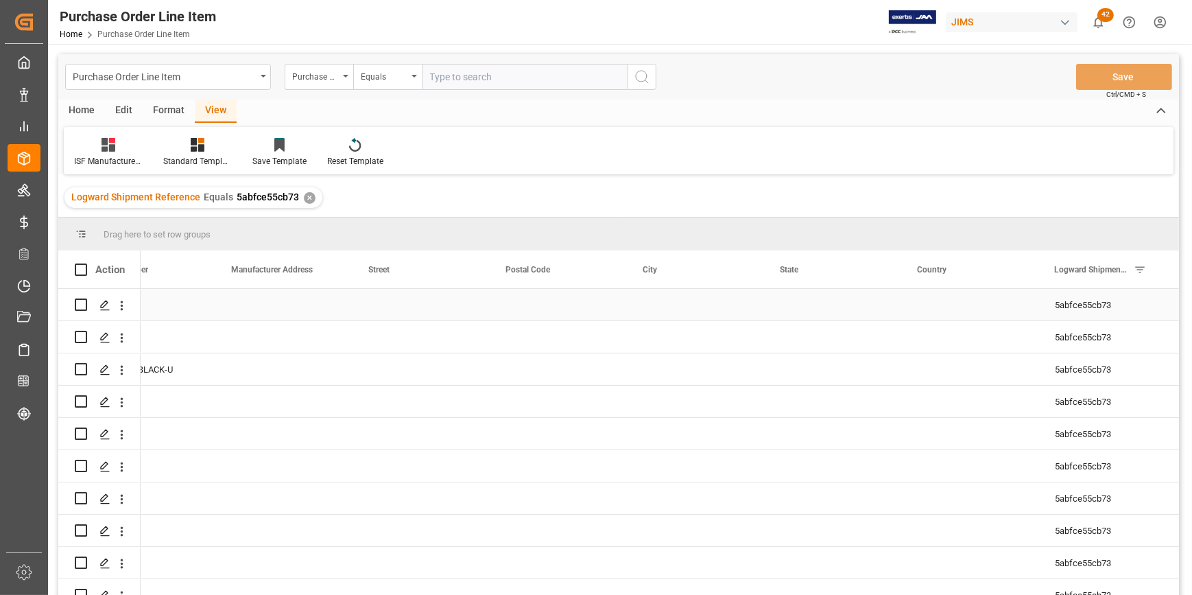
click at [280, 311] on div "Press SPACE to select this row." at bounding box center [283, 305] width 137 height 32
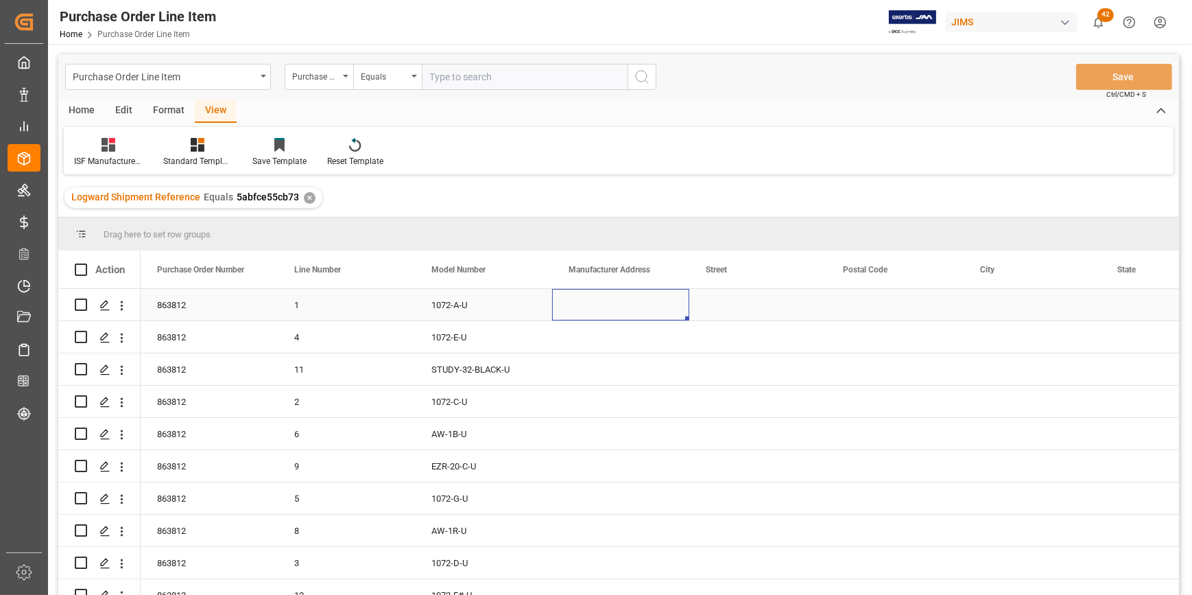
click at [593, 308] on div "Press SPACE to select this row." at bounding box center [620, 305] width 137 height 32
click at [593, 308] on input "Press SPACE to select this row." at bounding box center [620, 313] width 115 height 26
type input "WUXI SUZUKI MUSICAL INSTRUMENT CO LTD"
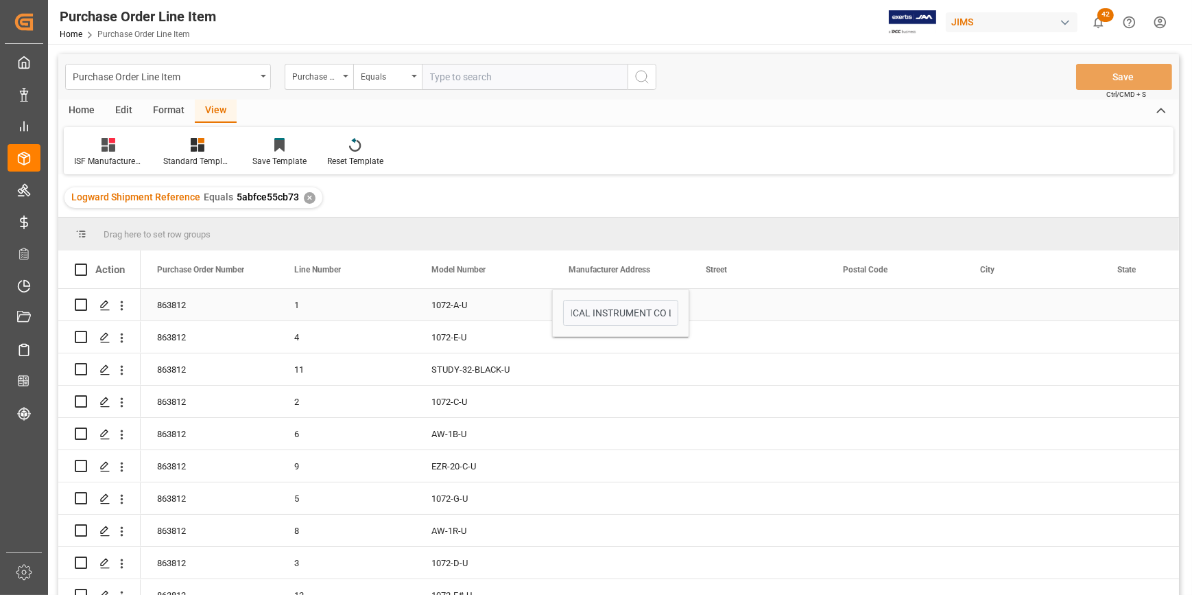
click at [748, 321] on div "1 1072-A-U WUXI SUZUKI MUSICAL INSTRUMENT CO LTD 863812" at bounding box center [1101, 305] width 1920 height 32
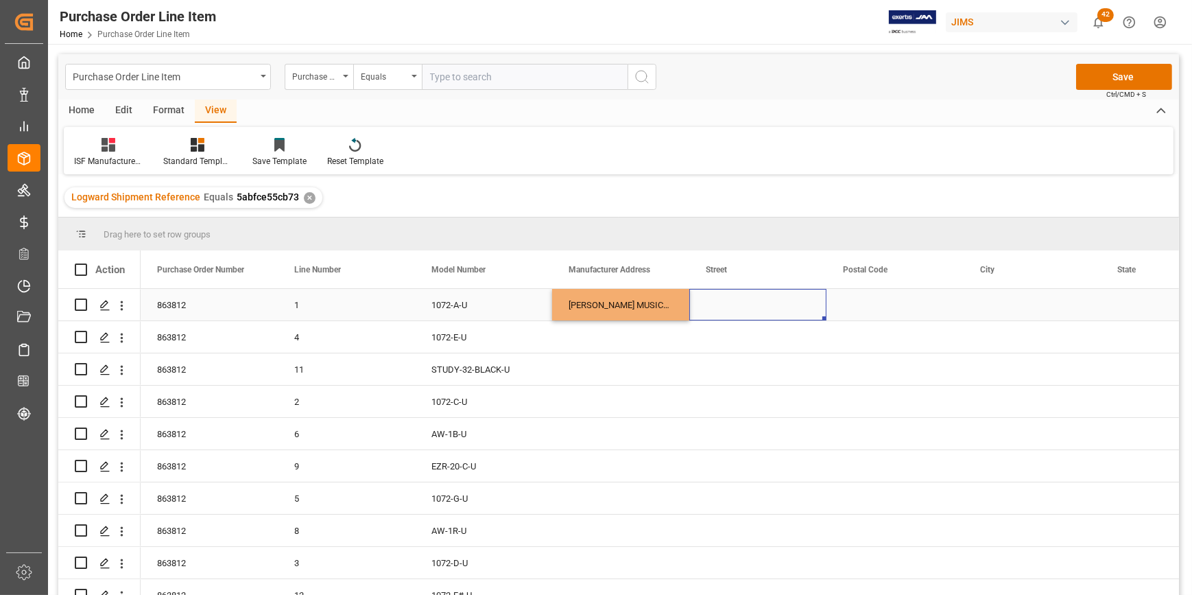
click at [721, 295] on div "Press SPACE to select this row." at bounding box center [757, 305] width 137 height 32
click at [726, 301] on div "Press SPACE to select this row." at bounding box center [757, 305] width 137 height 32
click at [726, 301] on input "Press SPACE to select this row." at bounding box center [757, 313] width 115 height 26
paste input "No.1 RENMIN RD. ZHUTANG TOWN WUXI JIANGSU CN 214415"
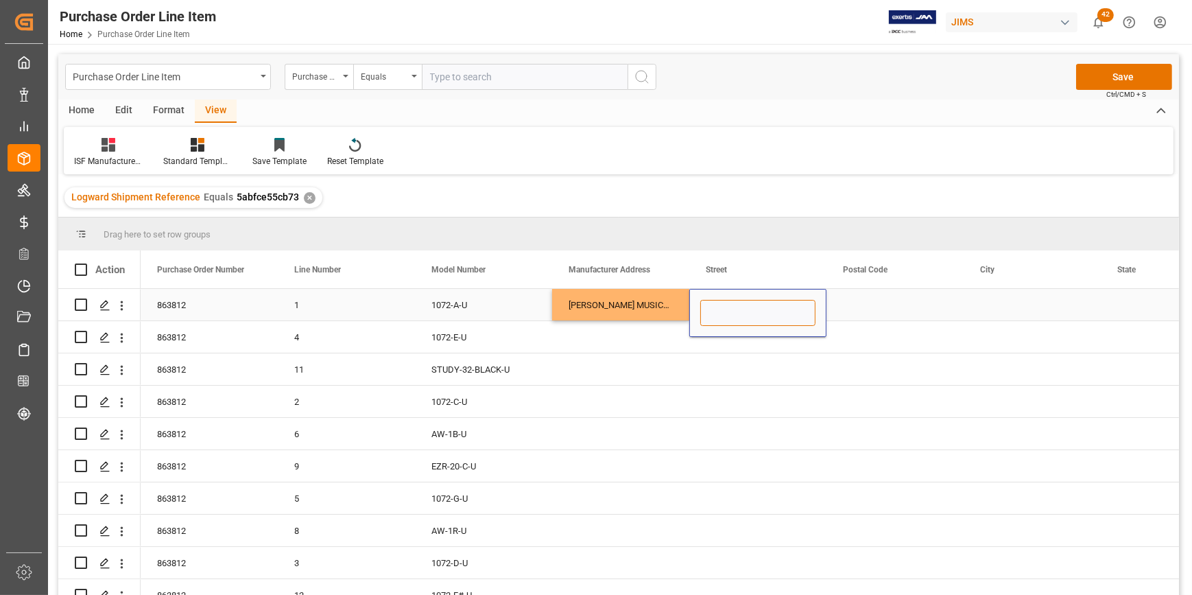
type input "No.1 RENMIN RD. ZHUTANG TOWN WUXI JIANGSU CN 214415"
drag, startPoint x: 857, startPoint y: 304, endPoint x: 782, endPoint y: 330, distance: 78.9
click at [857, 305] on div "Press SPACE to select this row." at bounding box center [894, 305] width 137 height 32
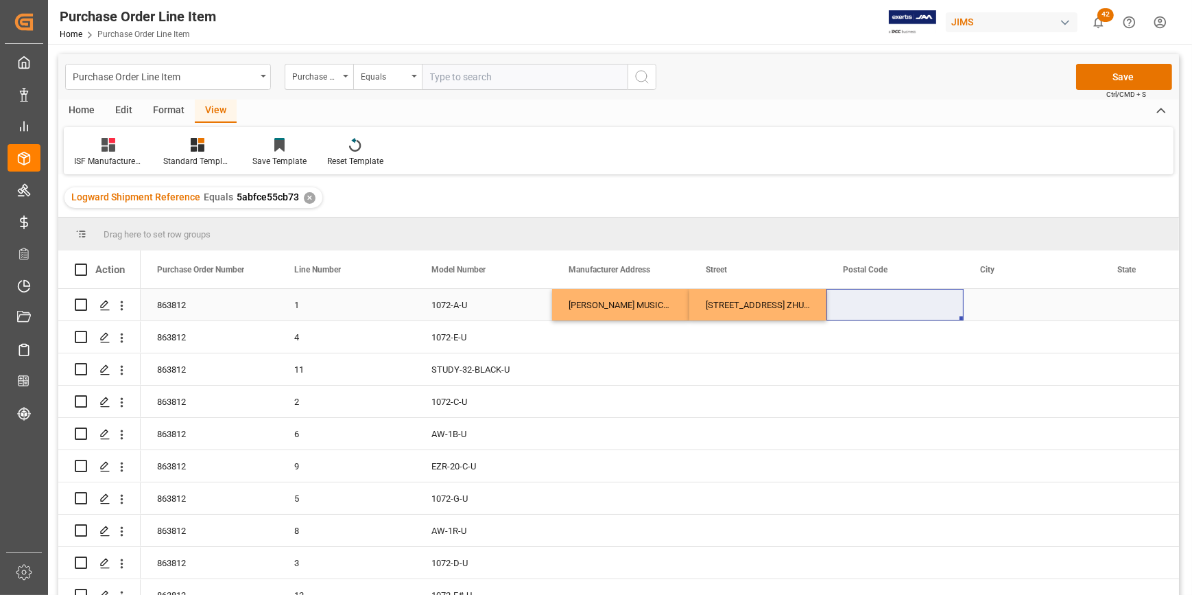
click at [852, 316] on div "Press SPACE to select this row." at bounding box center [894, 305] width 137 height 32
click at [856, 313] on div "Press SPACE to select this row." at bounding box center [894, 305] width 137 height 32
click at [856, 313] on input "Press SPACE to select this row." at bounding box center [894, 313] width 115 height 26
type input "214415"
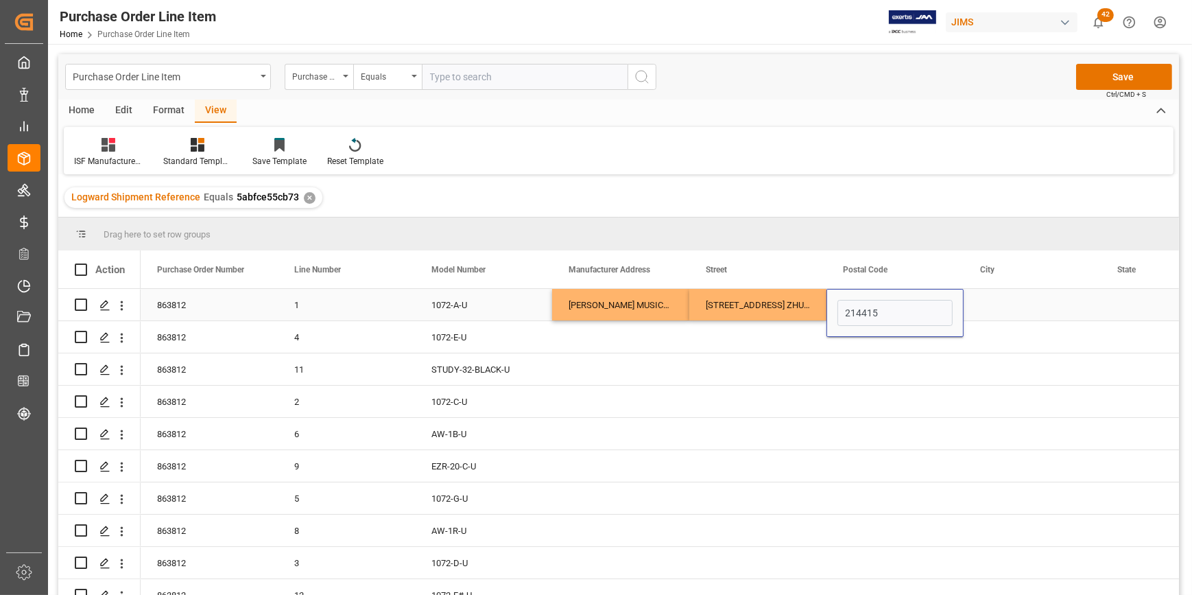
drag, startPoint x: 1012, startPoint y: 312, endPoint x: 1005, endPoint y: 309, distance: 7.7
click at [1008, 310] on div "Press SPACE to select this row." at bounding box center [1032, 305] width 137 height 32
click at [1005, 309] on div "Press SPACE to select this row." at bounding box center [1032, 305] width 137 height 32
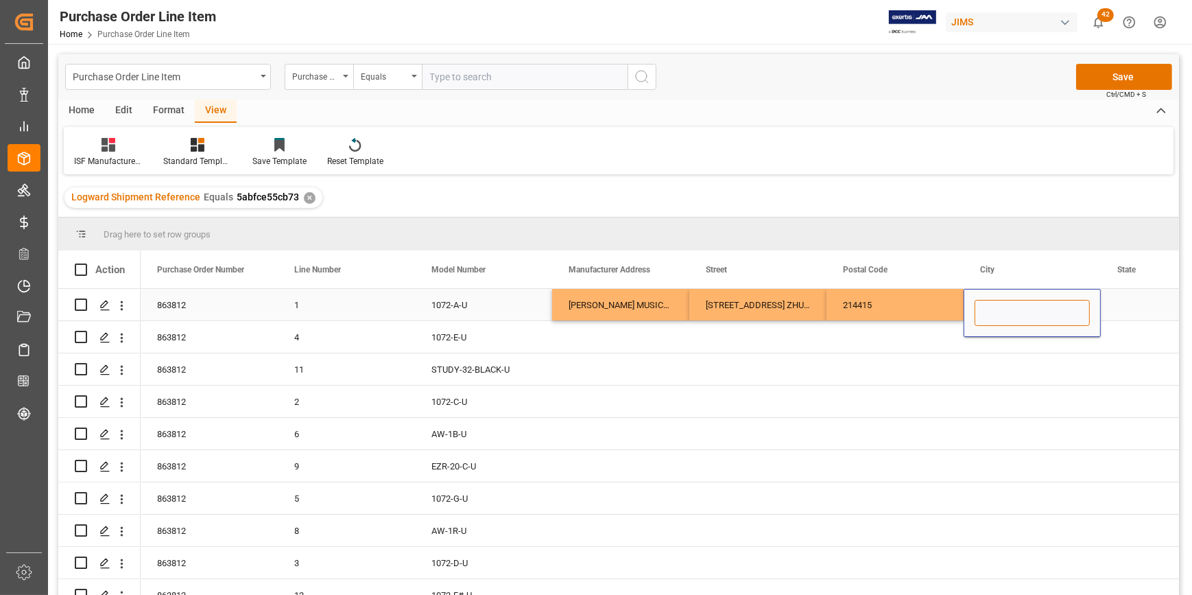
click at [1005, 309] on input "Press SPACE to select this row." at bounding box center [1031, 313] width 115 height 26
type input "WUXI"
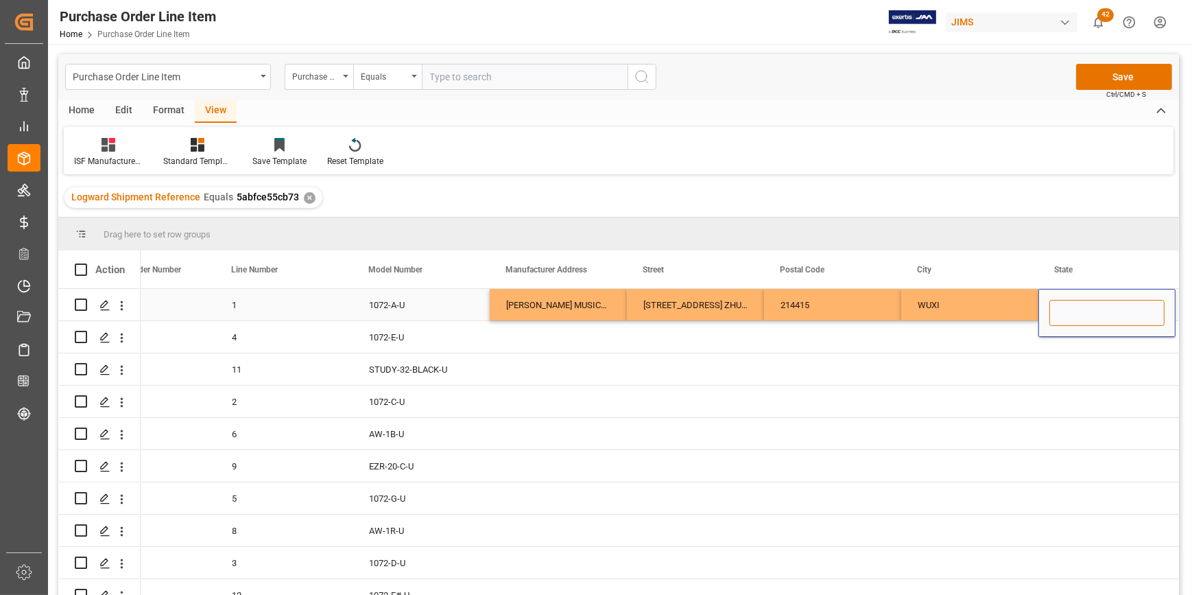
click at [1084, 312] on input "Press SPACE to select this row." at bounding box center [1106, 313] width 115 height 26
type input "JIANGSU"
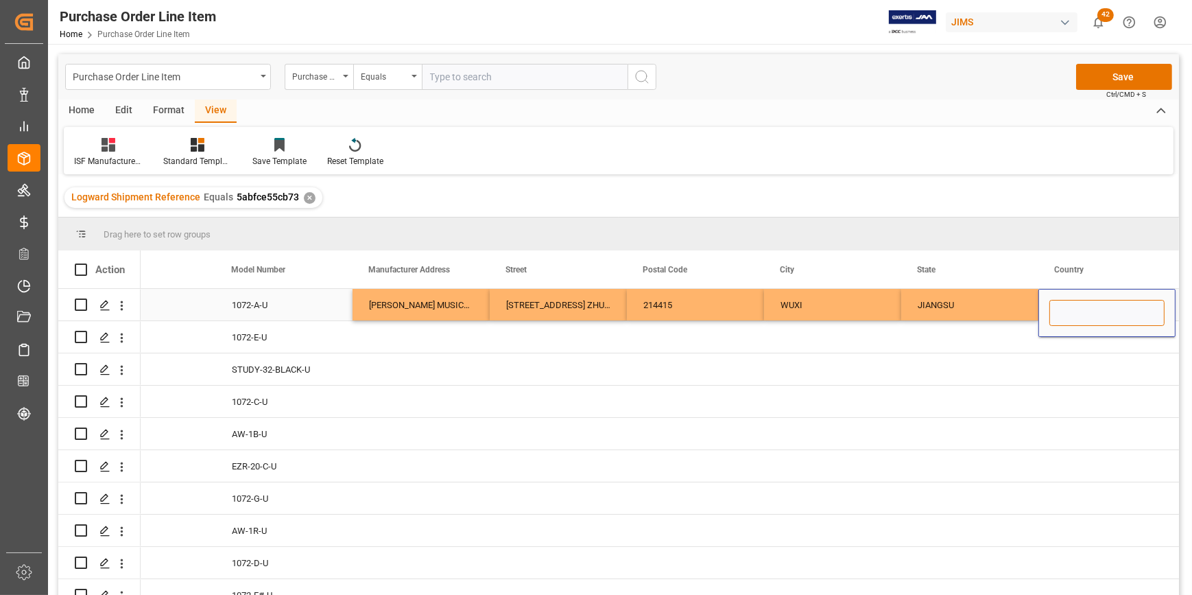
click at [1084, 309] on input "Press SPACE to select this row." at bounding box center [1106, 313] width 115 height 26
type input "CN"
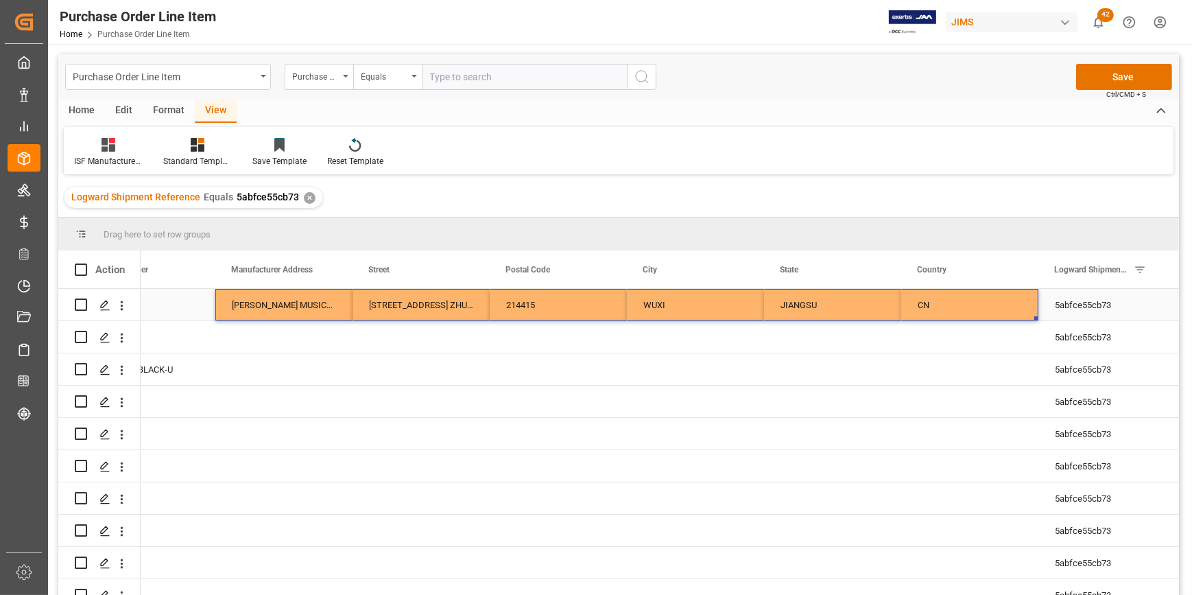
drag, startPoint x: 245, startPoint y: 307, endPoint x: 989, endPoint y: 304, distance: 744.1
click at [987, 301] on div "1 1072-A-U WUXI SUZUKI MUSICAL INSTRUMENT CO LTD No.1 RENMIN RD. ZHUTANG TOWN W…" at bounding box center [764, 305] width 1920 height 32
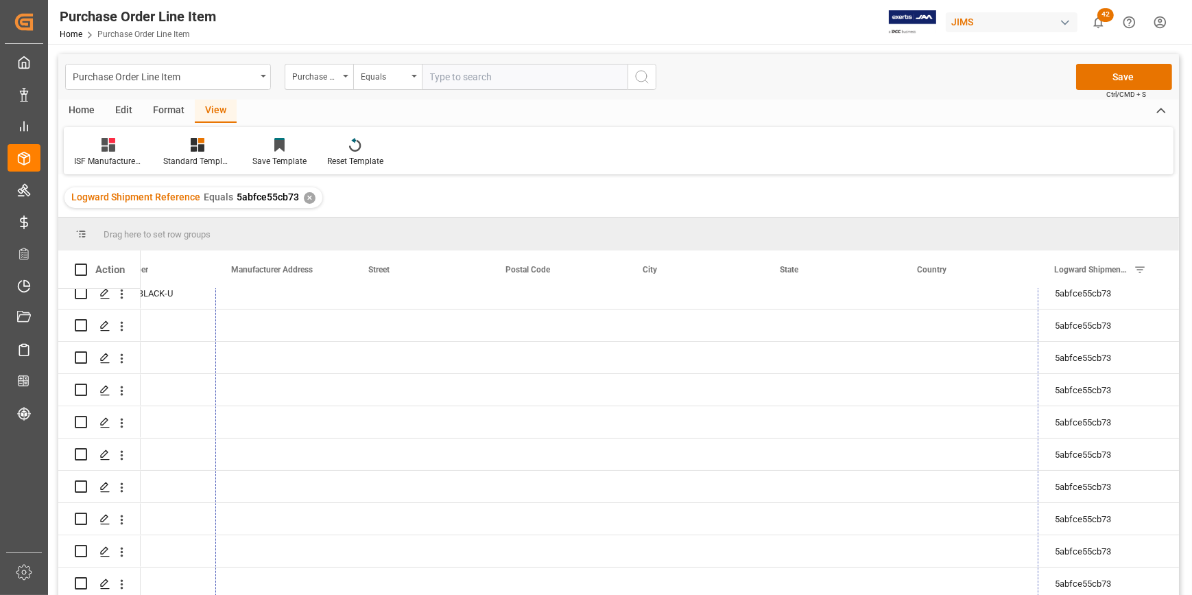
drag, startPoint x: 1035, startPoint y: 316, endPoint x: 1047, endPoint y: 622, distance: 306.1
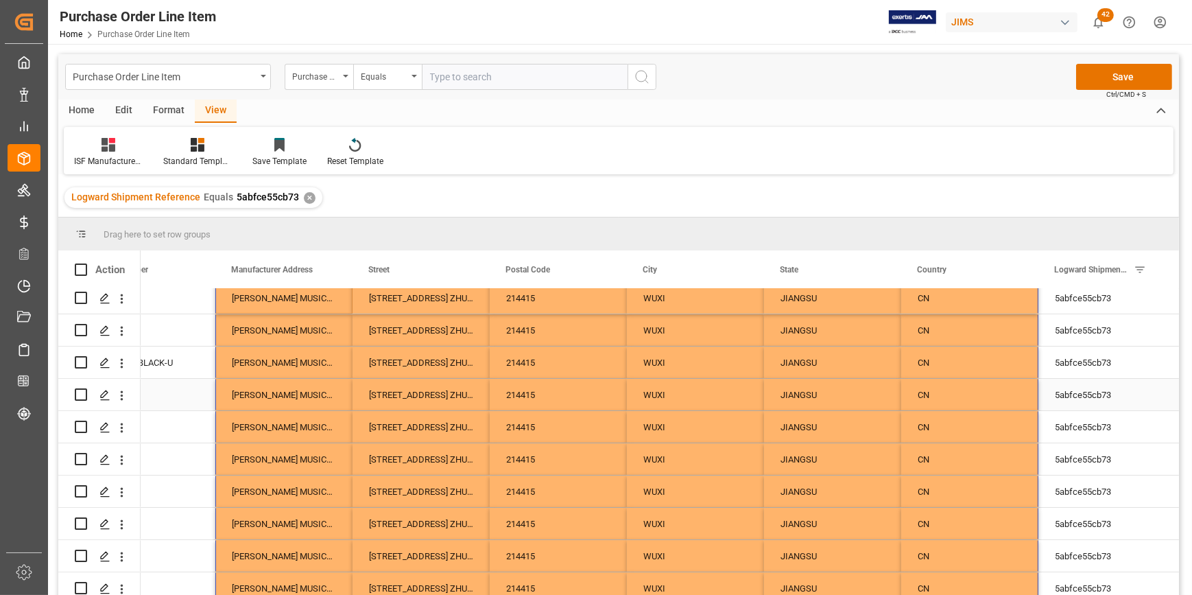
scroll to position [0, 0]
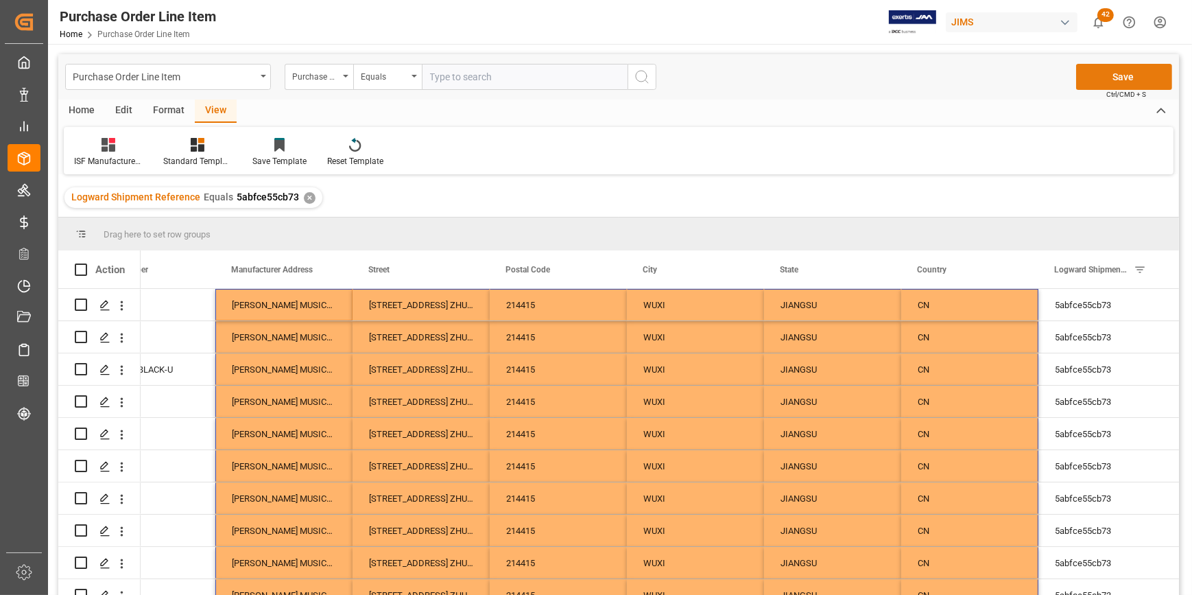
click at [1095, 81] on button "Save" at bounding box center [1124, 77] width 96 height 26
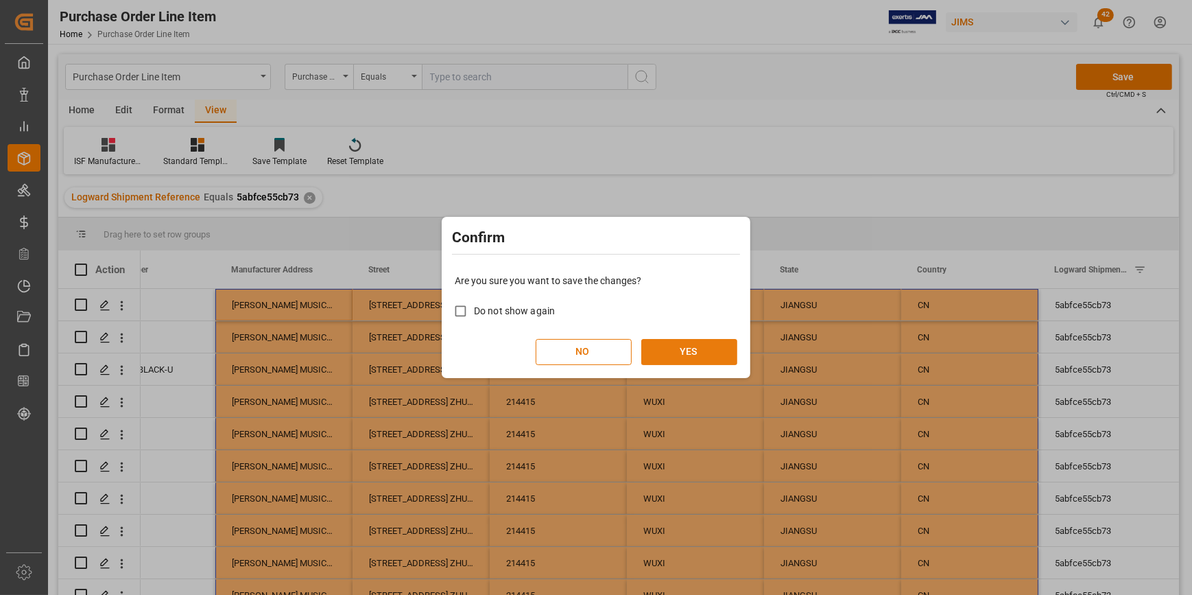
click at [666, 360] on button "YES" at bounding box center [689, 352] width 96 height 26
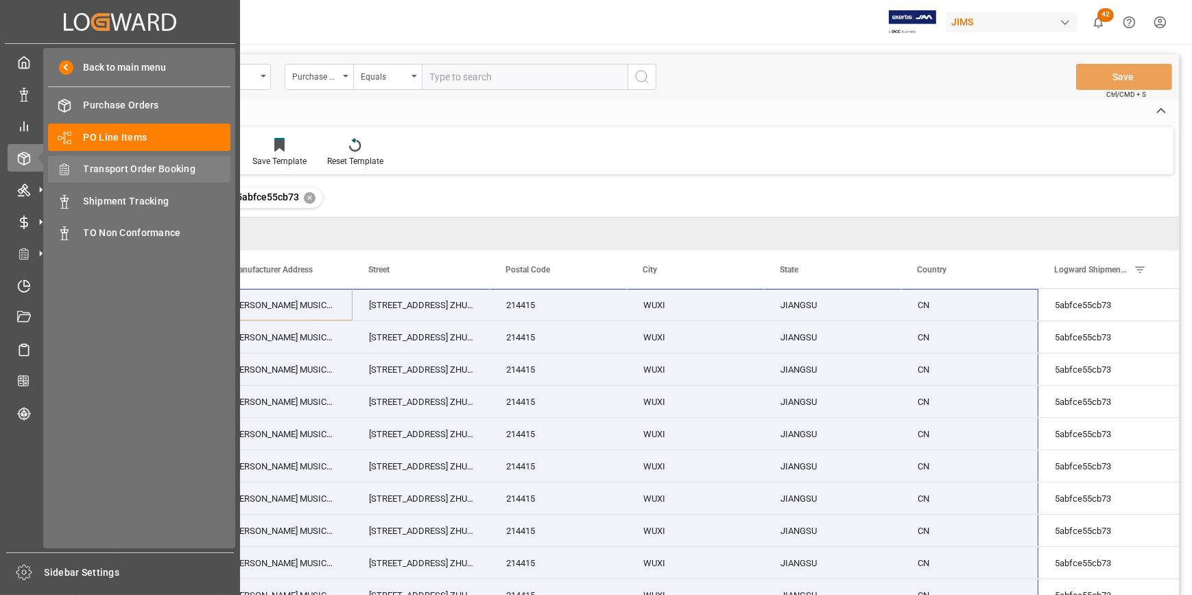
drag, startPoint x: 134, startPoint y: 164, endPoint x: 185, endPoint y: 164, distance: 51.4
click at [134, 164] on span "Transport Order Booking" at bounding box center [157, 169] width 147 height 14
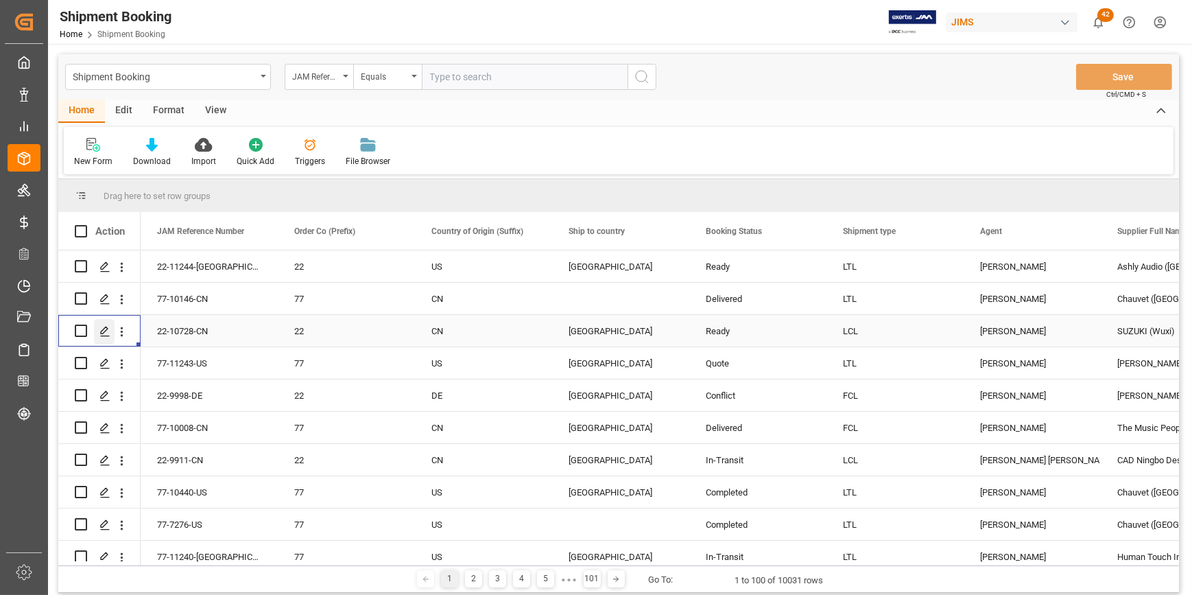
click at [97, 335] on div "Press SPACE to select this row." at bounding box center [104, 331] width 21 height 25
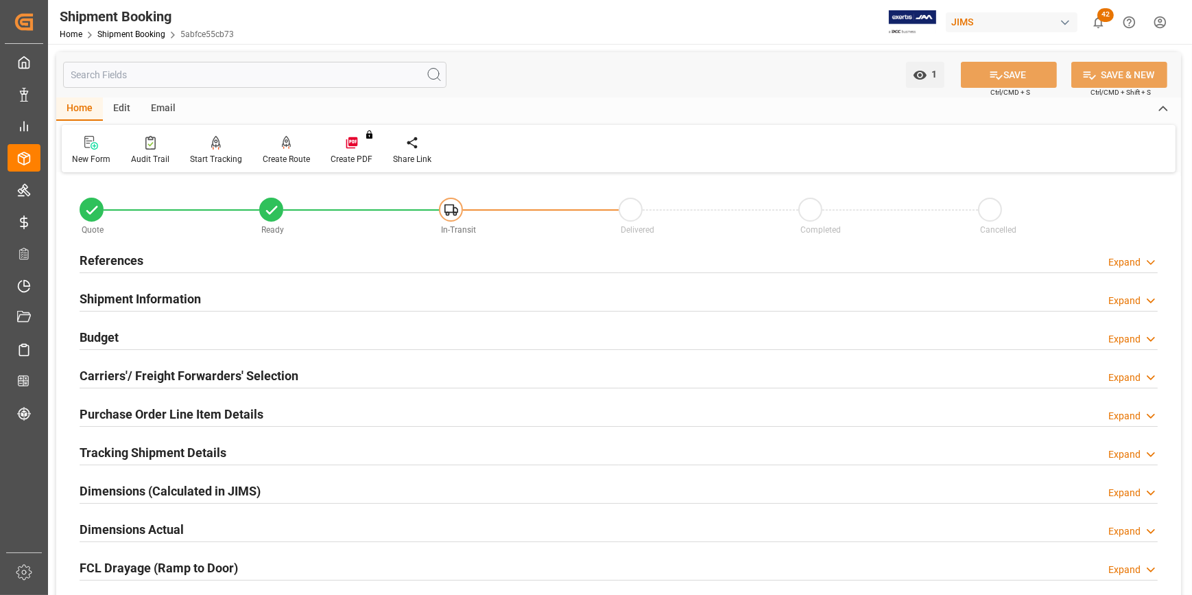
click at [91, 261] on h2 "References" at bounding box center [112, 260] width 64 height 19
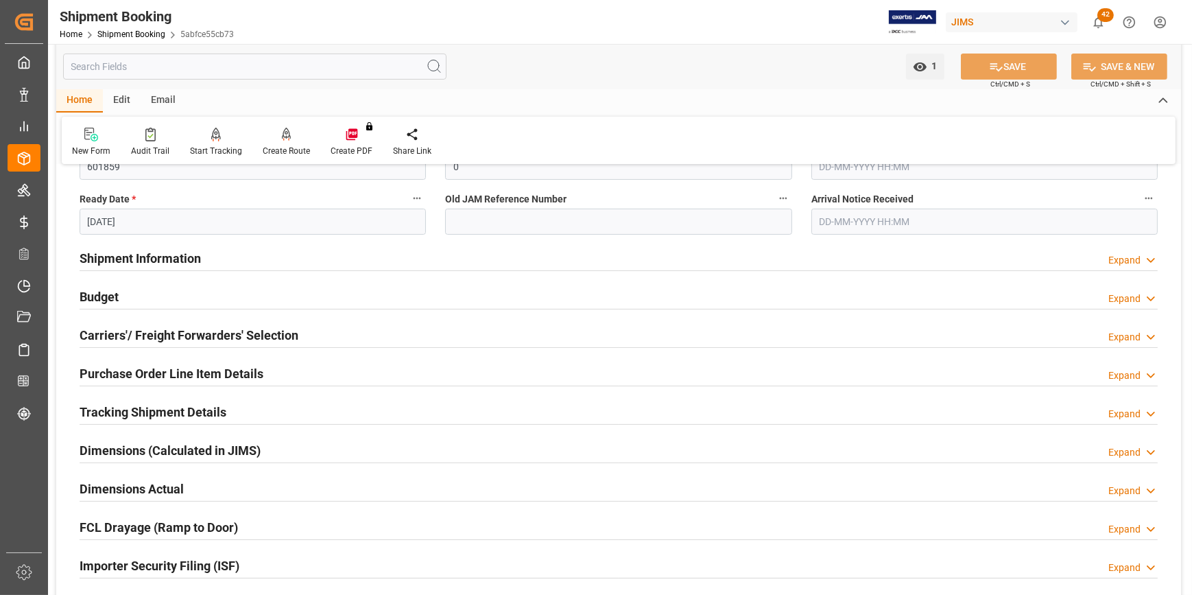
scroll to position [374, 0]
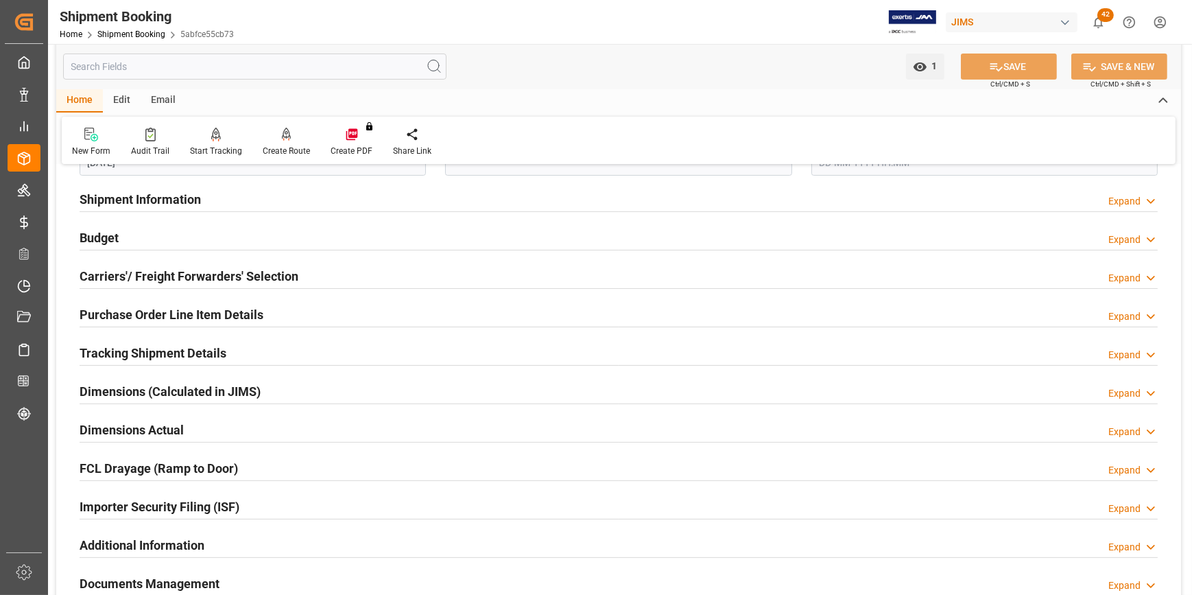
click at [194, 497] on h2 "Importer Security Filing (ISF)" at bounding box center [160, 506] width 160 height 19
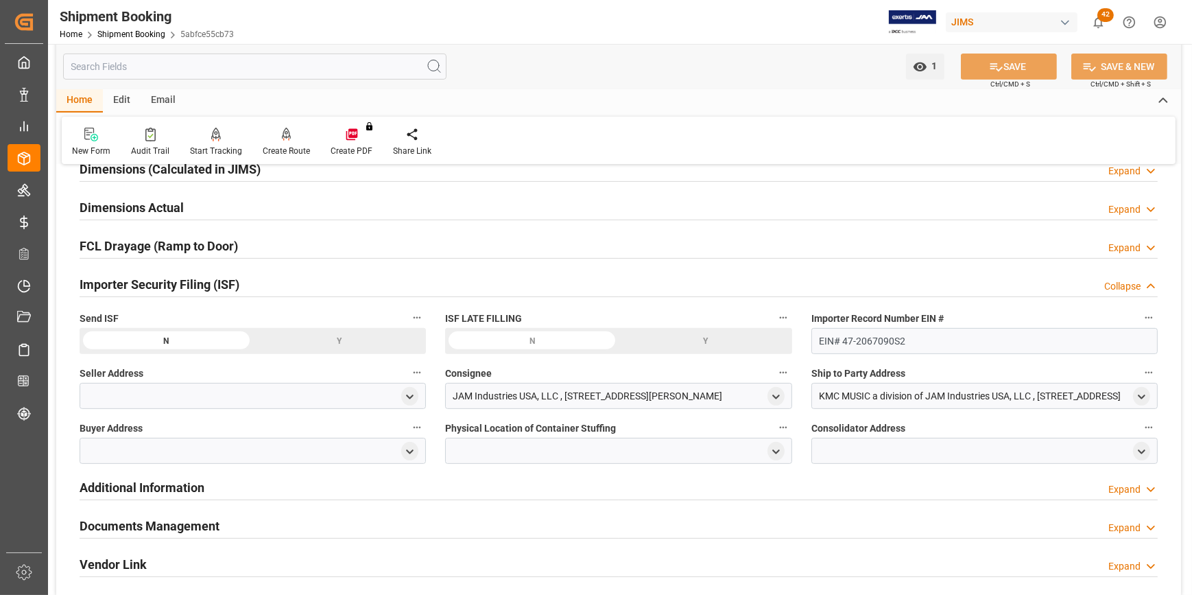
scroll to position [623, 0]
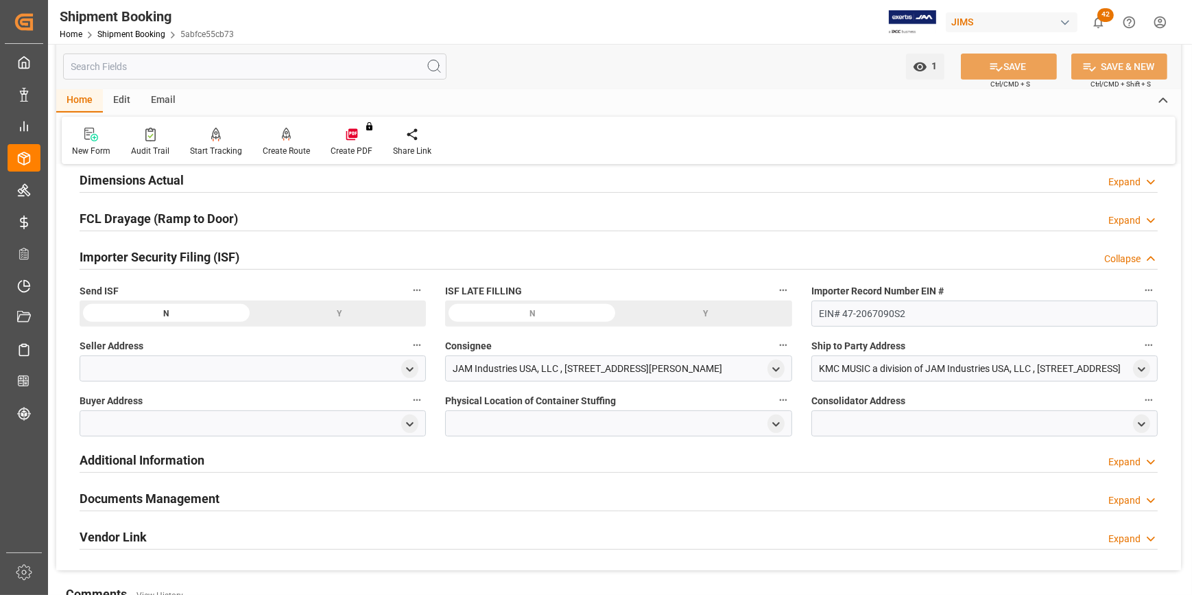
click at [91, 363] on div at bounding box center [253, 368] width 346 height 26
click at [411, 368] on polyline "open menu" at bounding box center [410, 369] width 6 height 3
click at [93, 413] on div at bounding box center [91, 407] width 8 height 19
click at [110, 413] on input at bounding box center [232, 409] width 285 height 26
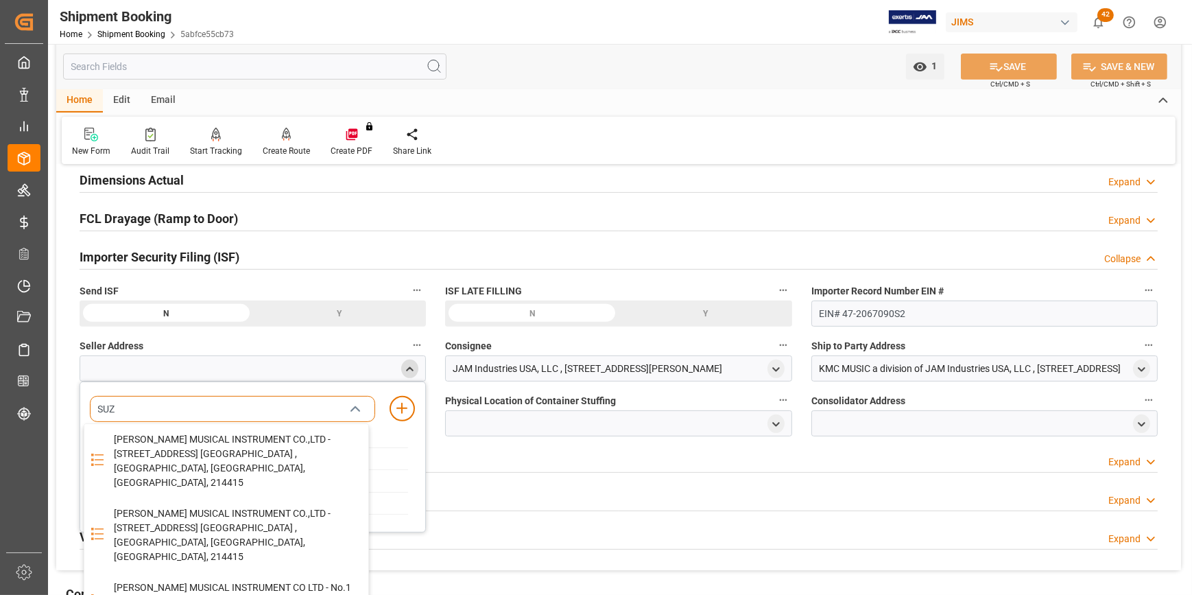
type input "SUZU"
click at [237, 572] on div "WUXI SUZUKI MUSICAL INSTRUMENT CO LTD - No.1 RENMIN RD. ZHUTANG TOWN, WUXI, JIA…" at bounding box center [237, 602] width 263 height 60
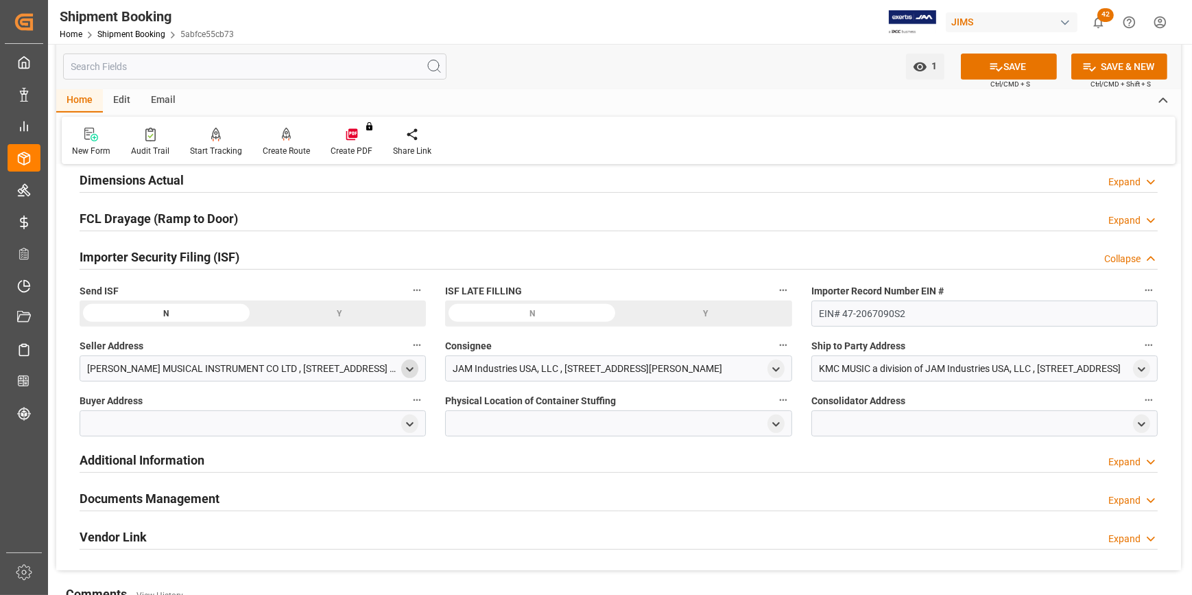
click at [88, 422] on div at bounding box center [253, 423] width 346 height 26
click at [403, 429] on div at bounding box center [409, 423] width 17 height 14
click at [408, 424] on icon "open menu" at bounding box center [410, 424] width 12 height 12
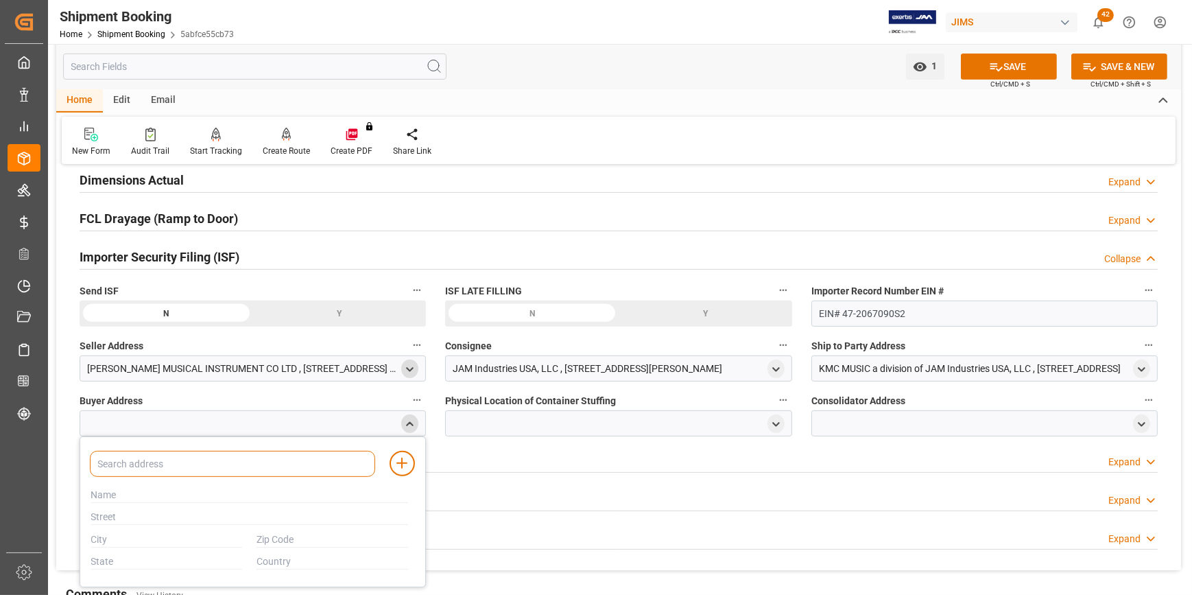
click at [240, 462] on input at bounding box center [232, 464] width 285 height 26
type input "JAM"
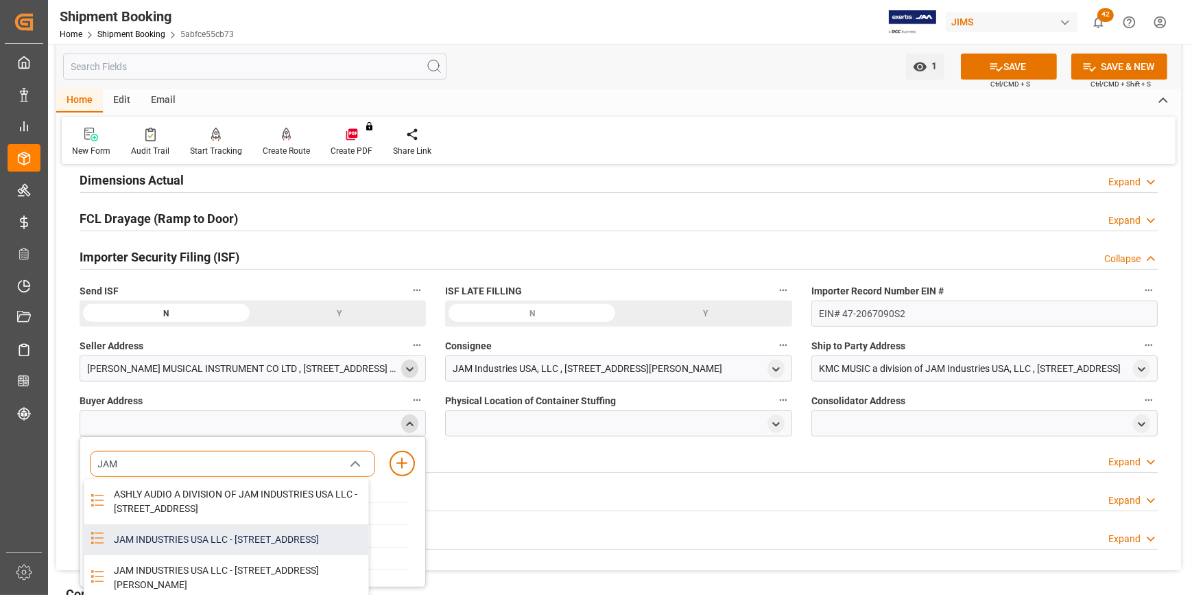
click at [176, 555] on div "JAM INDUSTRIES USA LLC - 154 WOODLAWN RD, BERLIN, CT, US, 06037" at bounding box center [237, 539] width 263 height 31
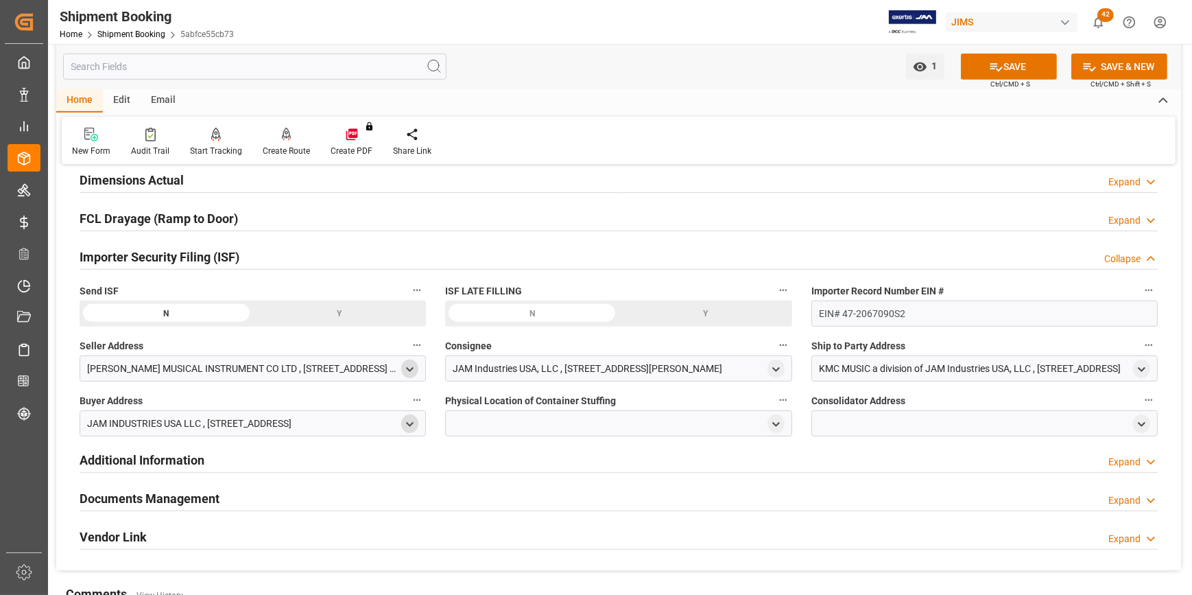
click at [678, 364] on div "JAM Industries USA, LLC , 310 WEST NEWBERRY Road , Bloomfiled , CT , US - 06002" at bounding box center [588, 368] width 270 height 14
click at [778, 370] on icon "open menu" at bounding box center [776, 369] width 12 height 12
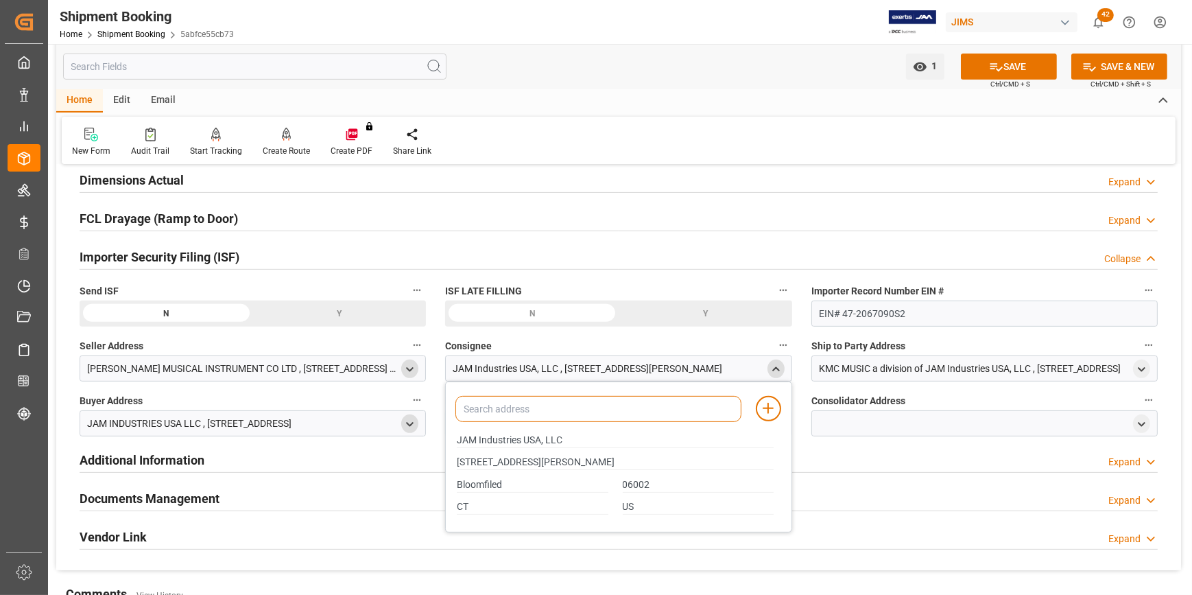
click at [488, 410] on input at bounding box center [597, 409] width 285 height 26
type input "JAM"
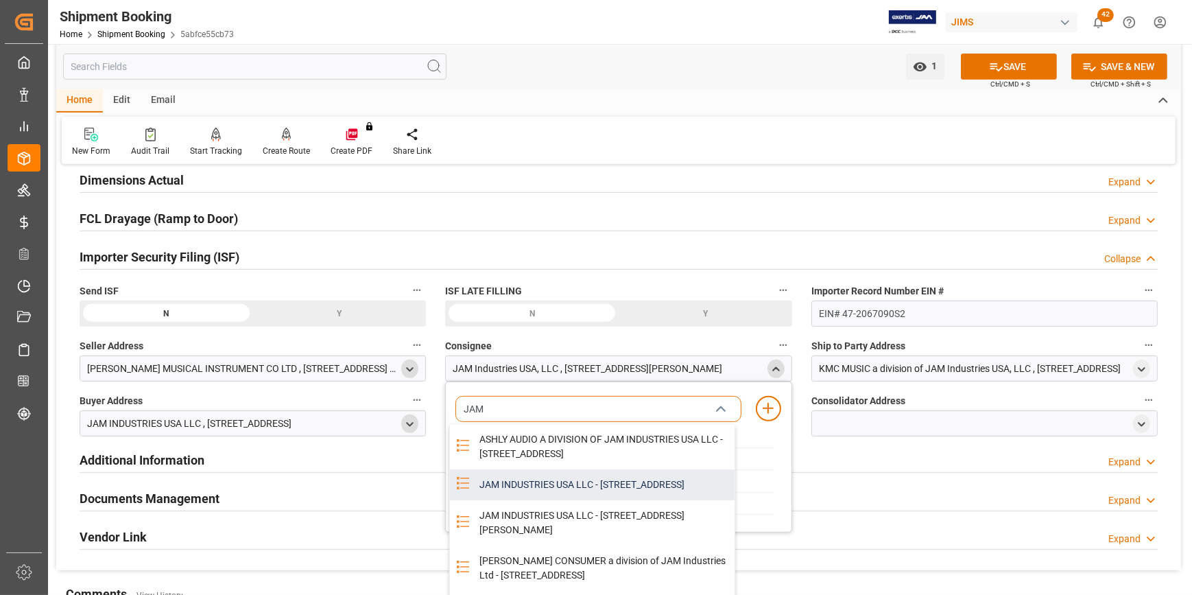
click at [534, 500] on div "JAM INDUSTRIES USA LLC - 154 WOODLAWN RD, BERLIN, CT, US, 06037" at bounding box center [602, 484] width 263 height 31
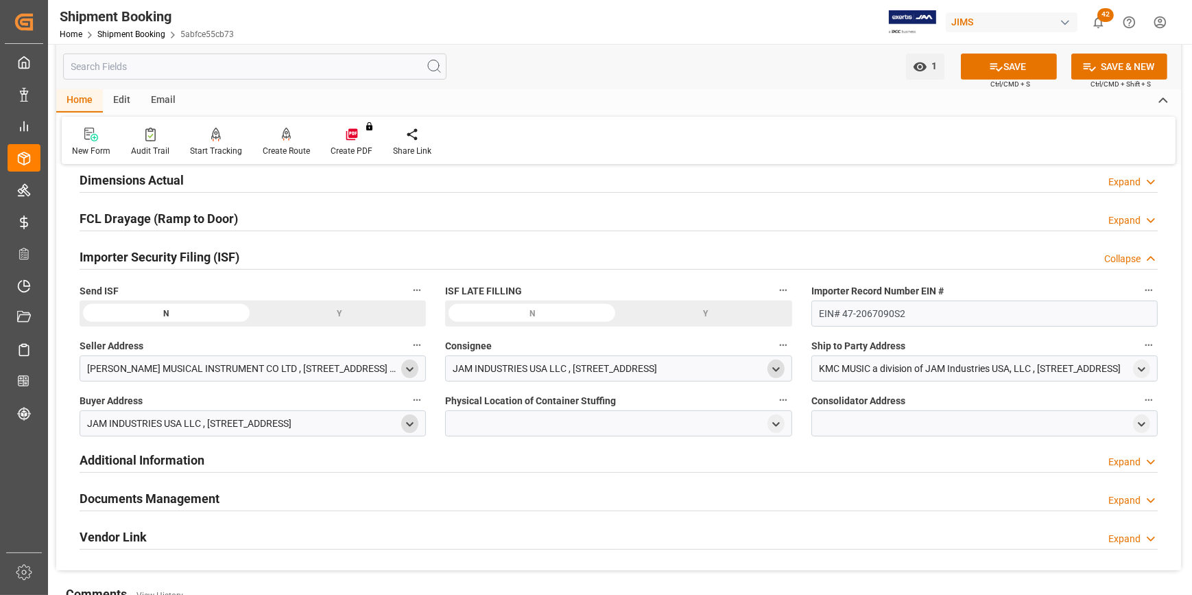
click at [470, 418] on div at bounding box center [618, 423] width 346 height 26
click at [775, 422] on polyline "open menu" at bounding box center [776, 423] width 6 height 3
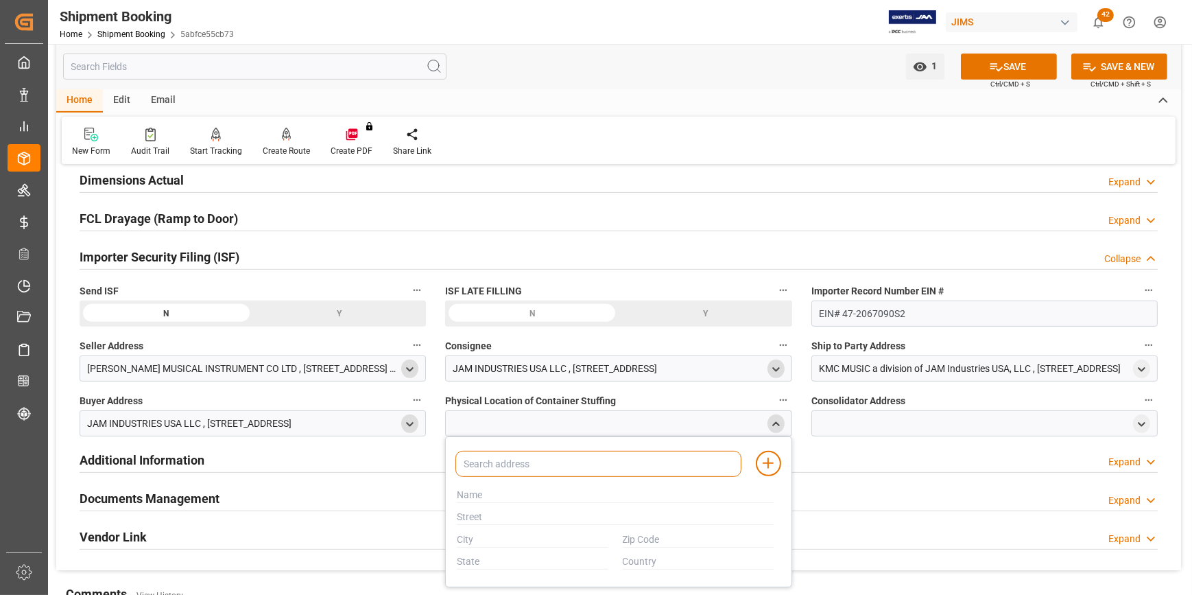
click at [496, 471] on input at bounding box center [597, 464] width 285 height 26
click at [466, 466] on input at bounding box center [597, 464] width 285 height 26
paste input "Shanghai Qianhao Logistics Co LTD"
type input "Shanghai Qianhao Logistics Co LTD"
click at [513, 488] on div at bounding box center [591, 486] width 285 height 16
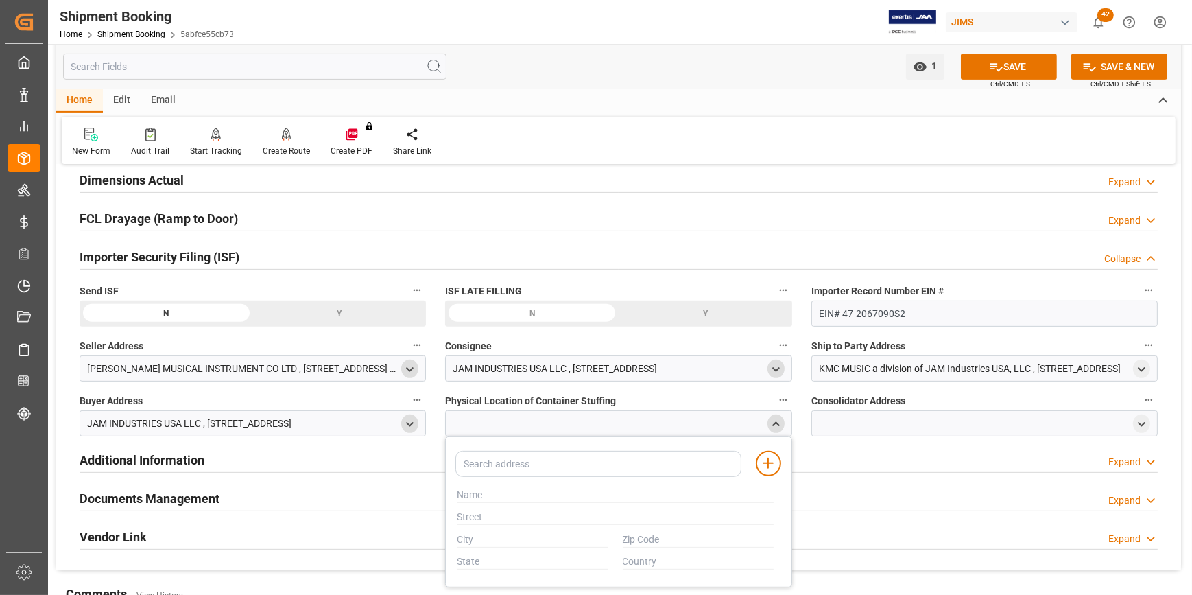
click at [492, 490] on div at bounding box center [591, 486] width 285 height 16
click at [475, 495] on input "text" at bounding box center [615, 495] width 317 height 15
paste input "Shanghai Qianhao Logistics Co LTD"
type input "Shanghai Qianhao Logistics Co LTD"
click at [480, 510] on input "text" at bounding box center [615, 517] width 317 height 15
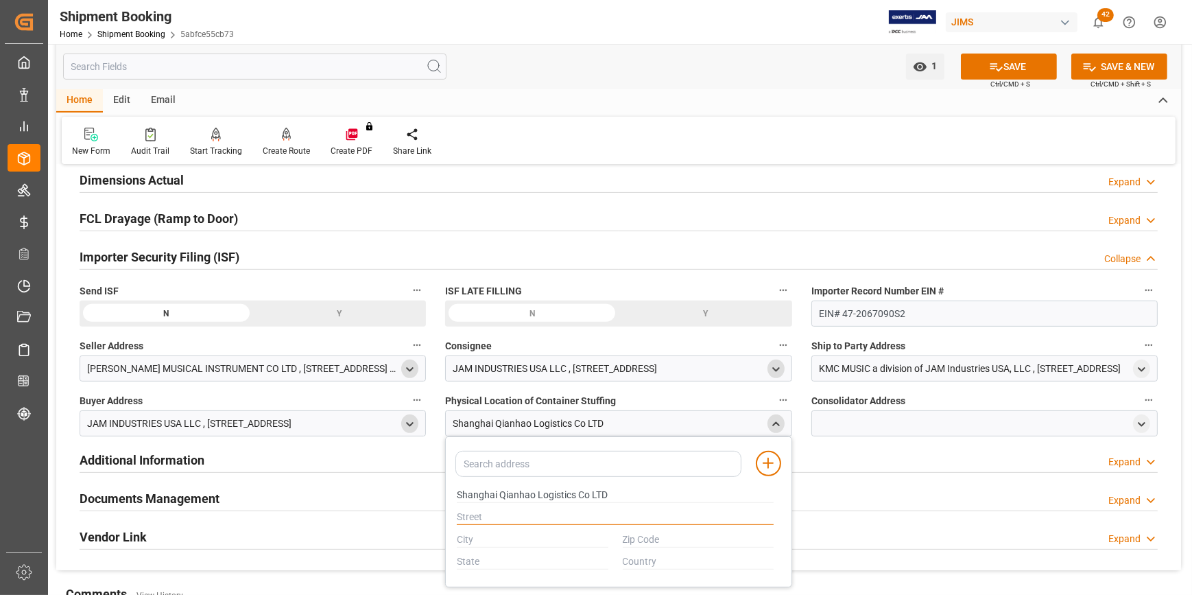
click at [478, 518] on input "text" at bounding box center [615, 517] width 317 height 15
paste input "NO.999 Yuehai RD Pudong New Area SHANGHAI SHANGHAI CN 200120"
click at [750, 514] on input "NO.999 Yuehai RD Pudong New Area SHANGHAI SHANGHAI CN 200120" at bounding box center [615, 517] width 317 height 15
type input "NO.999 Yuehai RD Pudong New Area SHANGHAI SHANGHAI CN 200120"
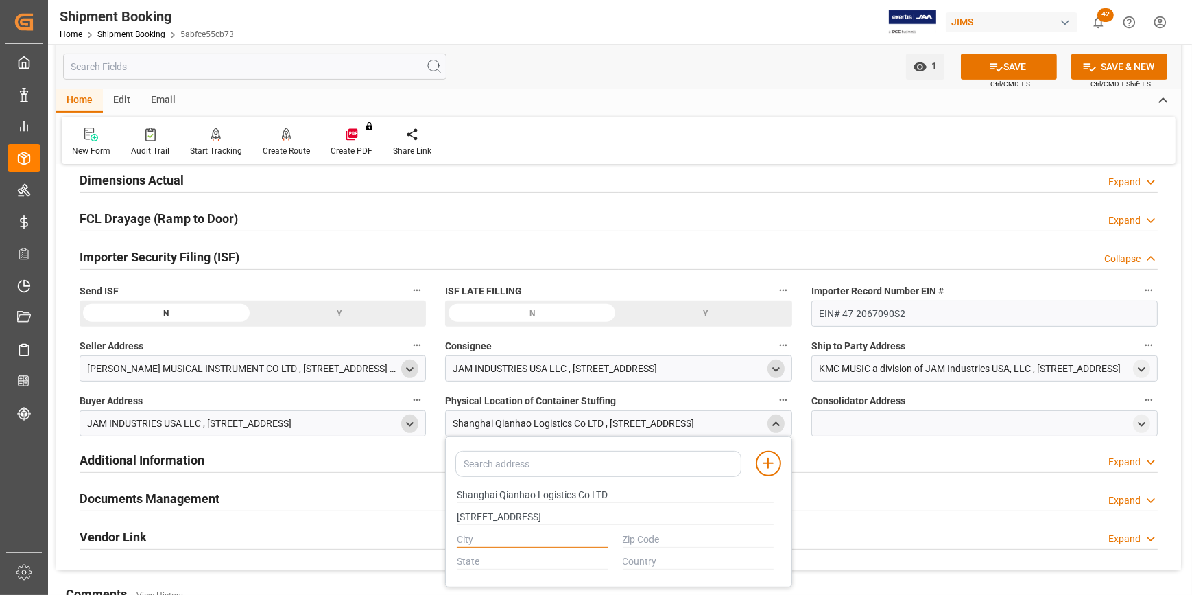
click at [470, 534] on input "text" at bounding box center [533, 539] width 152 height 15
paste input "200120"
type input "200120"
click at [638, 535] on input "text" at bounding box center [699, 539] width 152 height 15
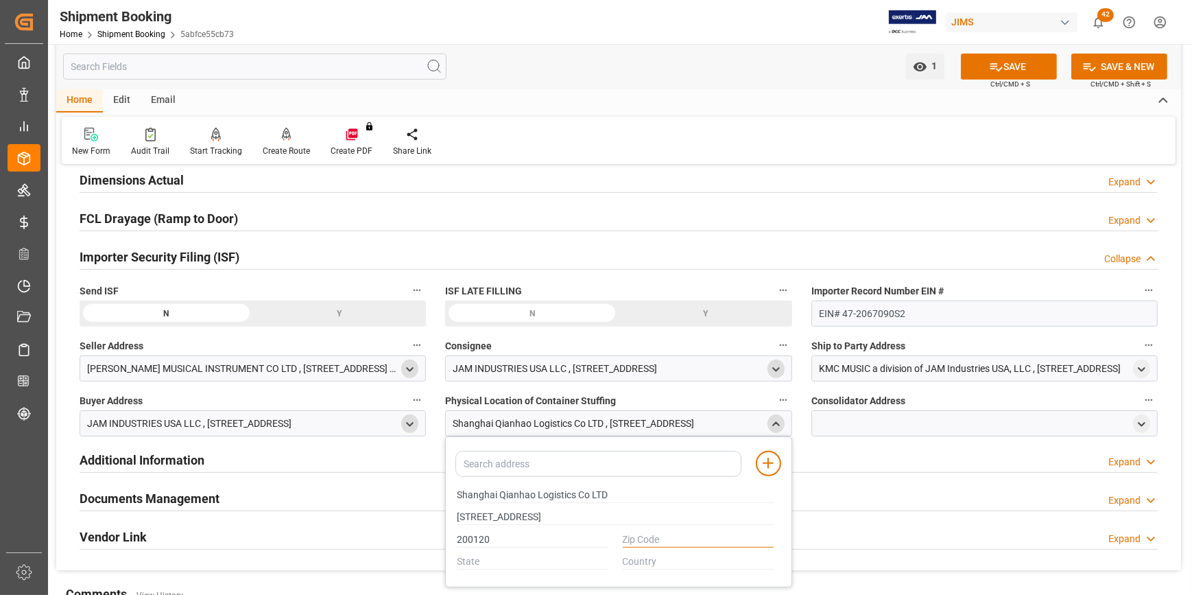
paste input "200120"
type input "200120"
click at [532, 538] on input "200120" at bounding box center [533, 539] width 152 height 15
drag, startPoint x: 504, startPoint y: 542, endPoint x: 344, endPoint y: 541, distance: 159.8
click at [344, 542] on div "Quote Ready In-Transit Delivered Completed Cancelled References Collapse JAM Re…" at bounding box center [618, 61] width 1125 height 1017
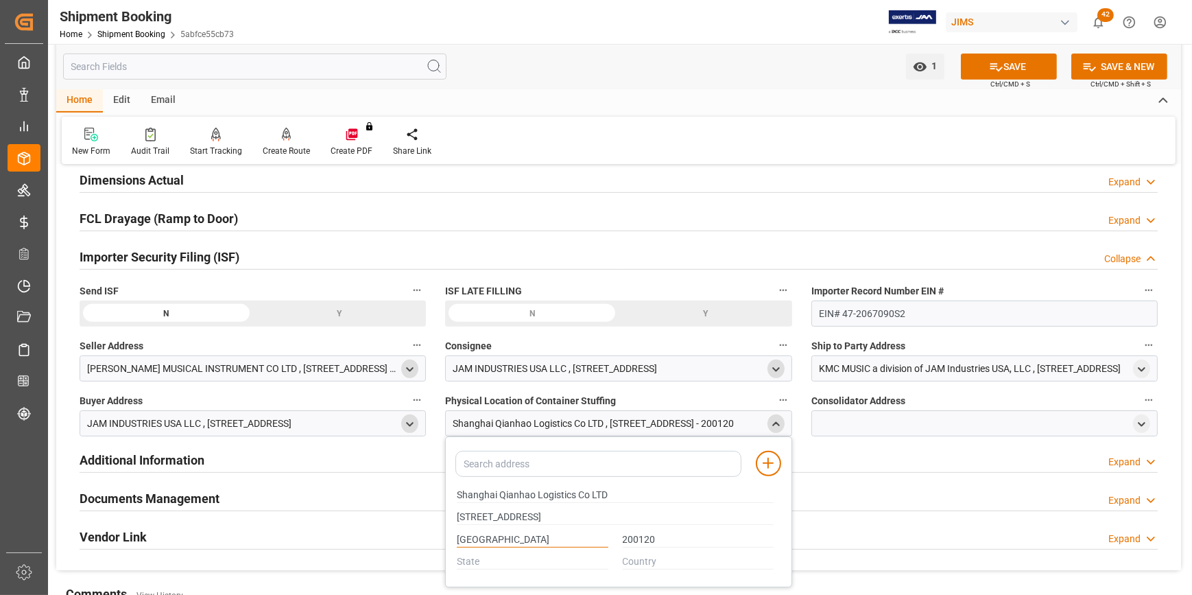
drag, startPoint x: 516, startPoint y: 536, endPoint x: 416, endPoint y: 536, distance: 100.1
click at [416, 536] on div "Quote Ready In-Transit Delivered Completed Cancelled References Collapse JAM Re…" at bounding box center [618, 61] width 1125 height 1017
type input "SHANGHAI"
click at [451, 562] on div at bounding box center [532, 562] width 166 height 23
click at [469, 560] on input "text" at bounding box center [533, 561] width 152 height 15
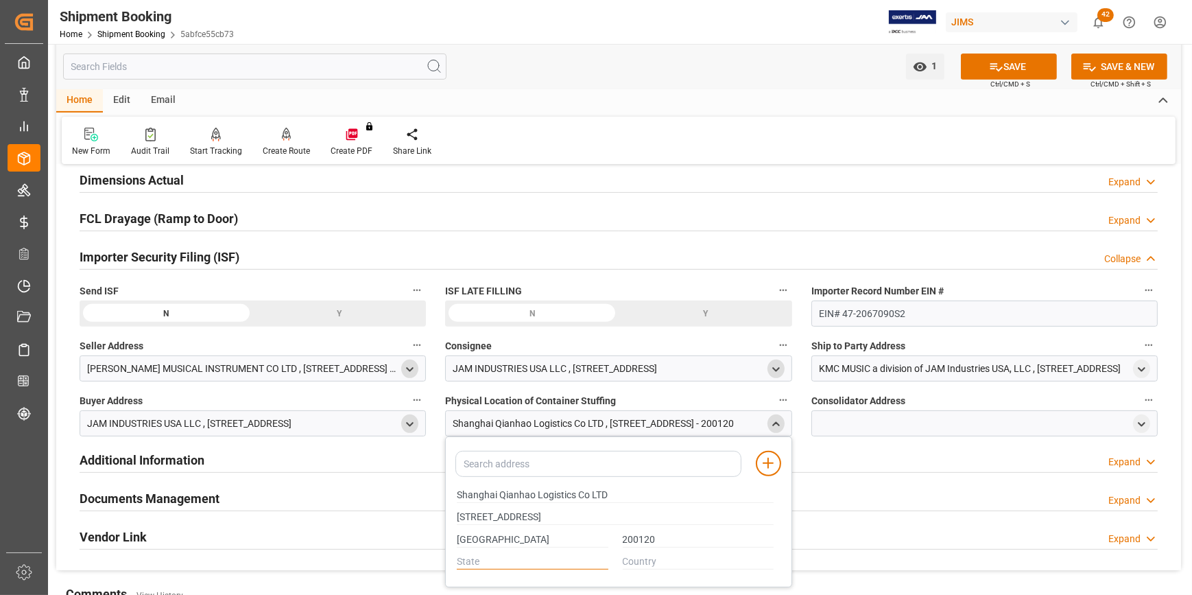
paste input "SHANGHAI"
type input "SHANGHAI"
click at [633, 520] on input "NO.999 Yuehai RD Pudong New Area SHANGHAI SHANGHAI CN 200120" at bounding box center [615, 517] width 317 height 15
drag, startPoint x: 666, startPoint y: 518, endPoint x: 867, endPoint y: 507, distance: 201.3
click at [862, 507] on div "Quote Ready In-Transit Delivered Completed Cancelled References Collapse JAM Re…" at bounding box center [618, 61] width 1125 height 1017
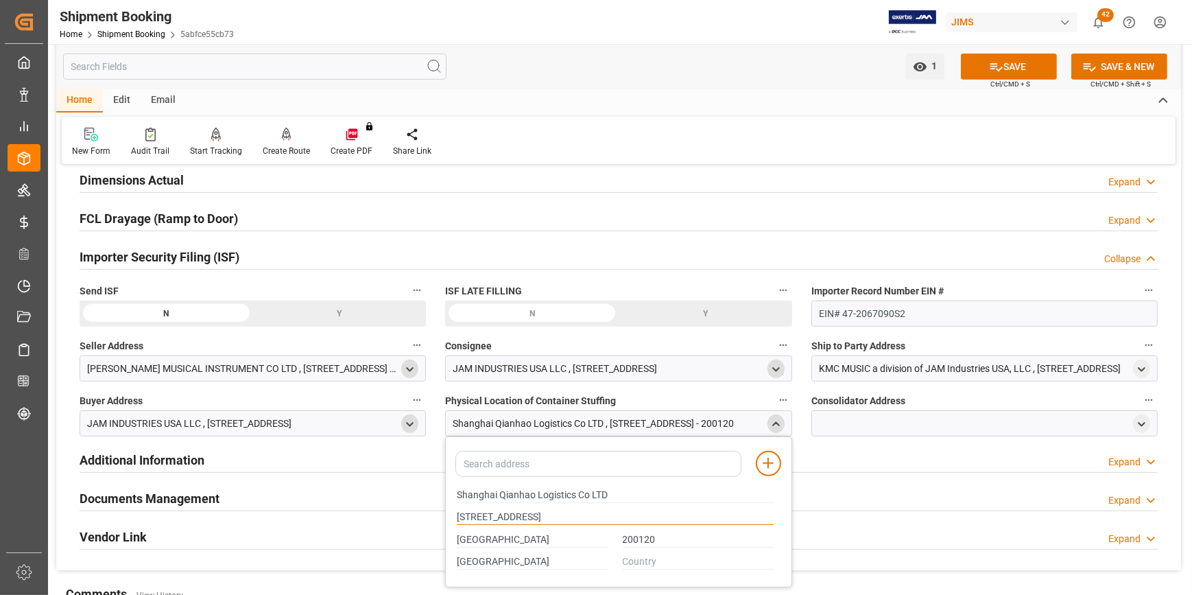
type input "NO.999 Yuehai RD Pudong New Area SHANGHAI"
click at [675, 554] on input "text" at bounding box center [699, 561] width 152 height 15
type input "CN"
click at [885, 427] on div at bounding box center [984, 423] width 346 height 26
click at [1138, 426] on icon "open menu" at bounding box center [1142, 424] width 12 height 12
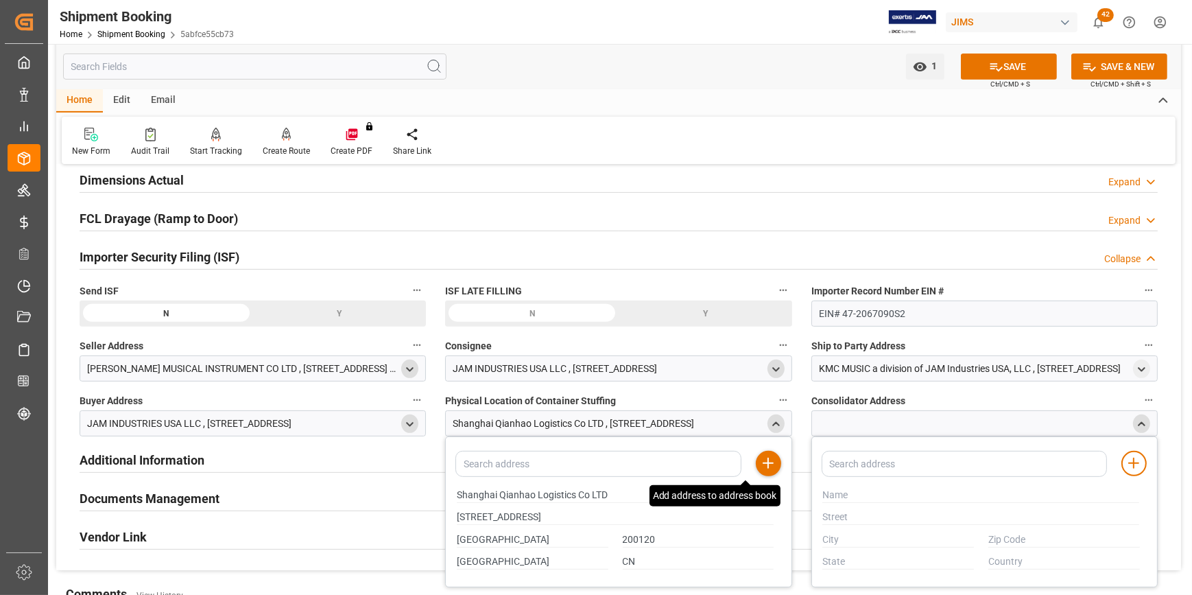
click at [767, 467] on icon at bounding box center [768, 463] width 16 height 16
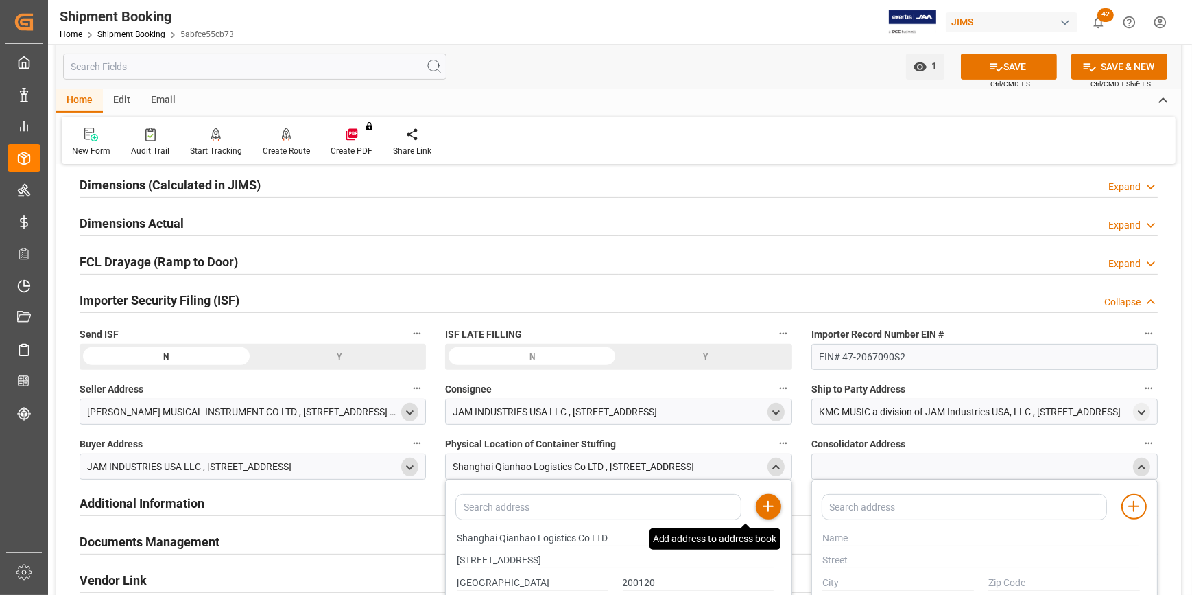
scroll to position [561, 0]
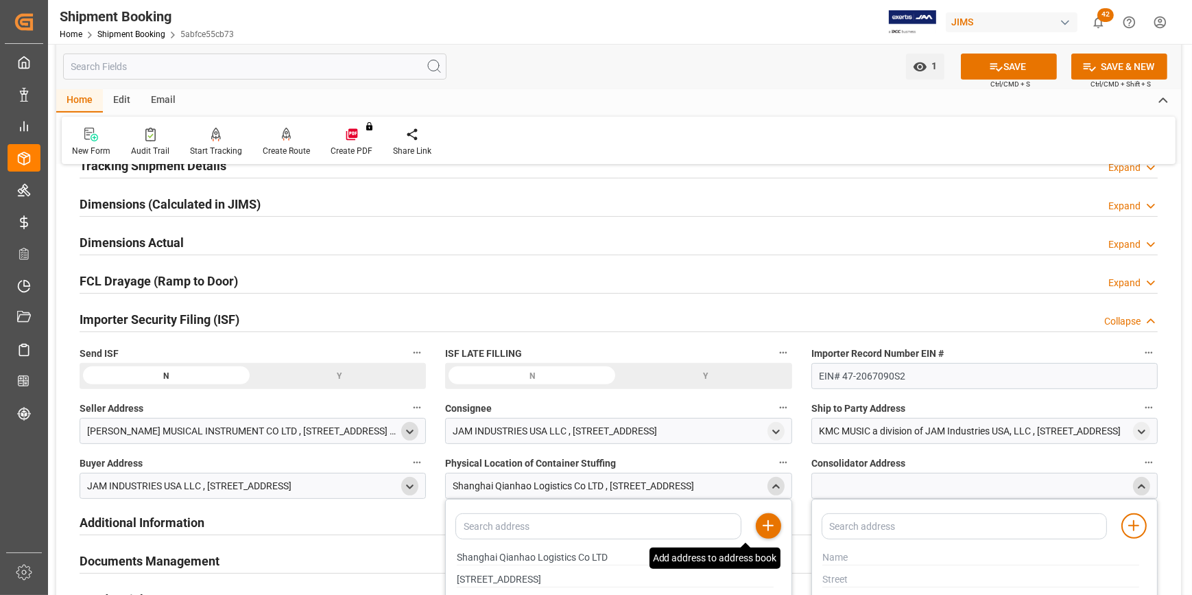
click at [771, 488] on icon "close menu" at bounding box center [776, 487] width 12 height 12
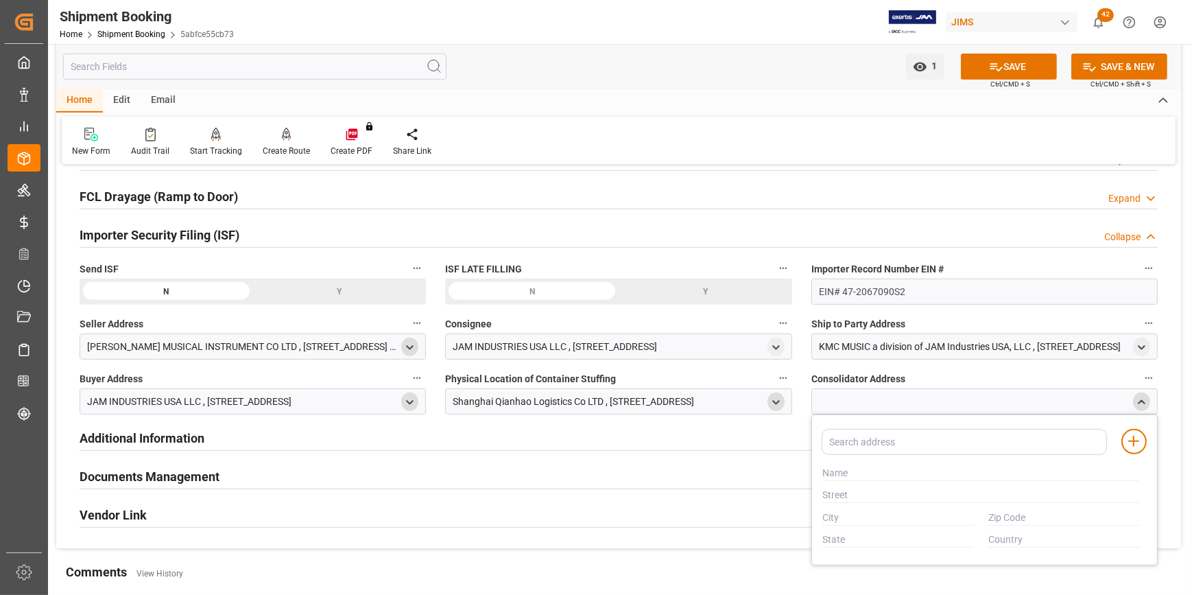
scroll to position [686, 0]
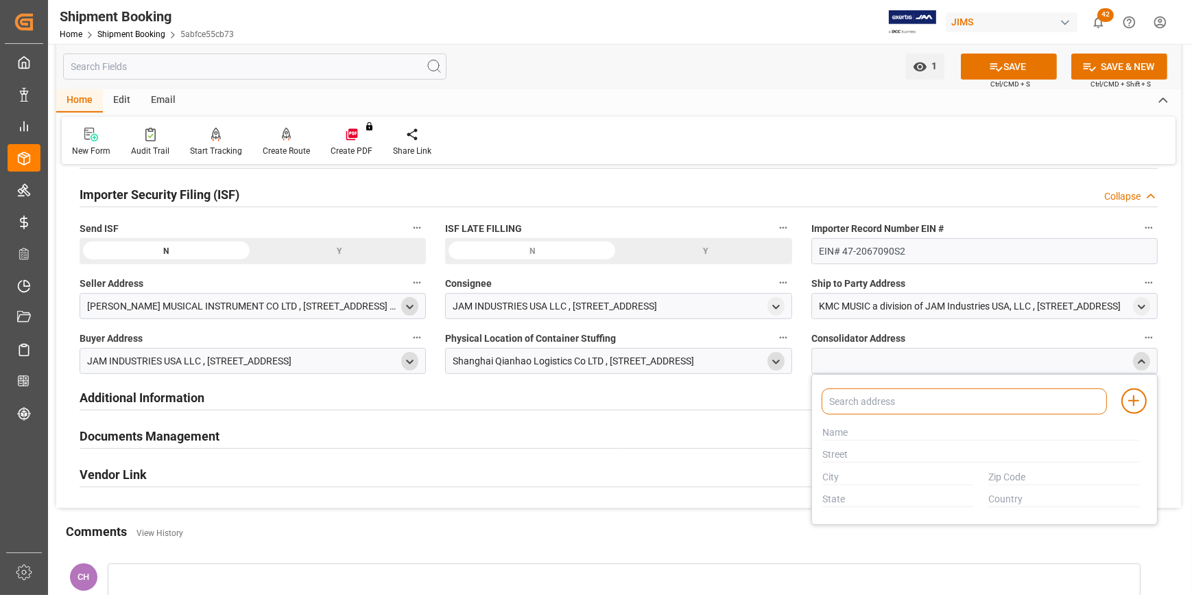
click at [844, 403] on input at bounding box center [964, 401] width 285 height 26
type input "SHANGHAI"
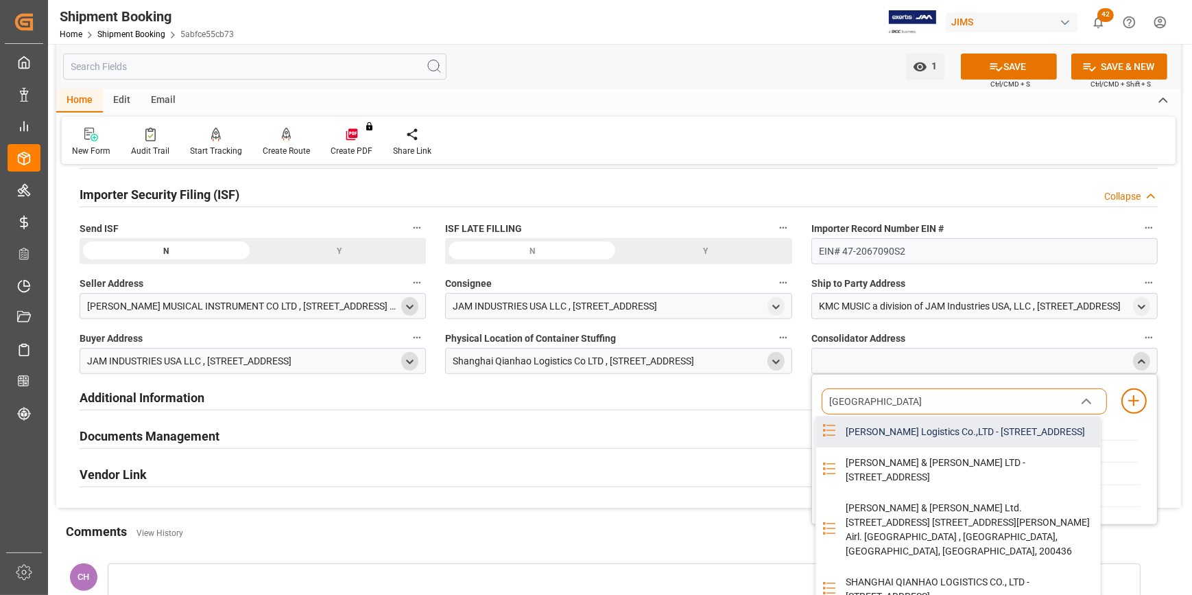
click at [895, 447] on div "Shanghia Qianhao Logistics Co.,LTD - NO.999 Yuehai RD, Pudong New Area, SHANGHA…" at bounding box center [968, 431] width 263 height 31
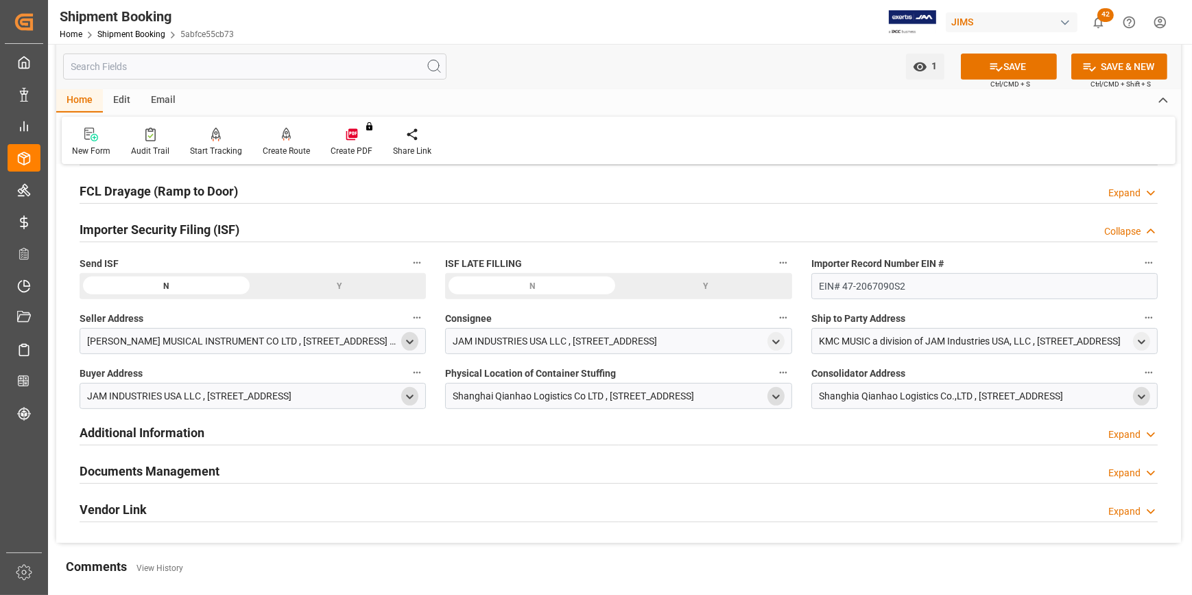
scroll to position [623, 0]
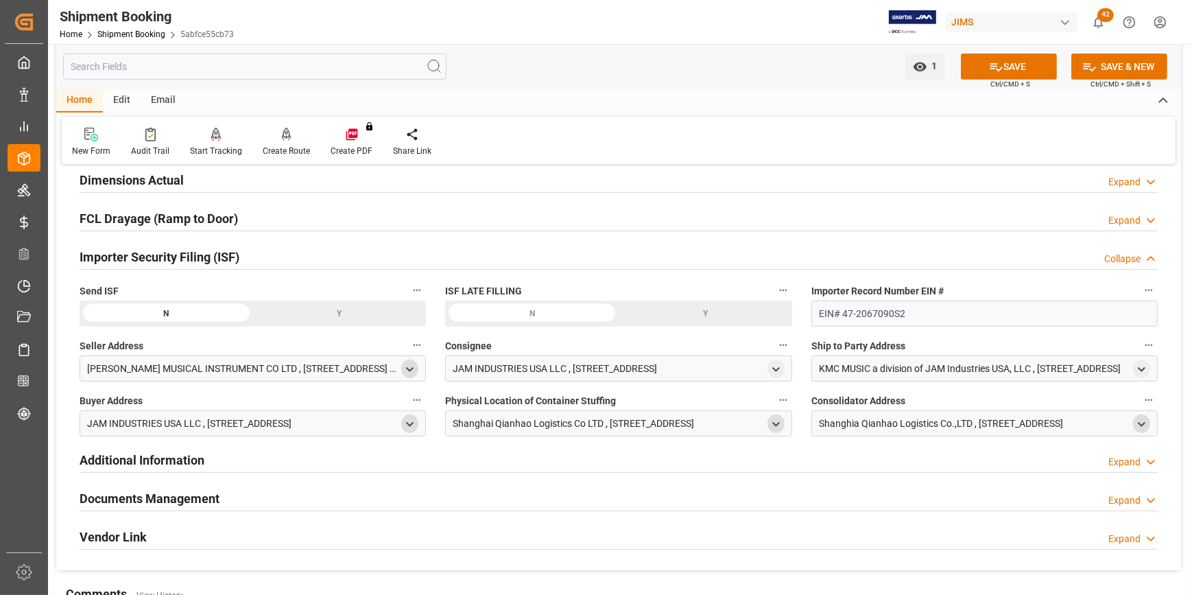
drag, startPoint x: 1015, startPoint y: 67, endPoint x: 946, endPoint y: 111, distance: 81.8
click at [1014, 68] on button "SAVE" at bounding box center [1009, 66] width 96 height 26
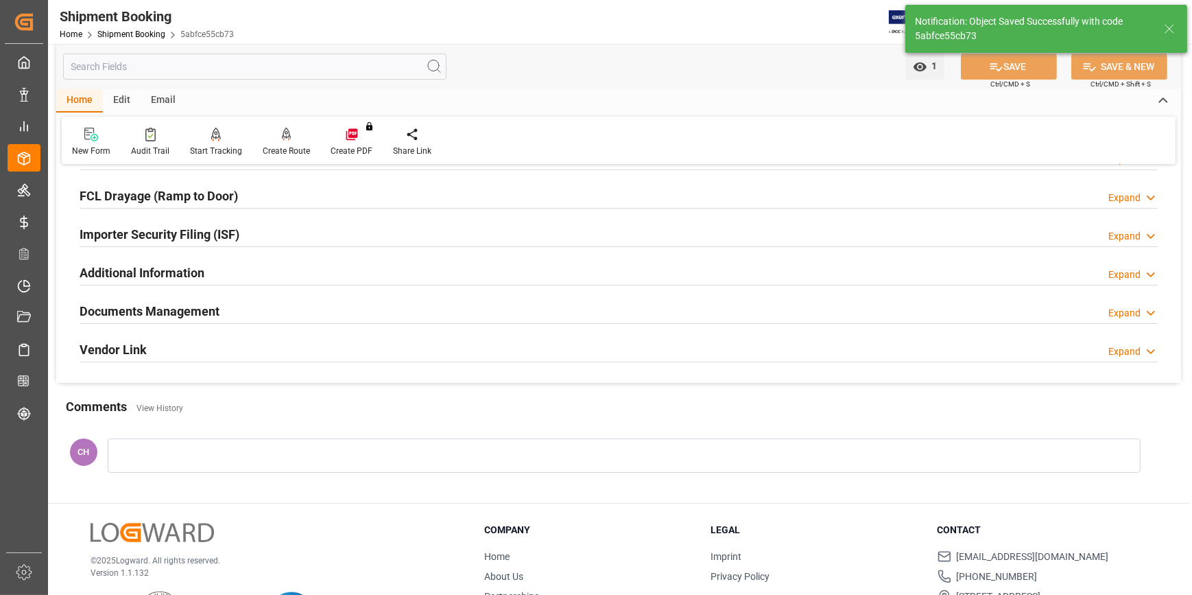
scroll to position [309, 0]
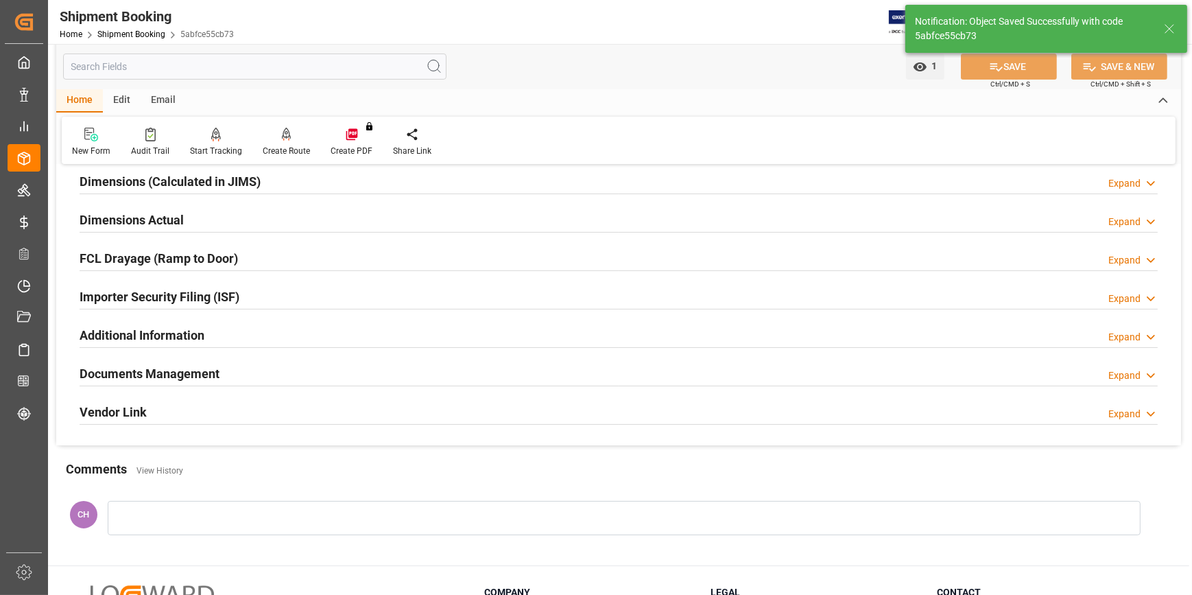
click at [136, 334] on h2 "Additional Information" at bounding box center [142, 335] width 125 height 19
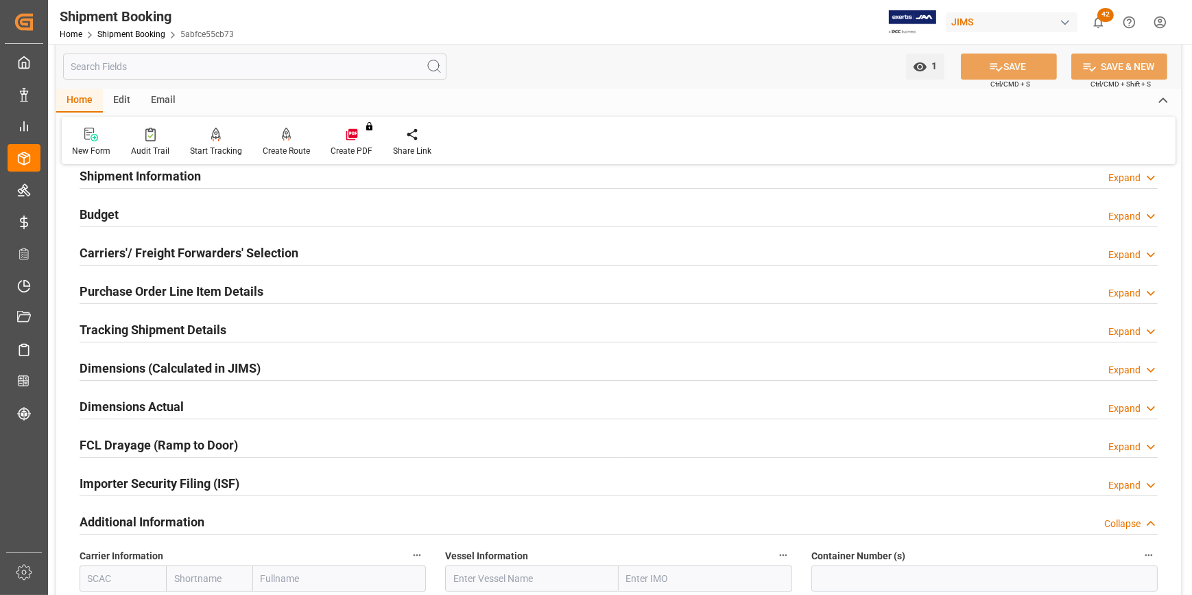
scroll to position [0, 0]
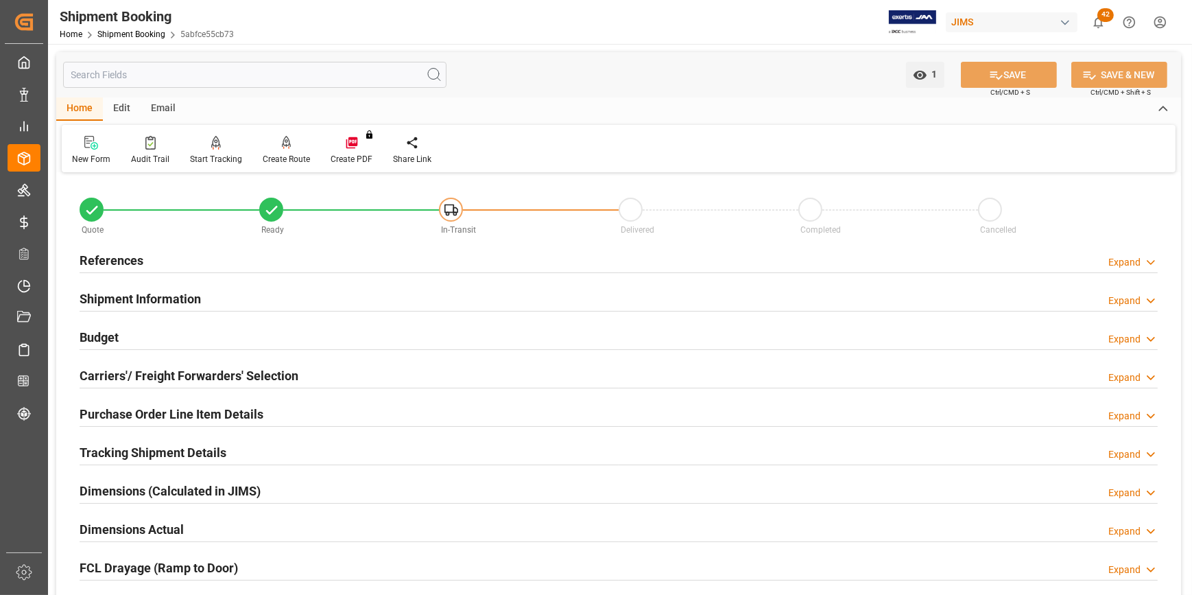
click at [130, 297] on h2 "Shipment Information" at bounding box center [140, 298] width 121 height 19
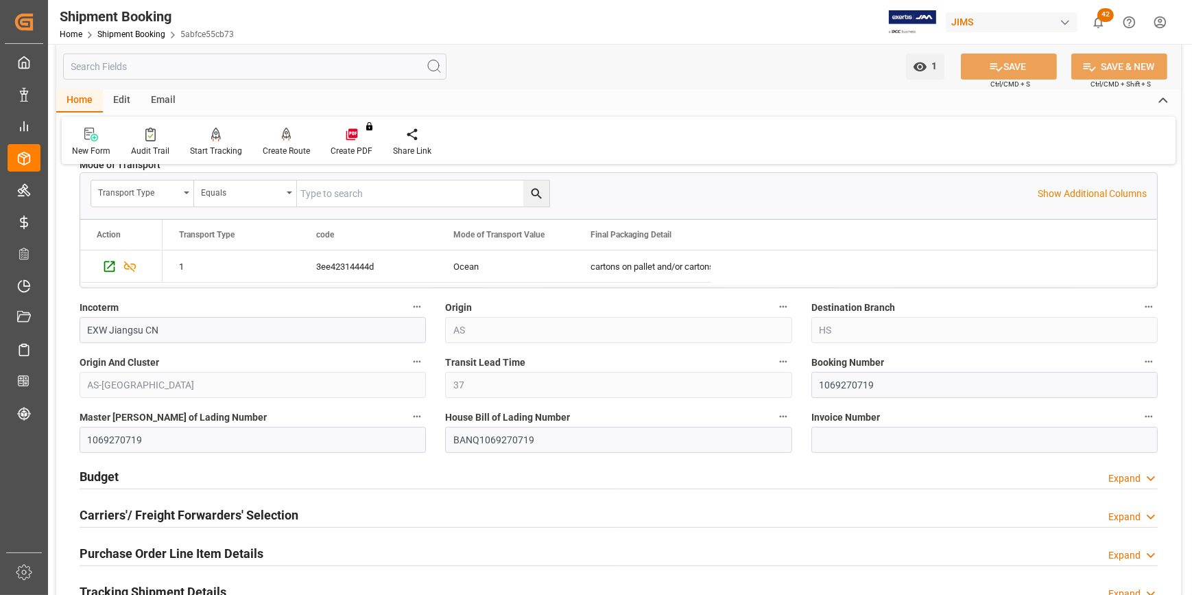
scroll to position [436, 0]
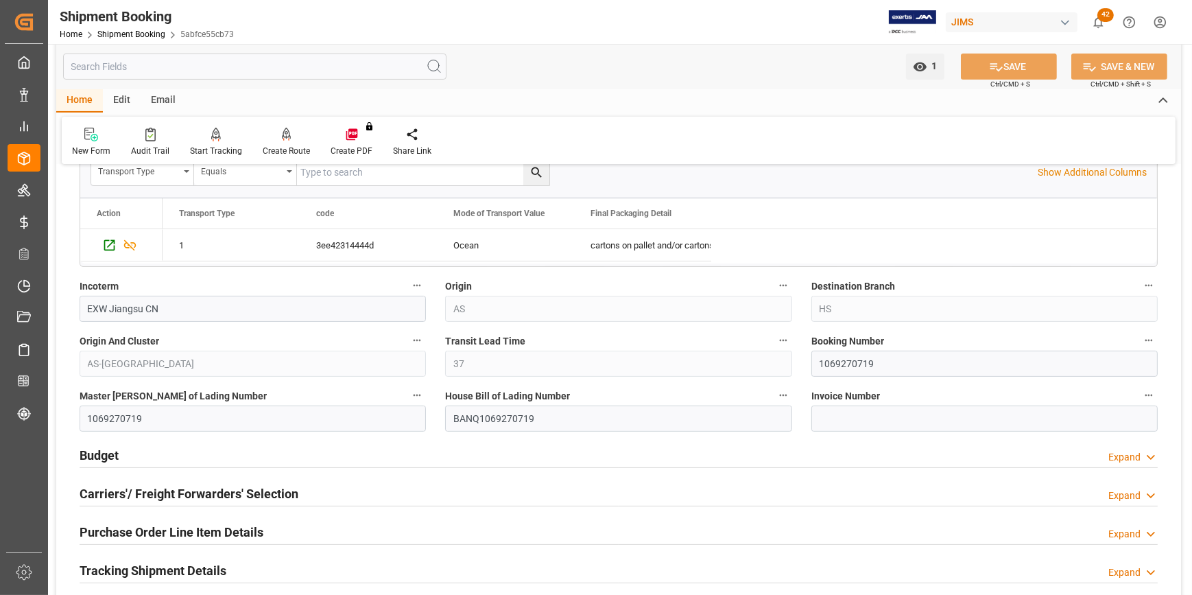
click at [171, 533] on h2 "Purchase Order Line Item Details" at bounding box center [172, 532] width 184 height 19
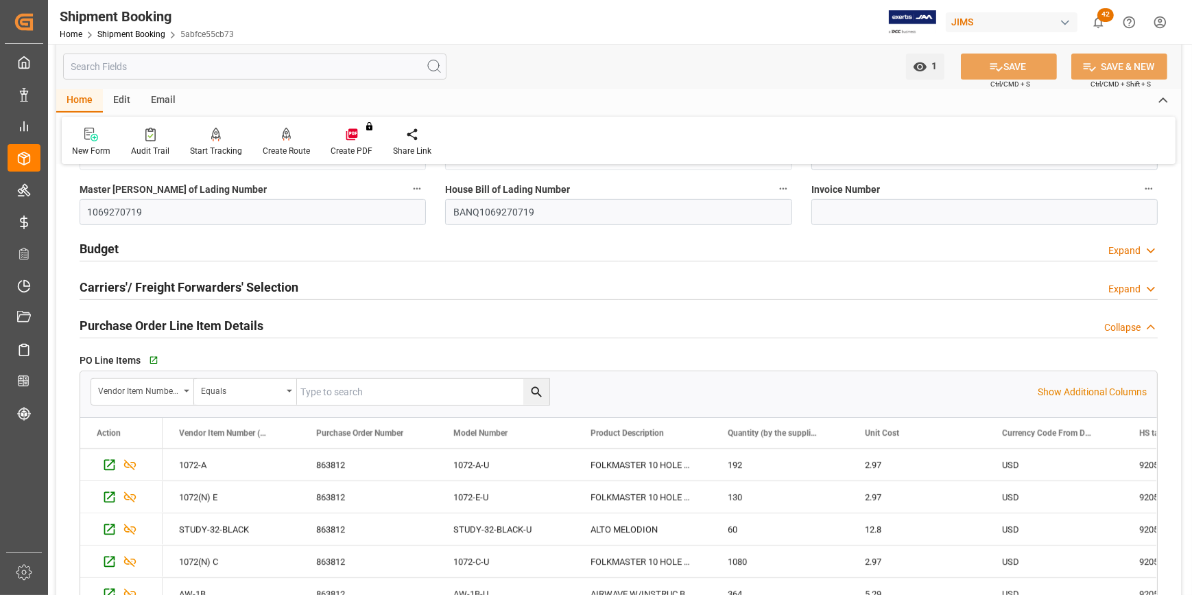
scroll to position [686, 0]
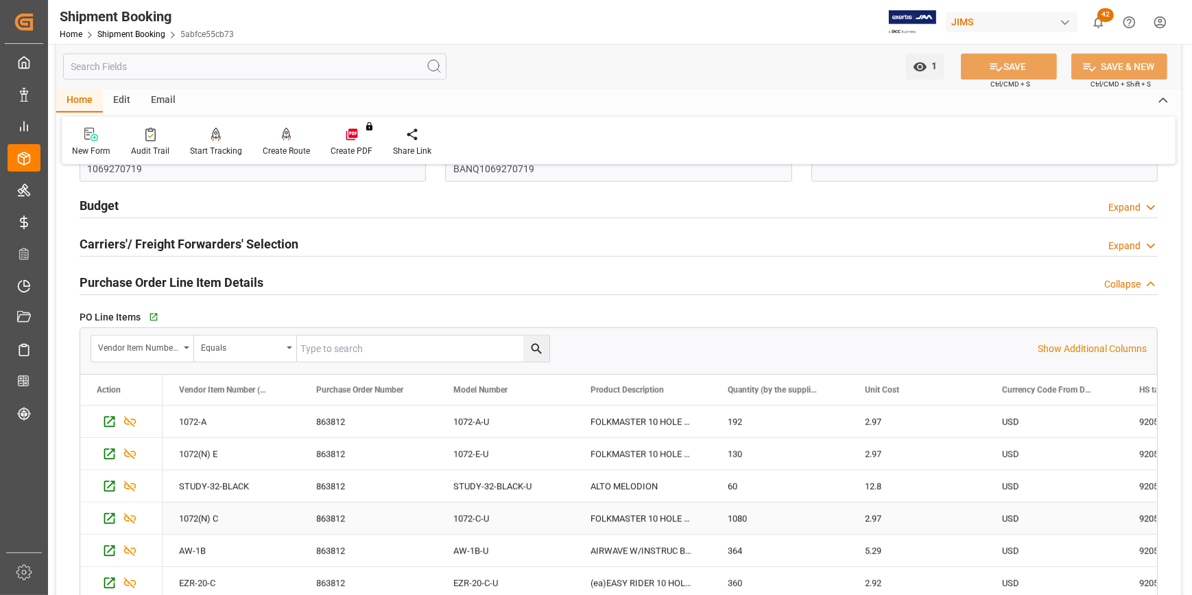
click at [619, 510] on div "FOLKMASTER 10 HOLE DIA KEY: C" at bounding box center [642, 518] width 137 height 32
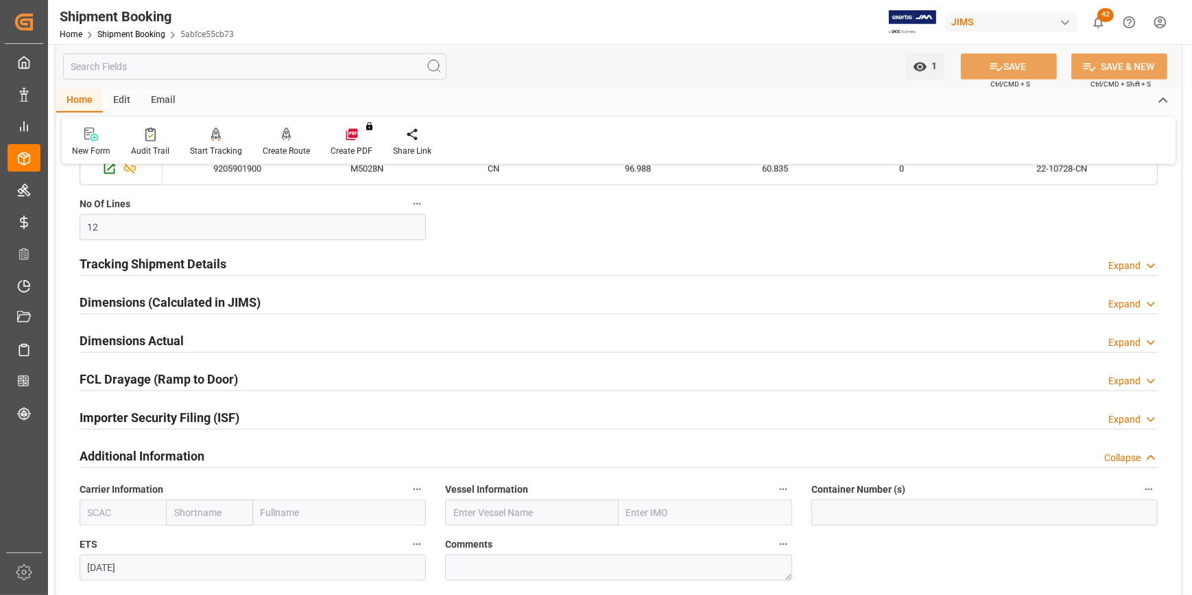
scroll to position [1184, 0]
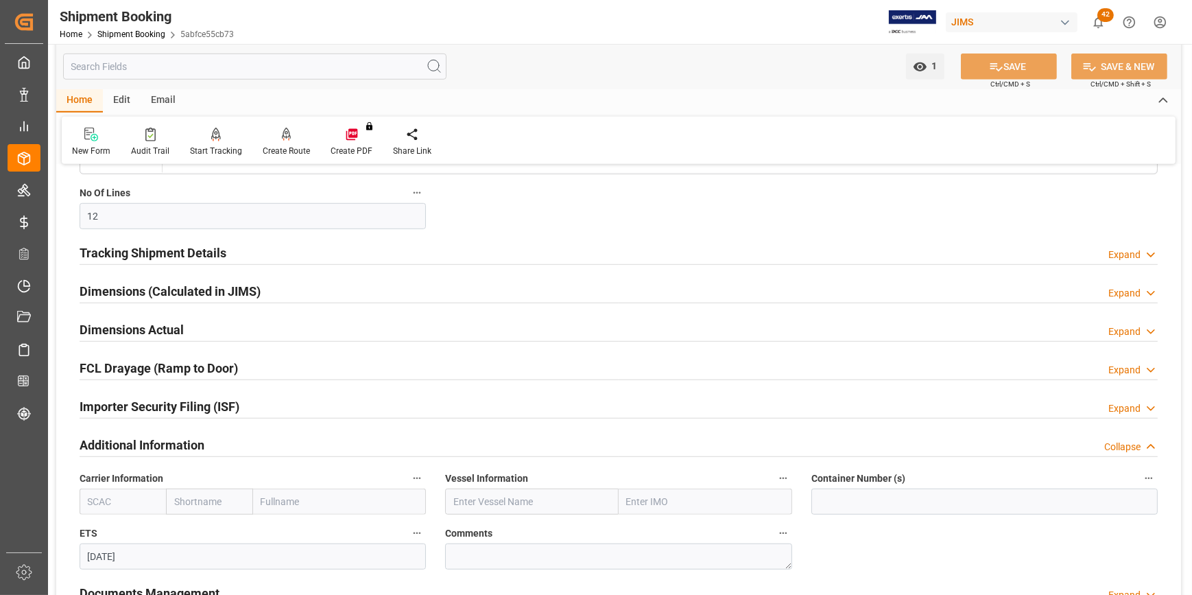
click at [117, 410] on h2 "Importer Security Filing (ISF)" at bounding box center [160, 406] width 160 height 19
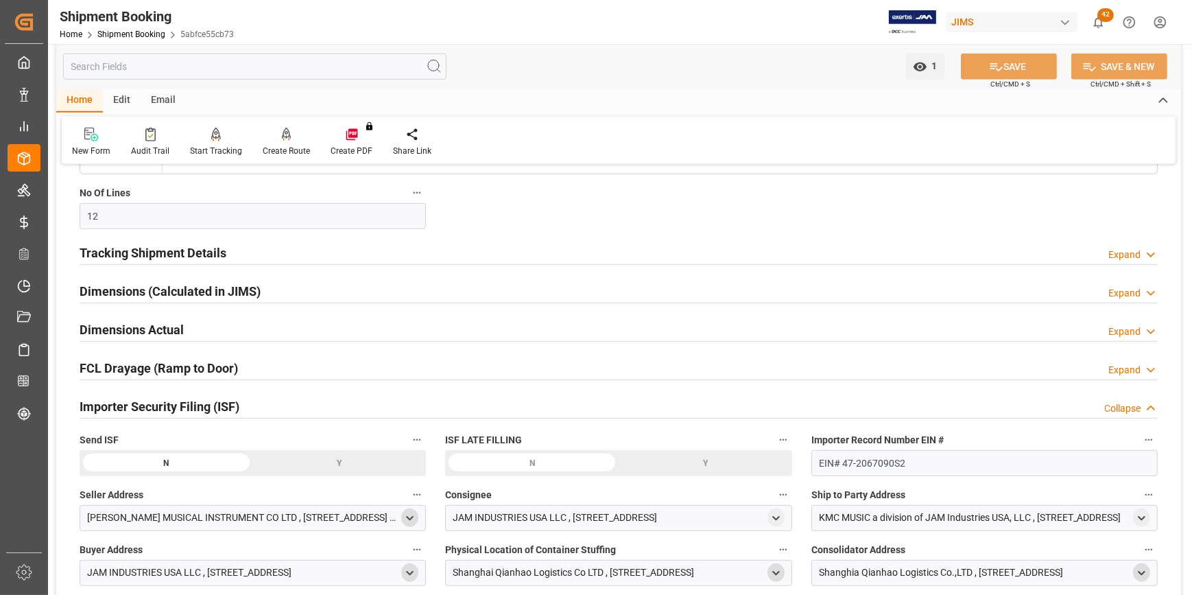
click at [327, 459] on div "Y" at bounding box center [340, 463] width 174 height 26
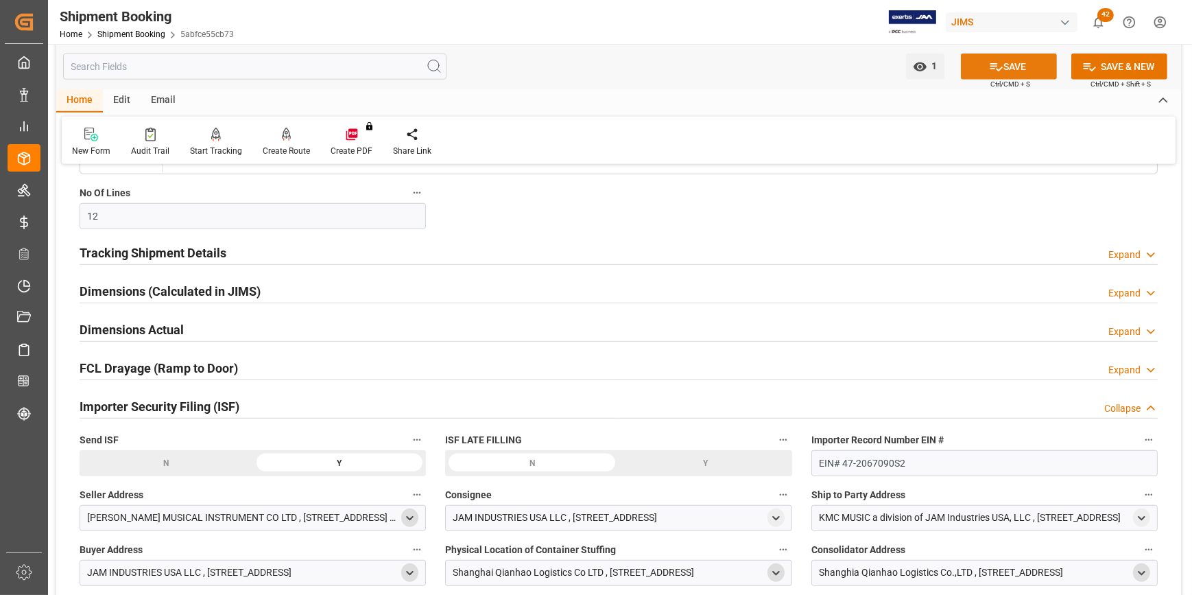
click at [1003, 73] on button "SAVE" at bounding box center [1009, 66] width 96 height 26
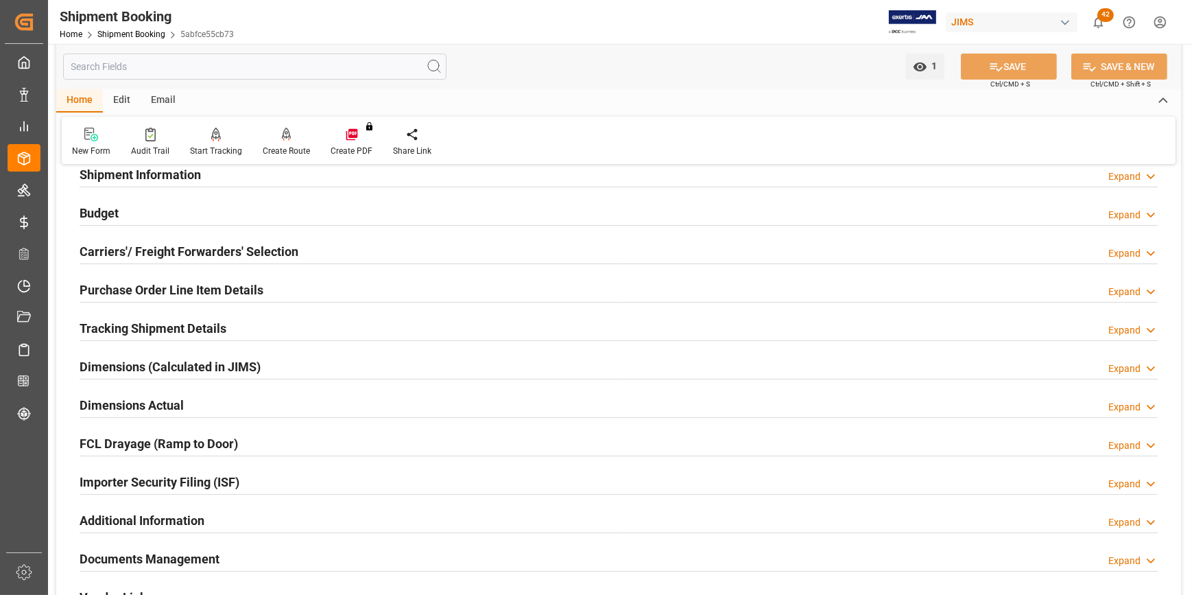
scroll to position [0, 0]
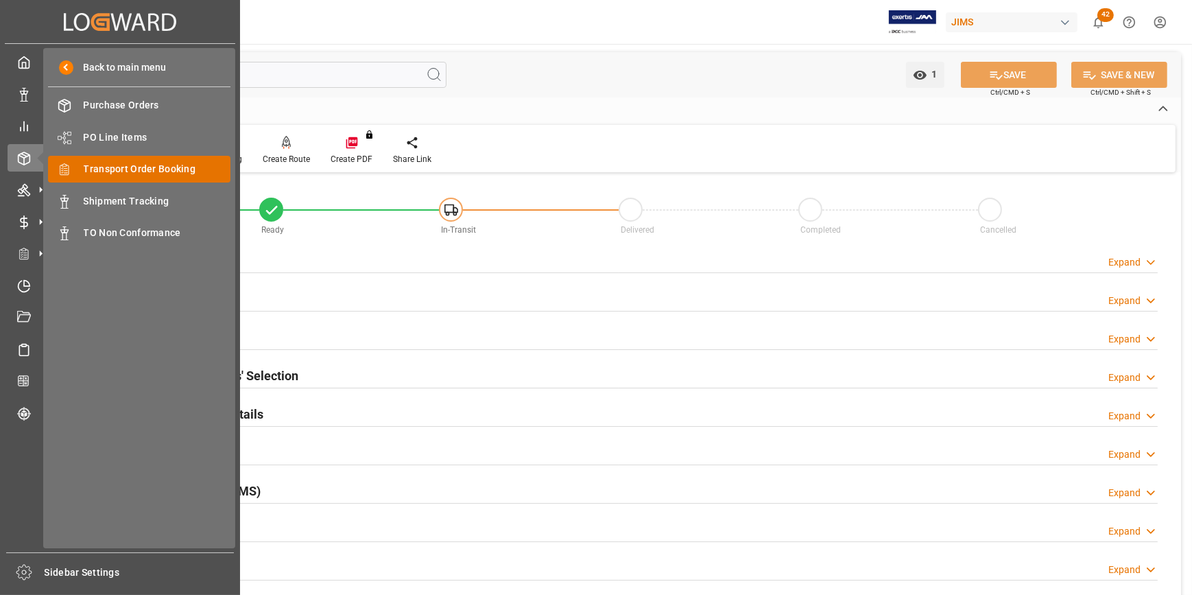
click at [90, 176] on span "Transport Order Booking" at bounding box center [157, 169] width 147 height 14
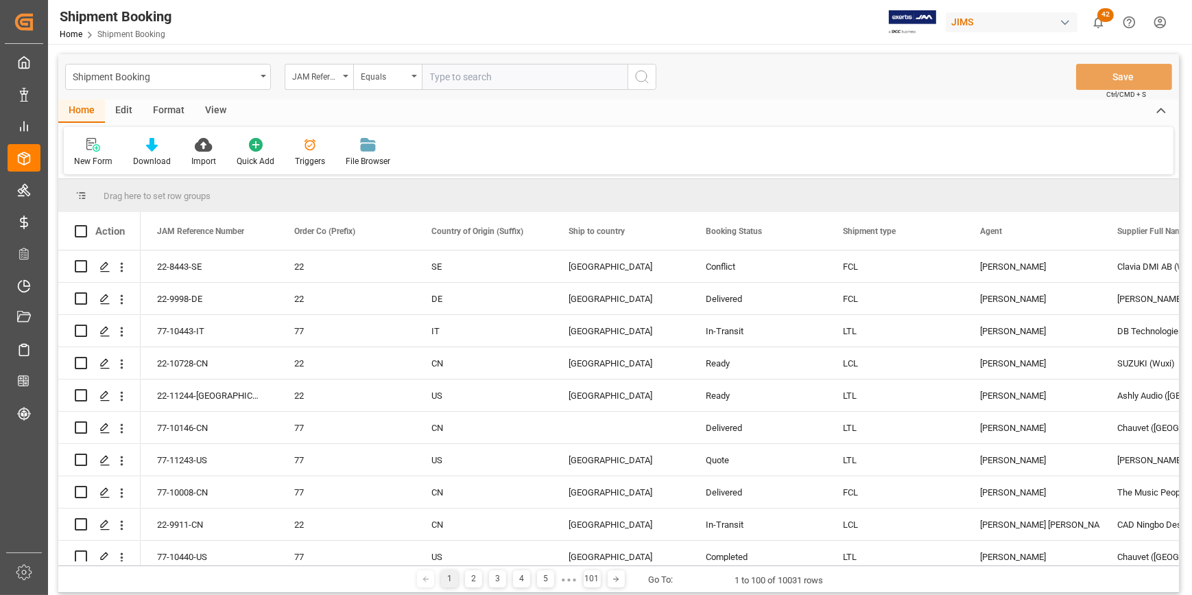
click at [461, 79] on input "text" at bounding box center [525, 77] width 206 height 26
type input "22-10963-ID"
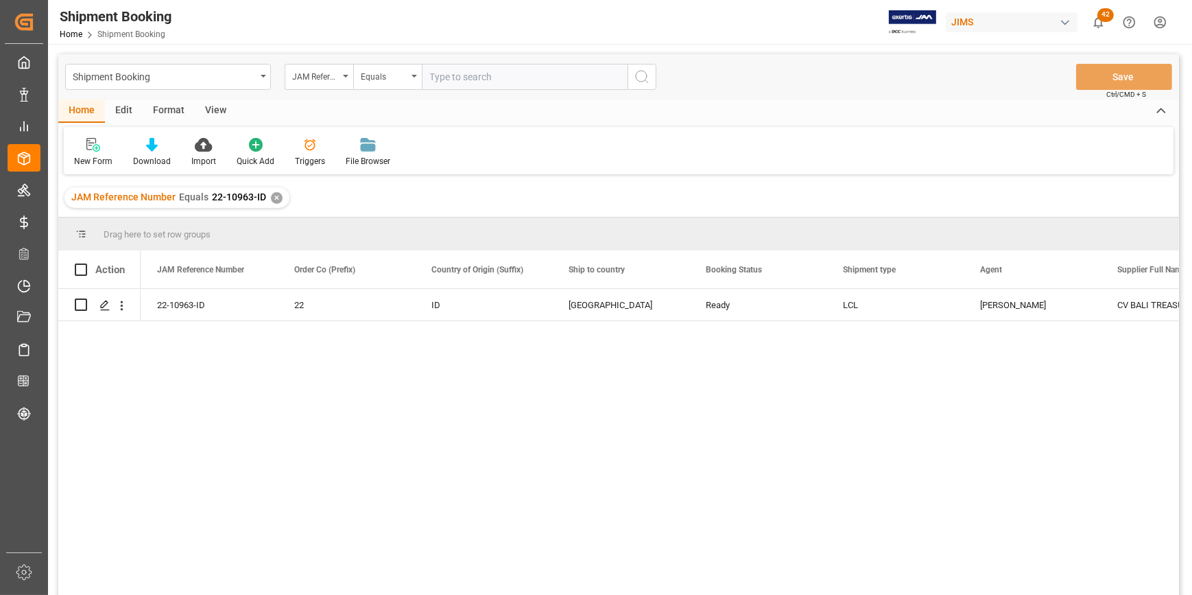
click at [219, 399] on div "22-10963-ID 22 ID United States Ready LCL Catherine Heng CV BALI TREASURES - 21…" at bounding box center [660, 446] width 1038 height 315
click at [97, 311] on div "Press SPACE to select this row." at bounding box center [104, 305] width 21 height 25
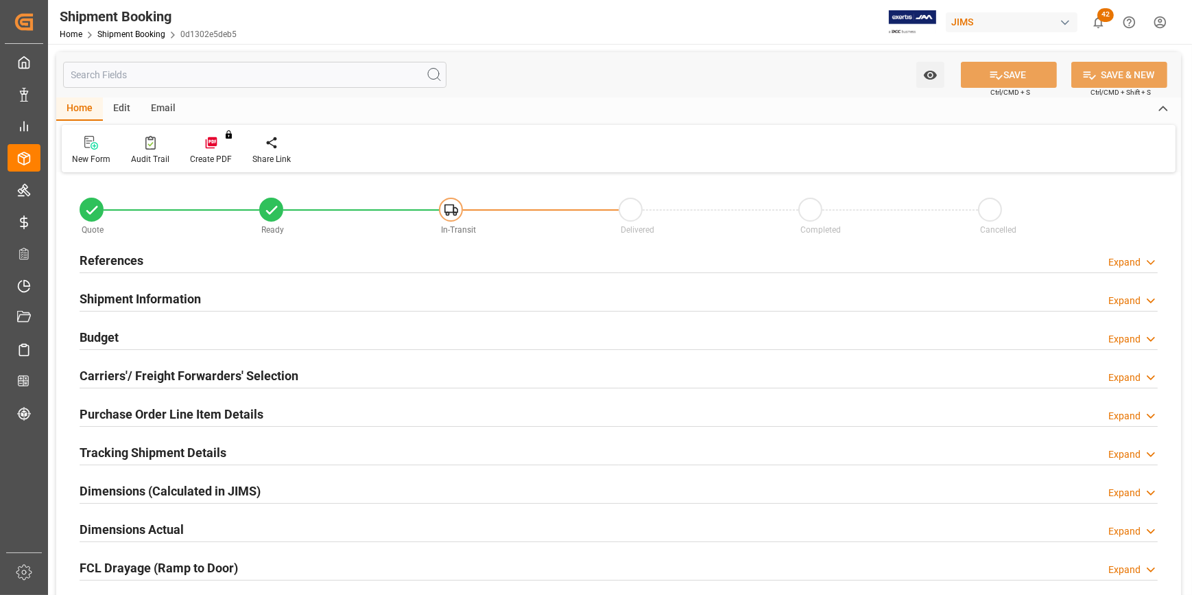
type input "0"
type input "30"
type input "23-09-2025"
click at [121, 261] on h2 "References" at bounding box center [112, 260] width 64 height 19
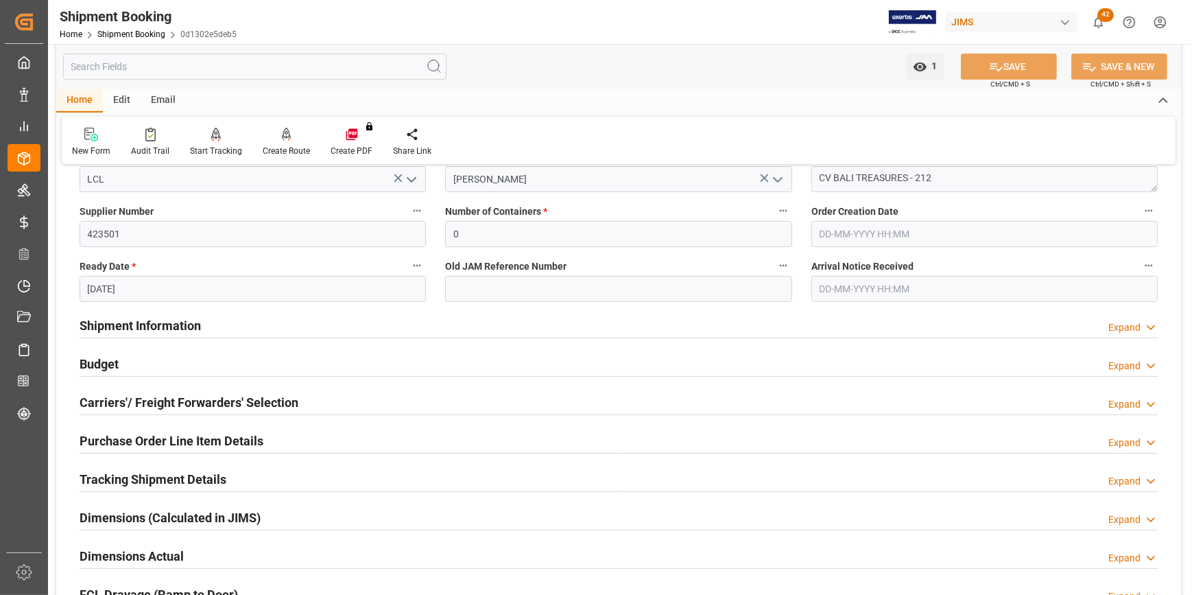
scroll to position [249, 0]
click at [117, 320] on h2 "Shipment Information" at bounding box center [140, 324] width 121 height 19
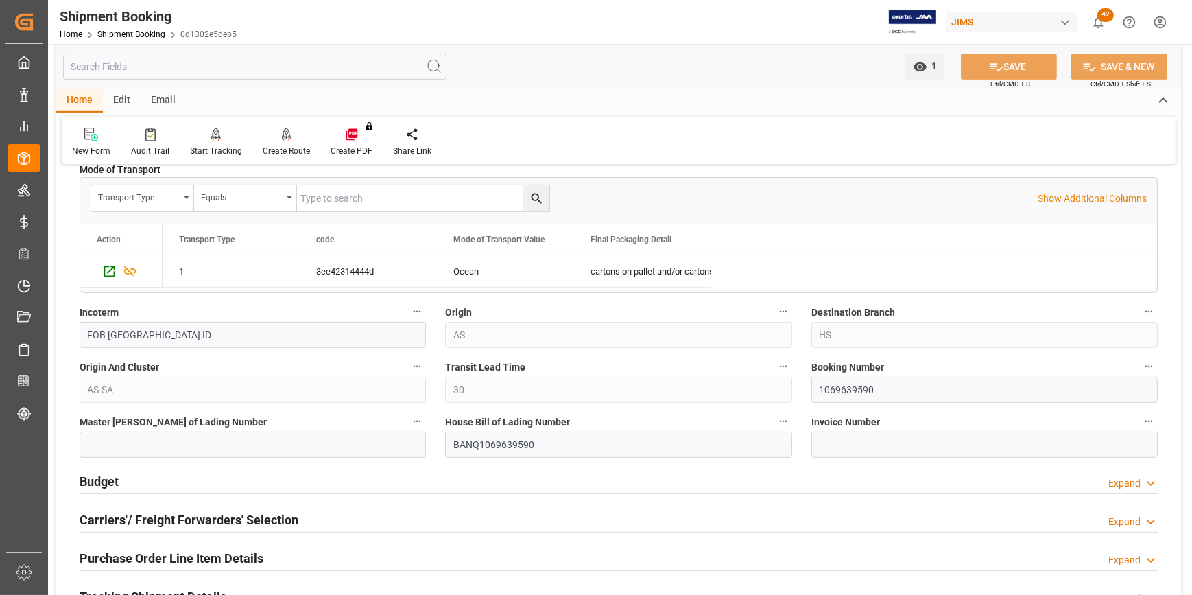
scroll to position [686, 0]
click at [82, 441] on input at bounding box center [253, 443] width 346 height 26
click at [824, 385] on input "1069639590" at bounding box center [984, 388] width 346 height 26
click at [263, 444] on input at bounding box center [253, 443] width 346 height 26
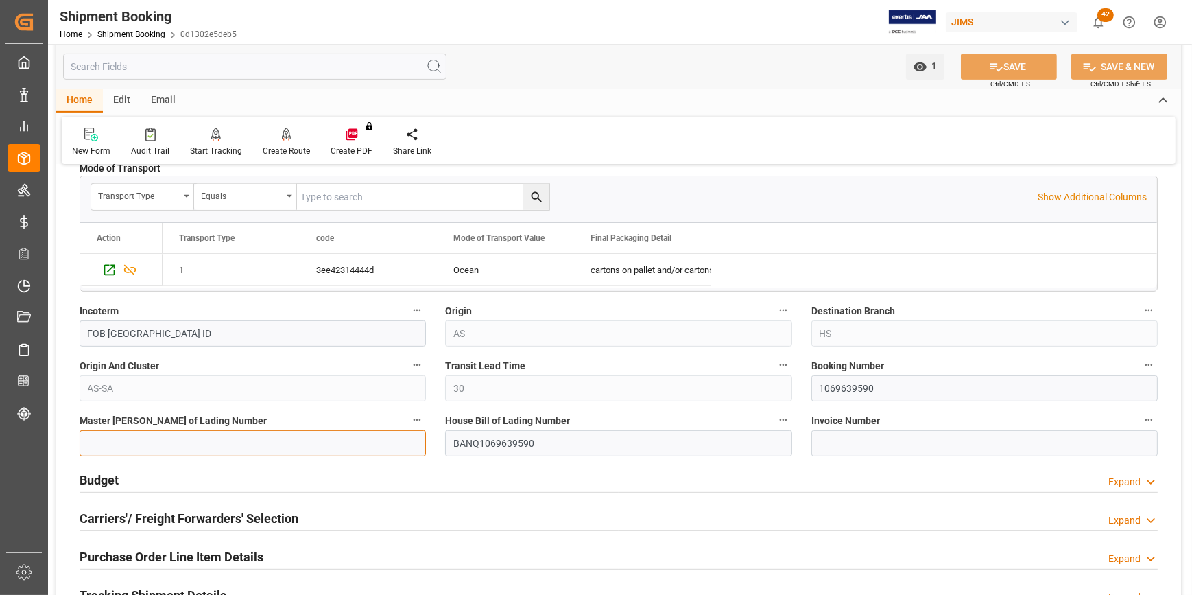
paste input "1069639590"
type input "1069639590"
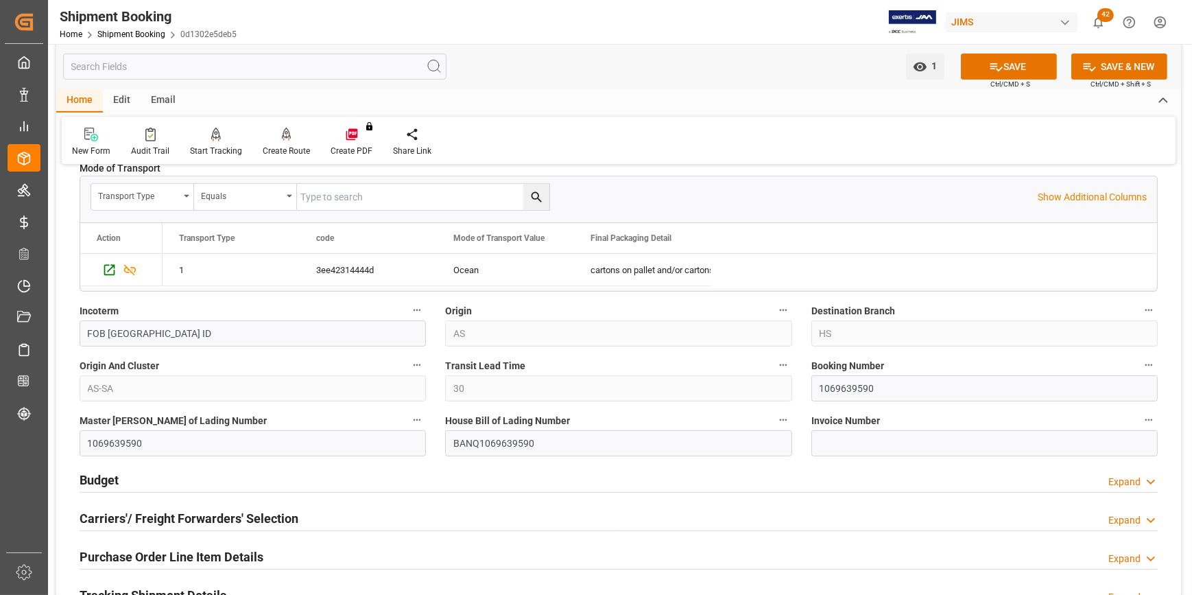
click at [112, 475] on h2 "Budget" at bounding box center [99, 479] width 39 height 19
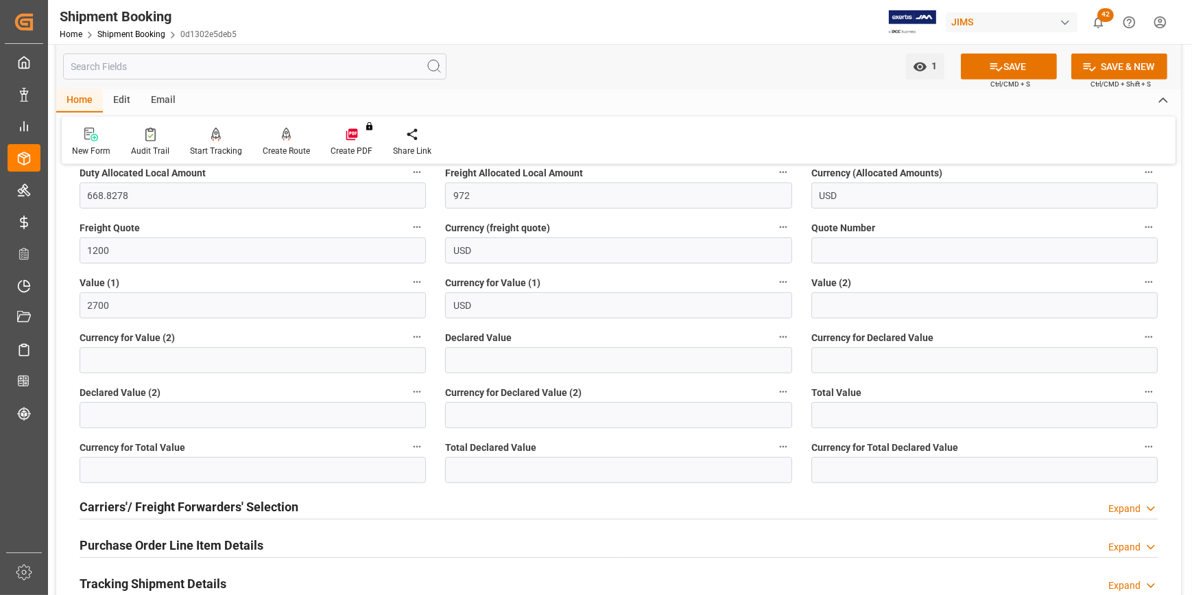
scroll to position [1060, 0]
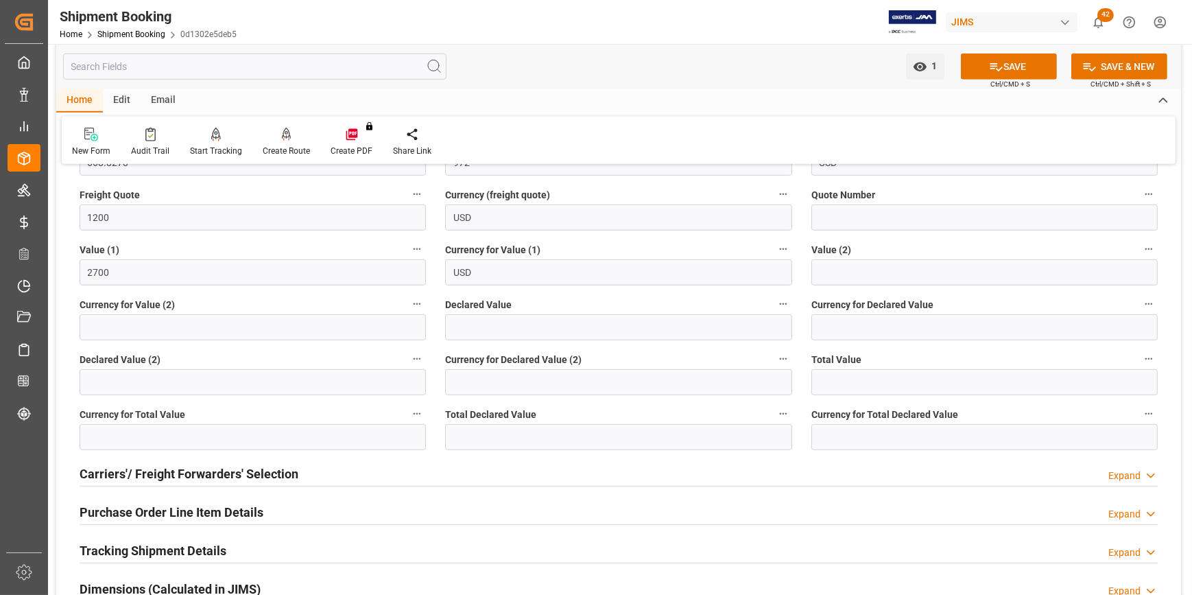
click at [177, 466] on h2 "Carriers'/ Freight Forwarders' Selection" at bounding box center [189, 473] width 219 height 19
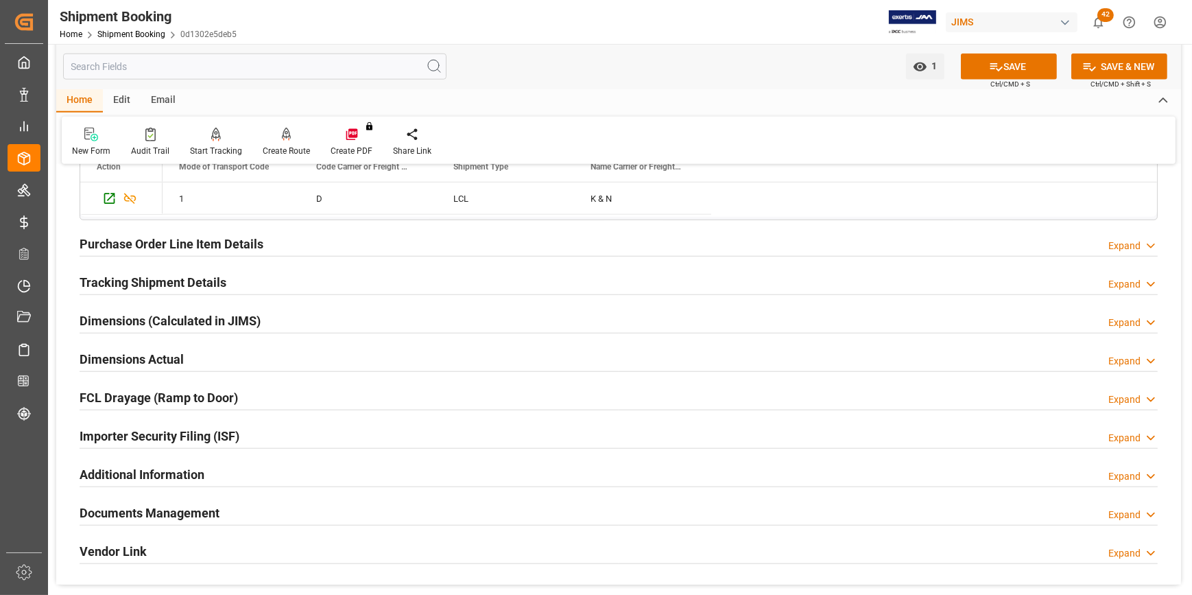
scroll to position [1683, 0]
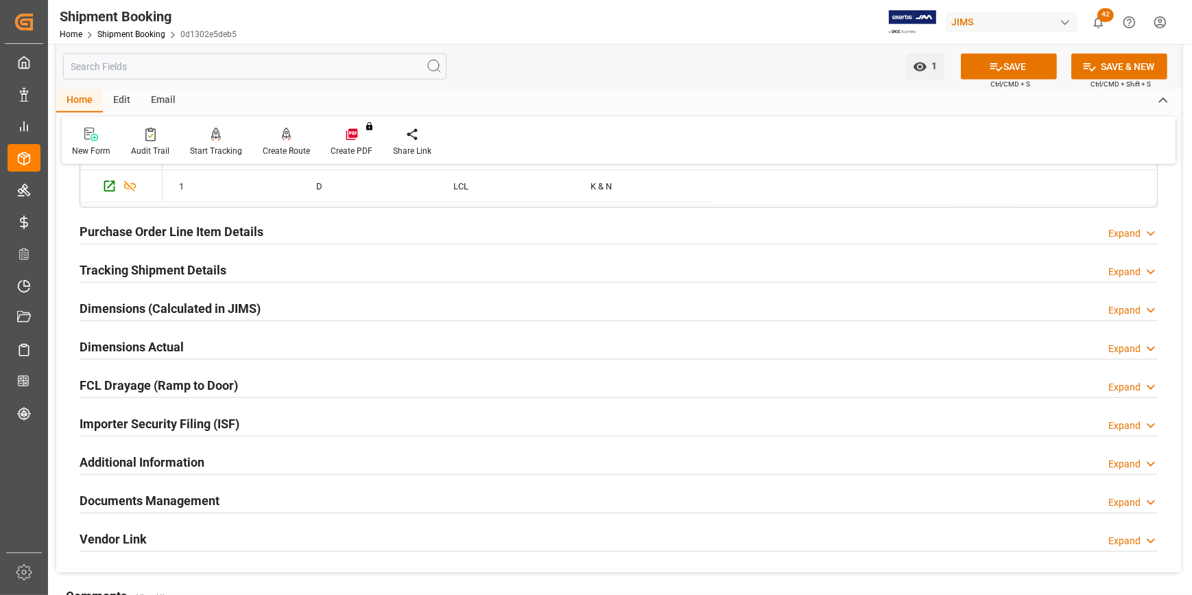
click at [110, 228] on h2 "Purchase Order Line Item Details" at bounding box center [172, 231] width 184 height 19
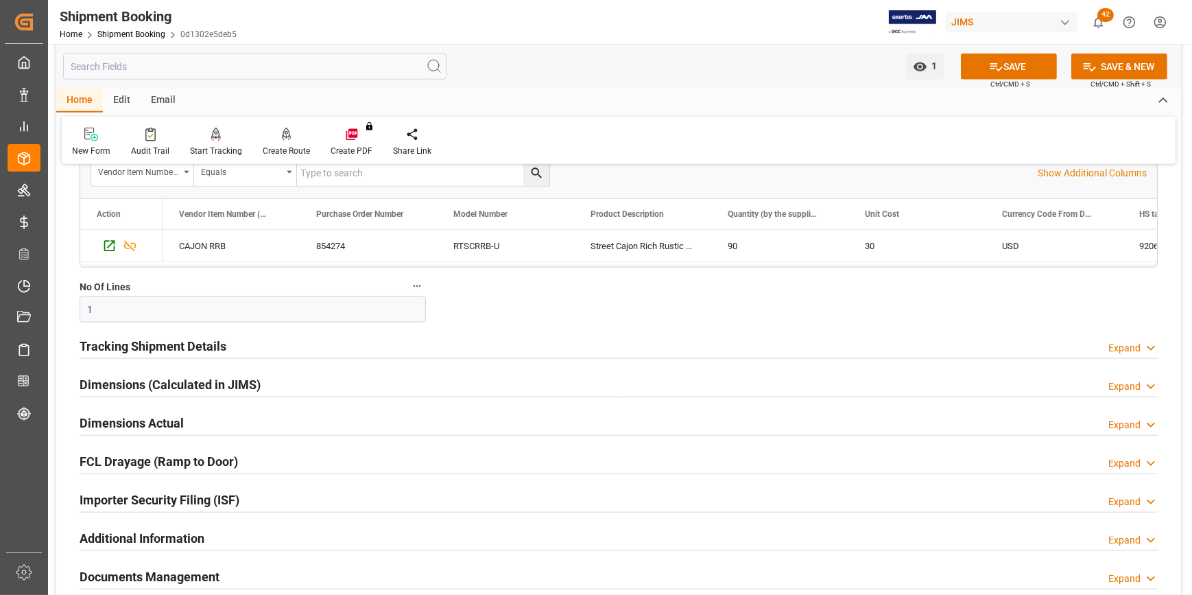
scroll to position [1870, 0]
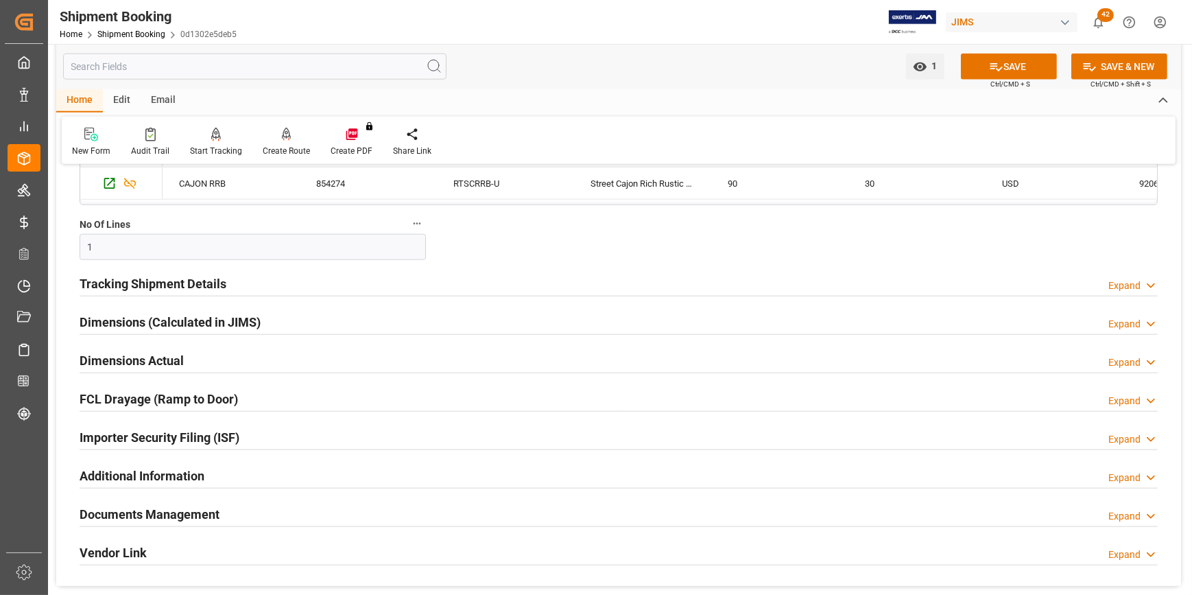
click at [102, 283] on h2 "Tracking Shipment Details" at bounding box center [153, 283] width 147 height 19
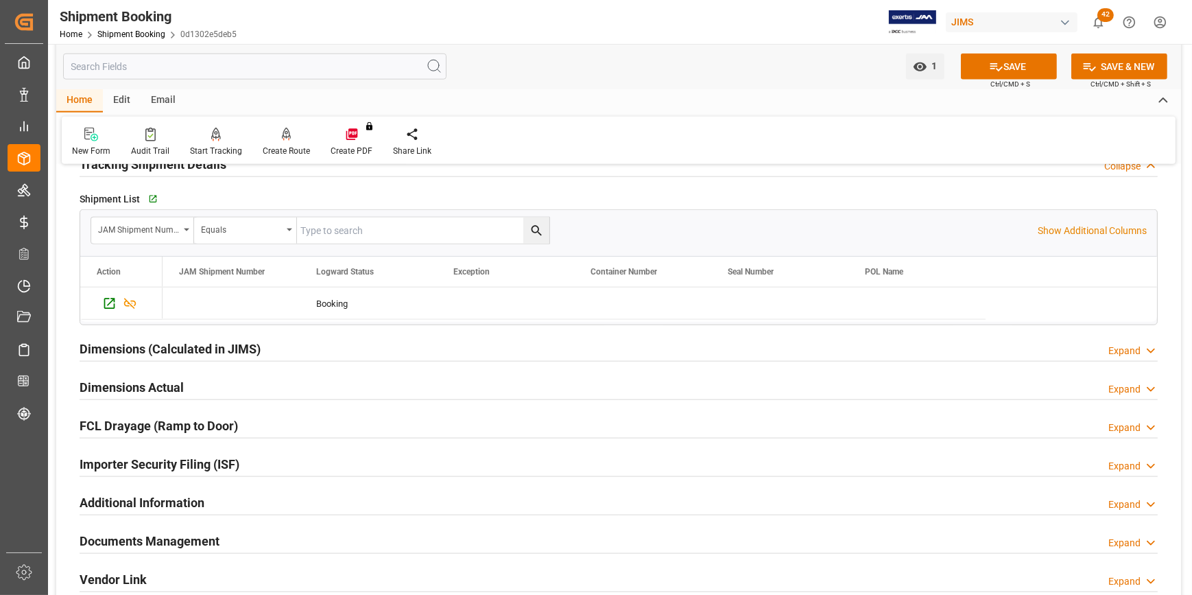
scroll to position [1995, 0]
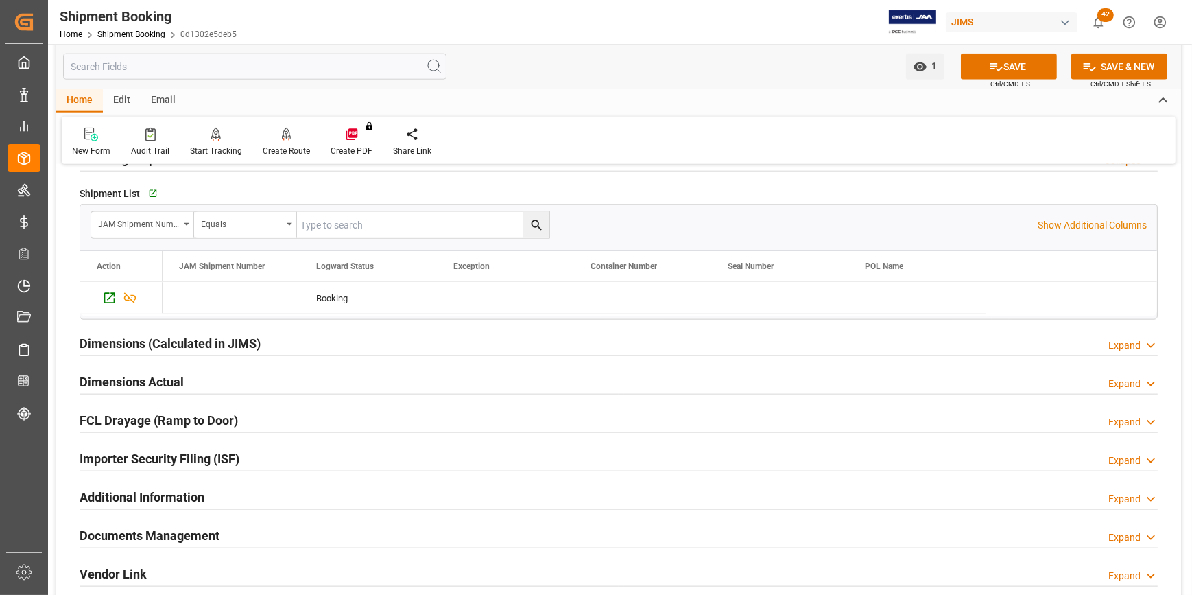
drag, startPoint x: 190, startPoint y: 529, endPoint x: 208, endPoint y: 507, distance: 28.3
click at [189, 529] on h2 "Documents Management" at bounding box center [150, 535] width 140 height 19
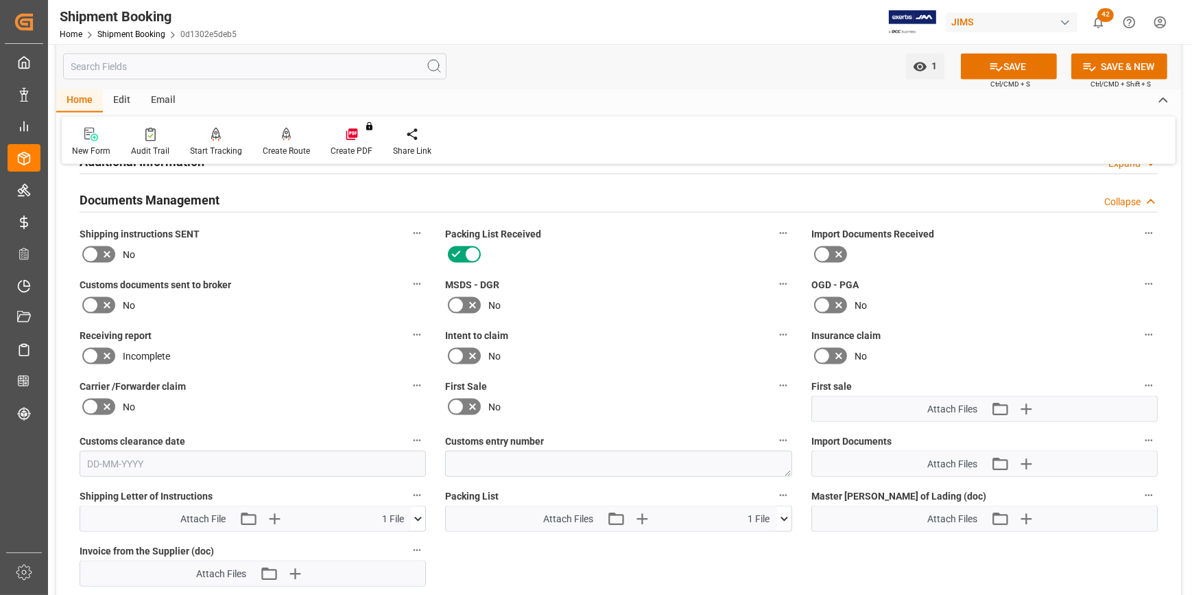
scroll to position [2369, 0]
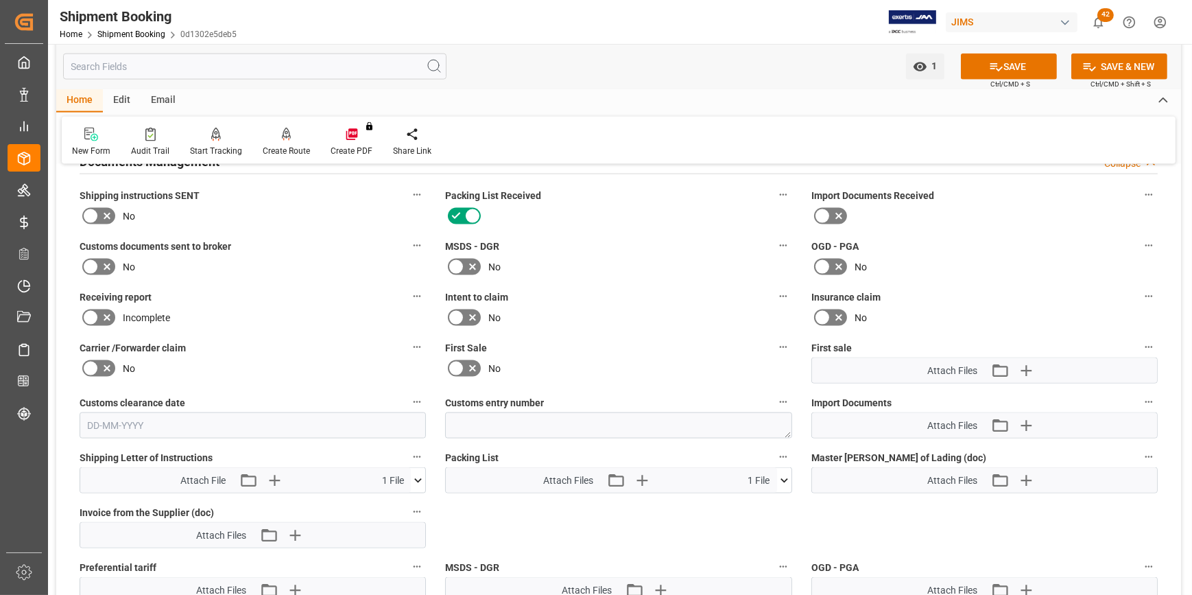
click at [87, 209] on icon at bounding box center [90, 216] width 16 height 16
click at [0, 0] on input "checkbox" at bounding box center [0, 0] width 0 height 0
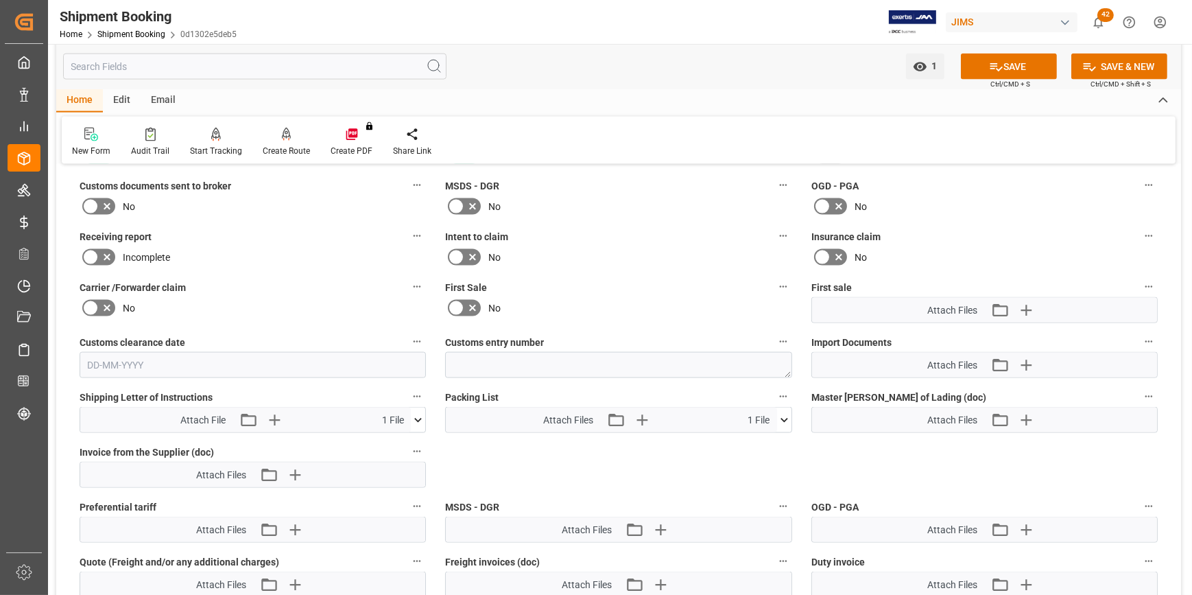
scroll to position [2431, 0]
click at [996, 66] on icon at bounding box center [996, 67] width 14 height 14
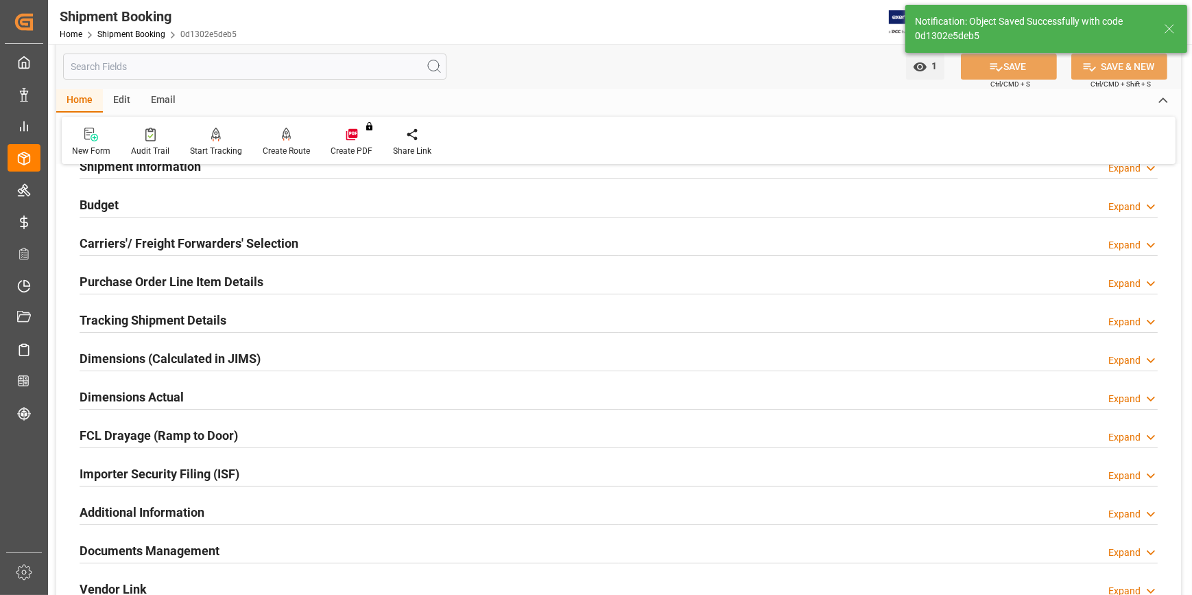
scroll to position [0, 0]
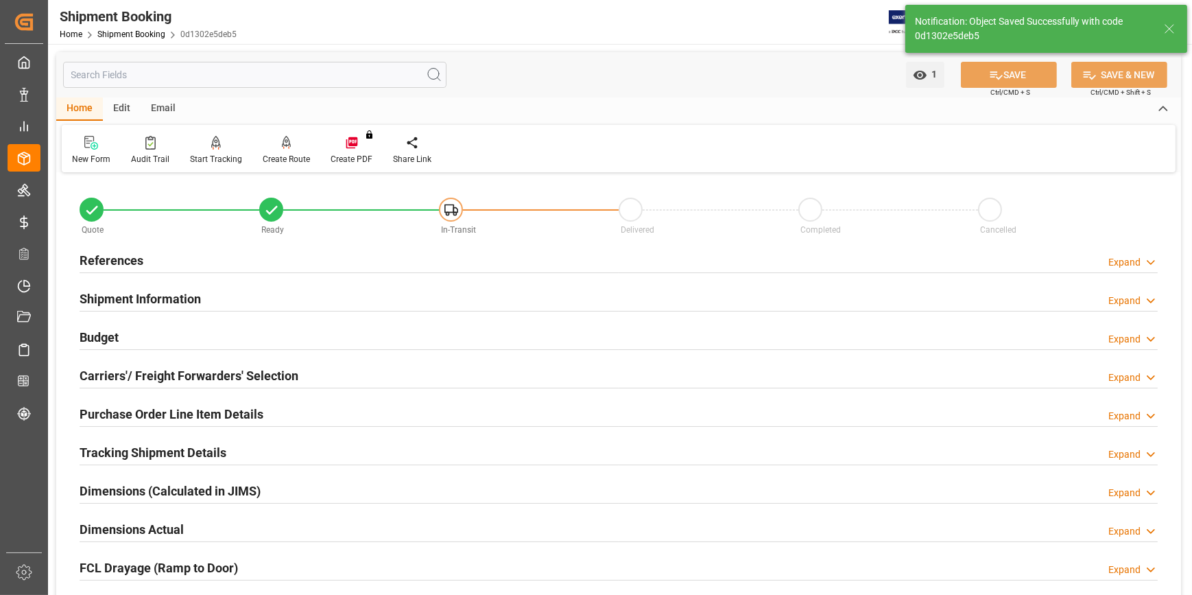
click at [147, 413] on h2 "Purchase Order Line Item Details" at bounding box center [172, 414] width 184 height 19
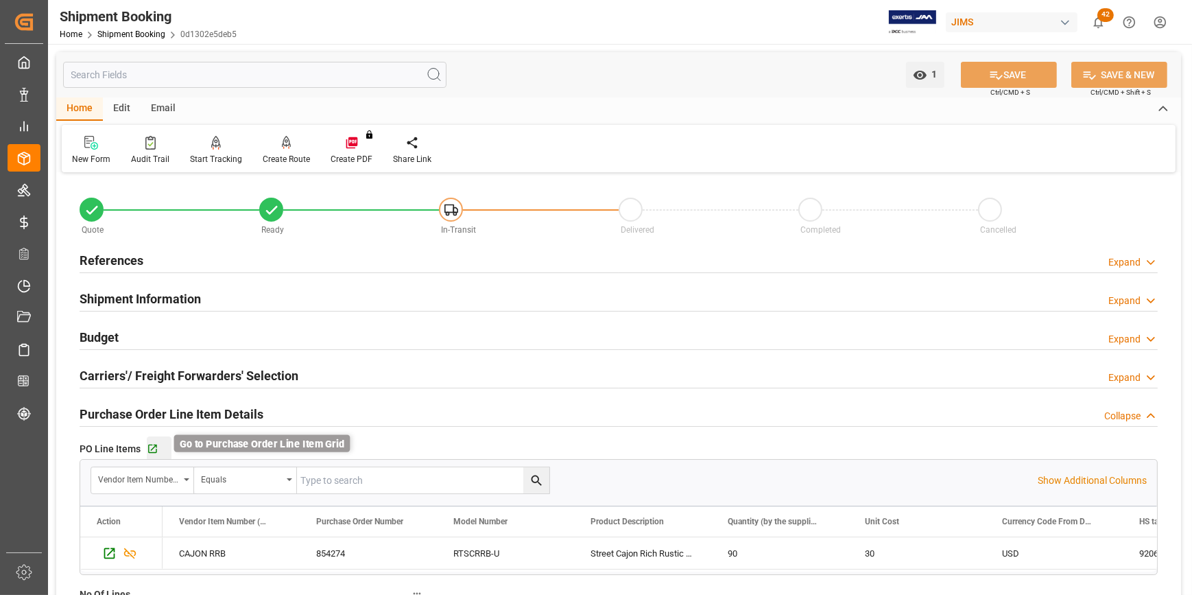
click at [147, 443] on icon "button" at bounding box center [153, 449] width 12 height 12
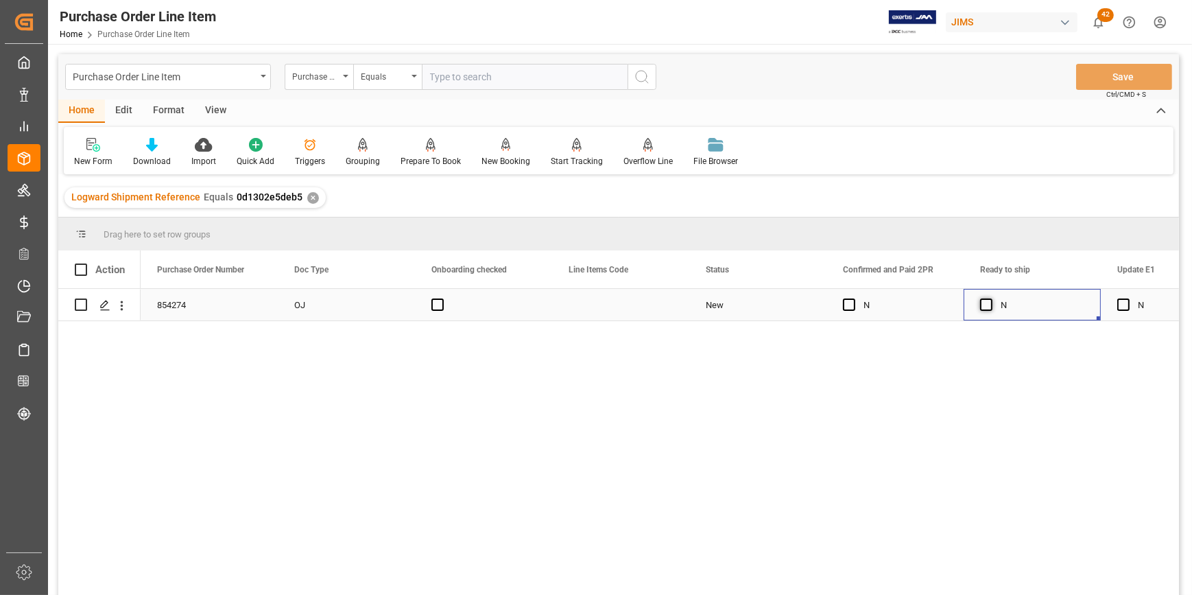
click at [988, 308] on span "Press SPACE to select this row." at bounding box center [986, 304] width 12 height 12
click at [990, 298] on input "Press SPACE to select this row." at bounding box center [990, 298] width 0 height 0
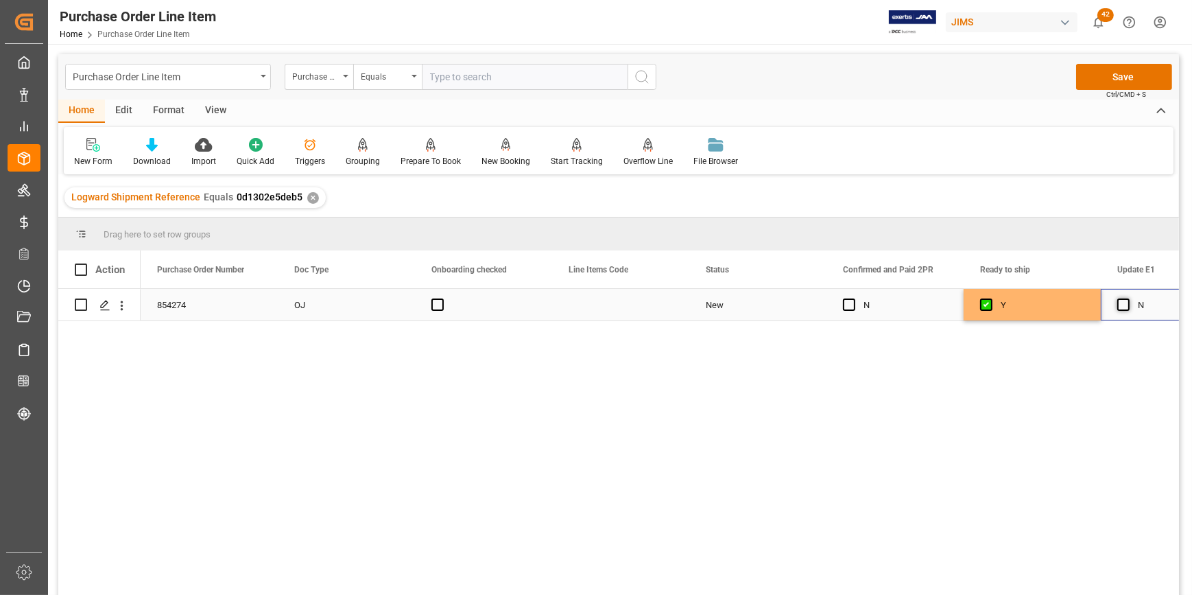
click at [1125, 303] on span "Press SPACE to select this row." at bounding box center [1123, 304] width 12 height 12
click at [1127, 298] on input "Press SPACE to select this row." at bounding box center [1127, 298] width 0 height 0
click at [1122, 68] on button "Save" at bounding box center [1124, 77] width 96 height 26
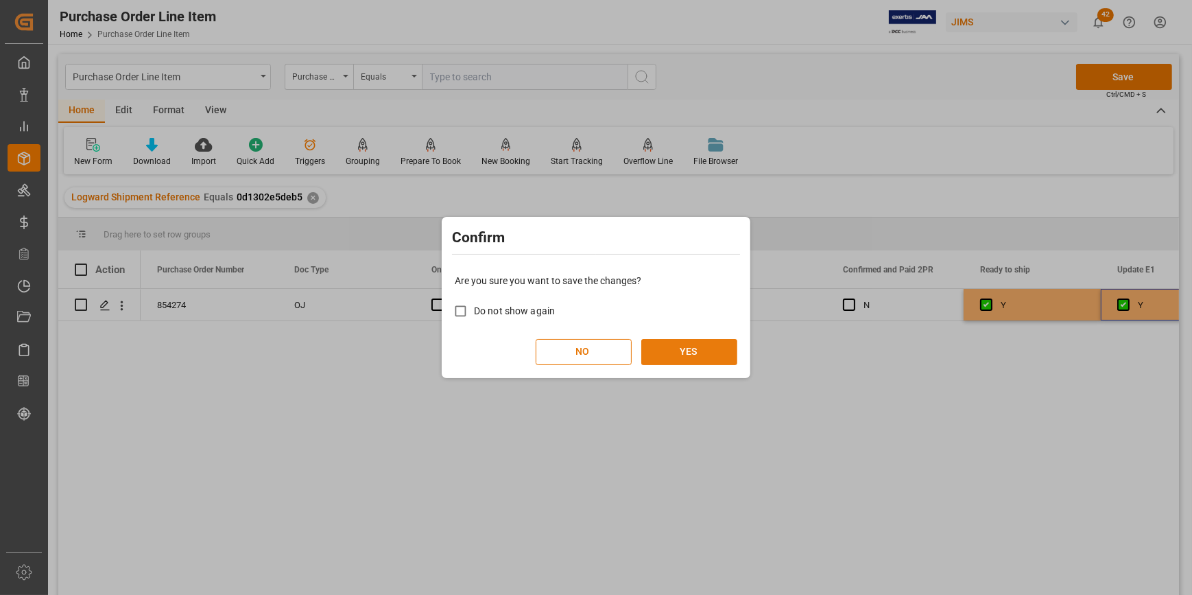
click at [665, 355] on button "YES" at bounding box center [689, 352] width 96 height 26
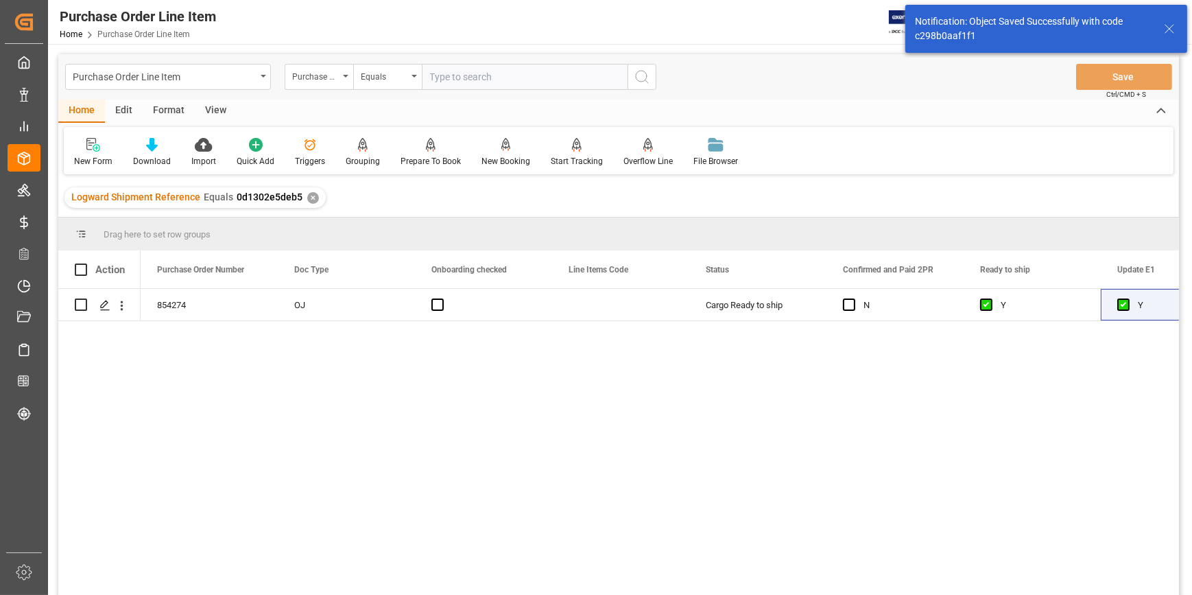
click at [216, 112] on div "View" at bounding box center [216, 110] width 42 height 23
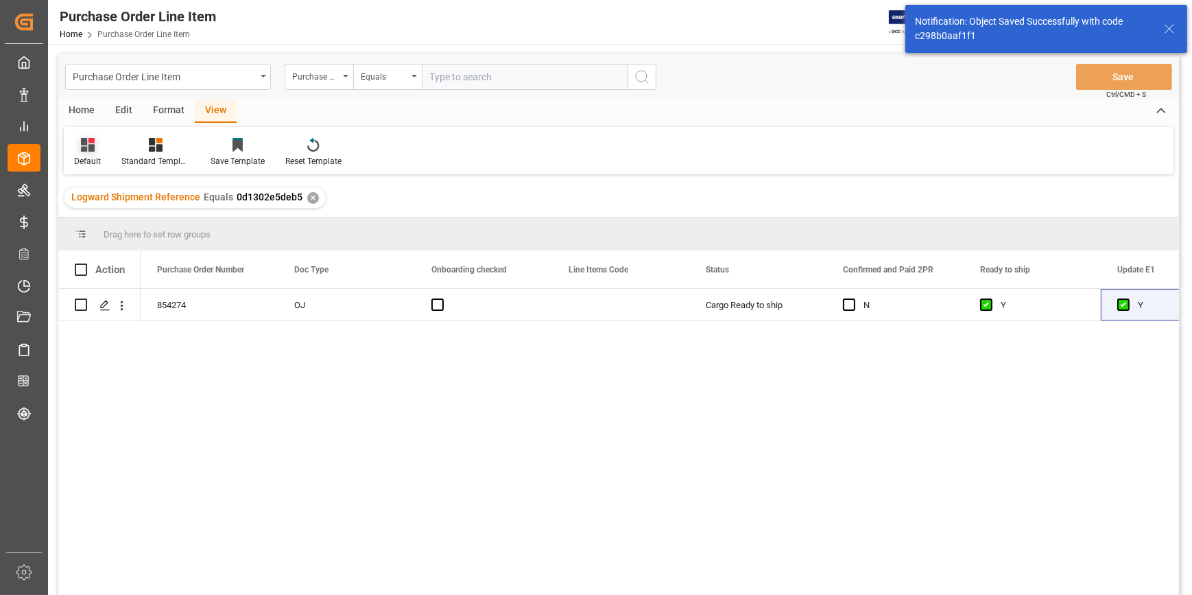
click at [80, 153] on div "Default" at bounding box center [87, 152] width 47 height 30
click at [117, 224] on div "ISF Manufacturer Info." at bounding box center [141, 222] width 120 height 14
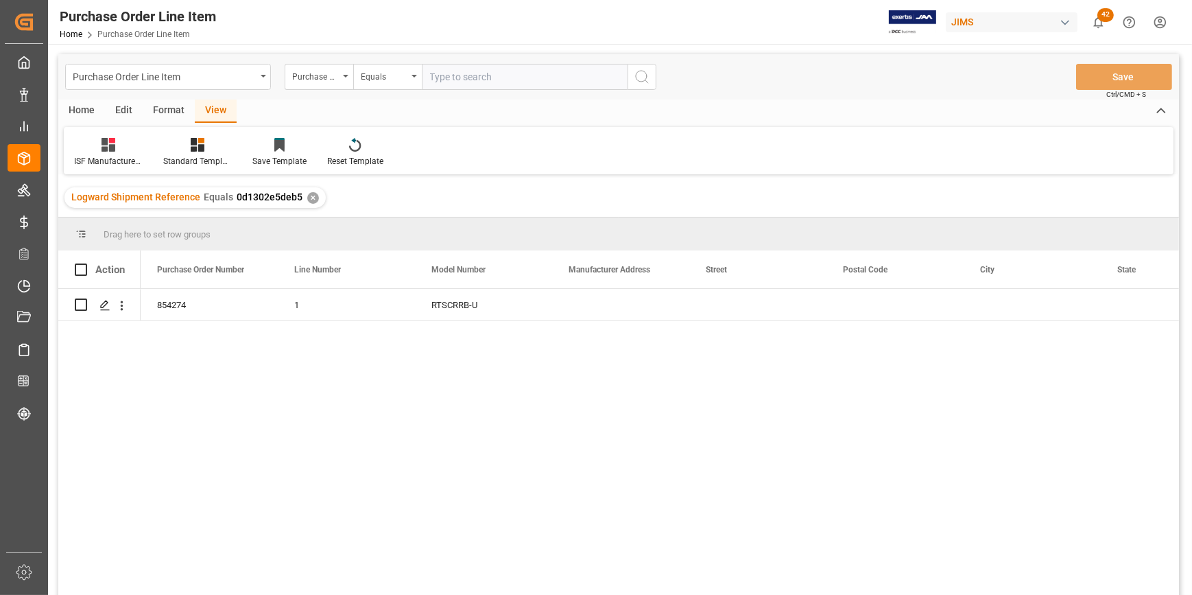
click at [285, 433] on div "854274 1 RTSCRRB-U" at bounding box center [660, 446] width 1038 height 315
click at [639, 307] on div "Press SPACE to select this row." at bounding box center [620, 305] width 137 height 32
drag, startPoint x: 564, startPoint y: 433, endPoint x: 544, endPoint y: 417, distance: 25.8
click at [563, 433] on div "854274 1 RTSCRRB-U" at bounding box center [660, 446] width 1038 height 315
